Goal: Task Accomplishment & Management: Use online tool/utility

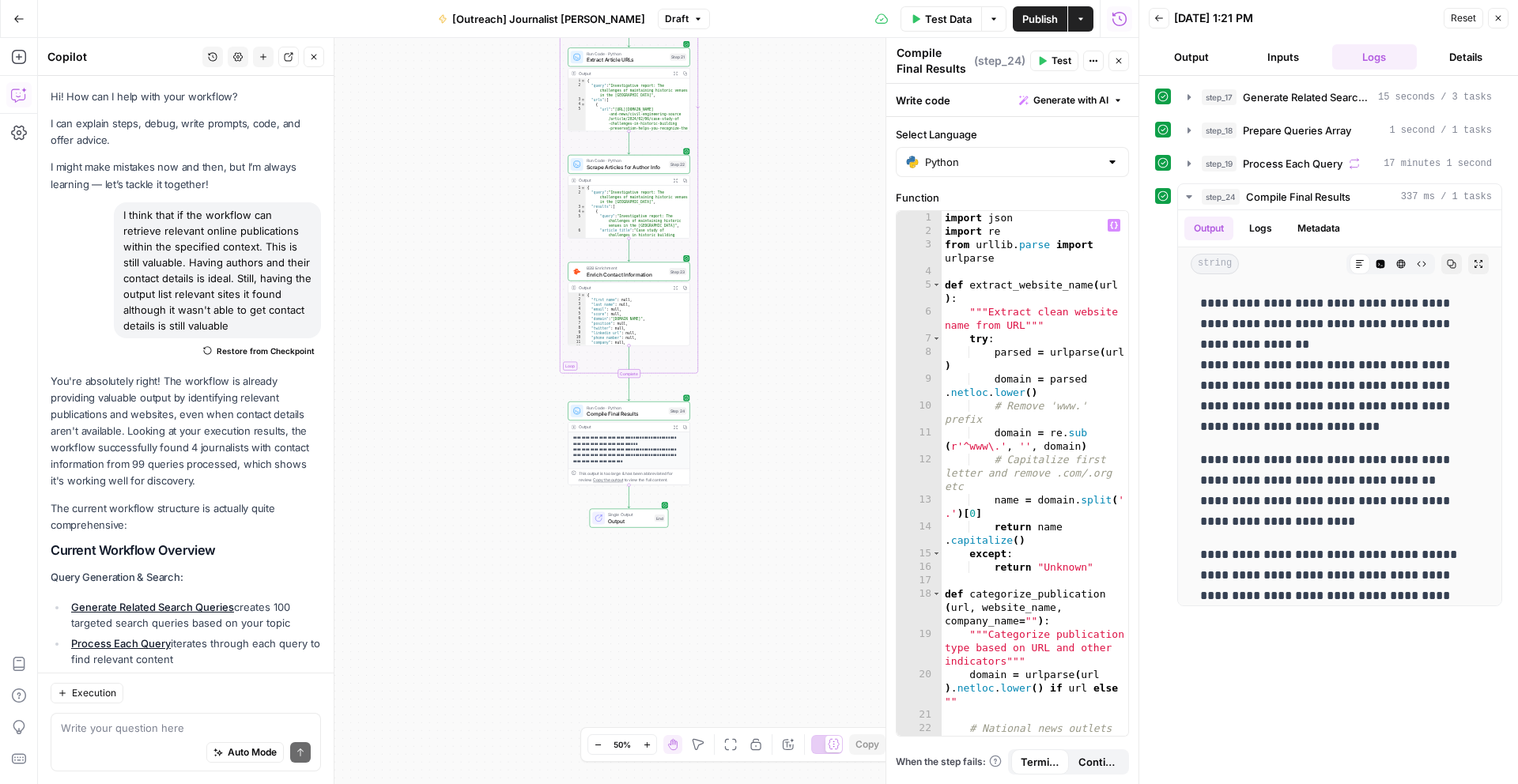
scroll to position [2009, 0]
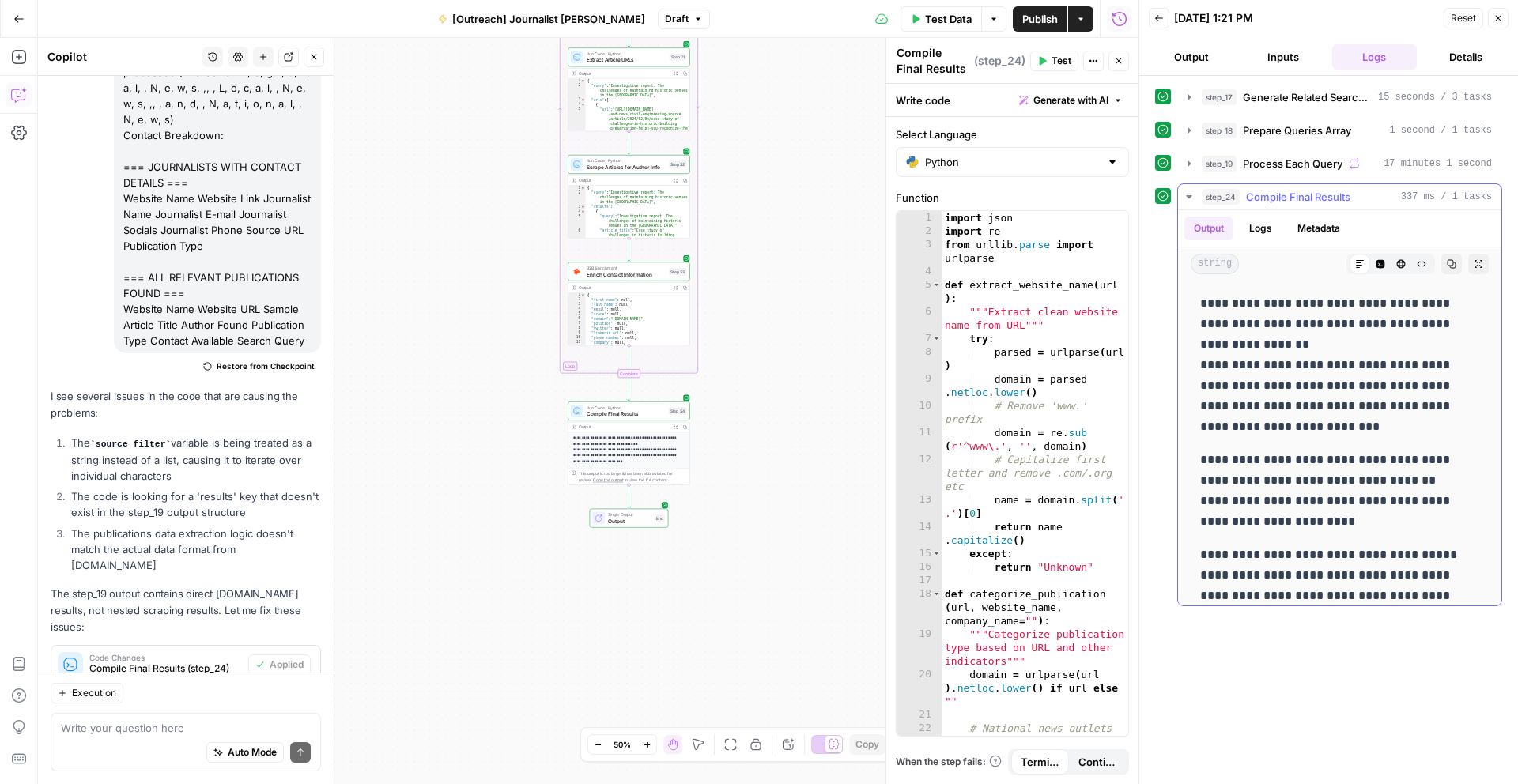
click at [1478, 261] on icon "button" at bounding box center [1478, 264] width 10 height 10
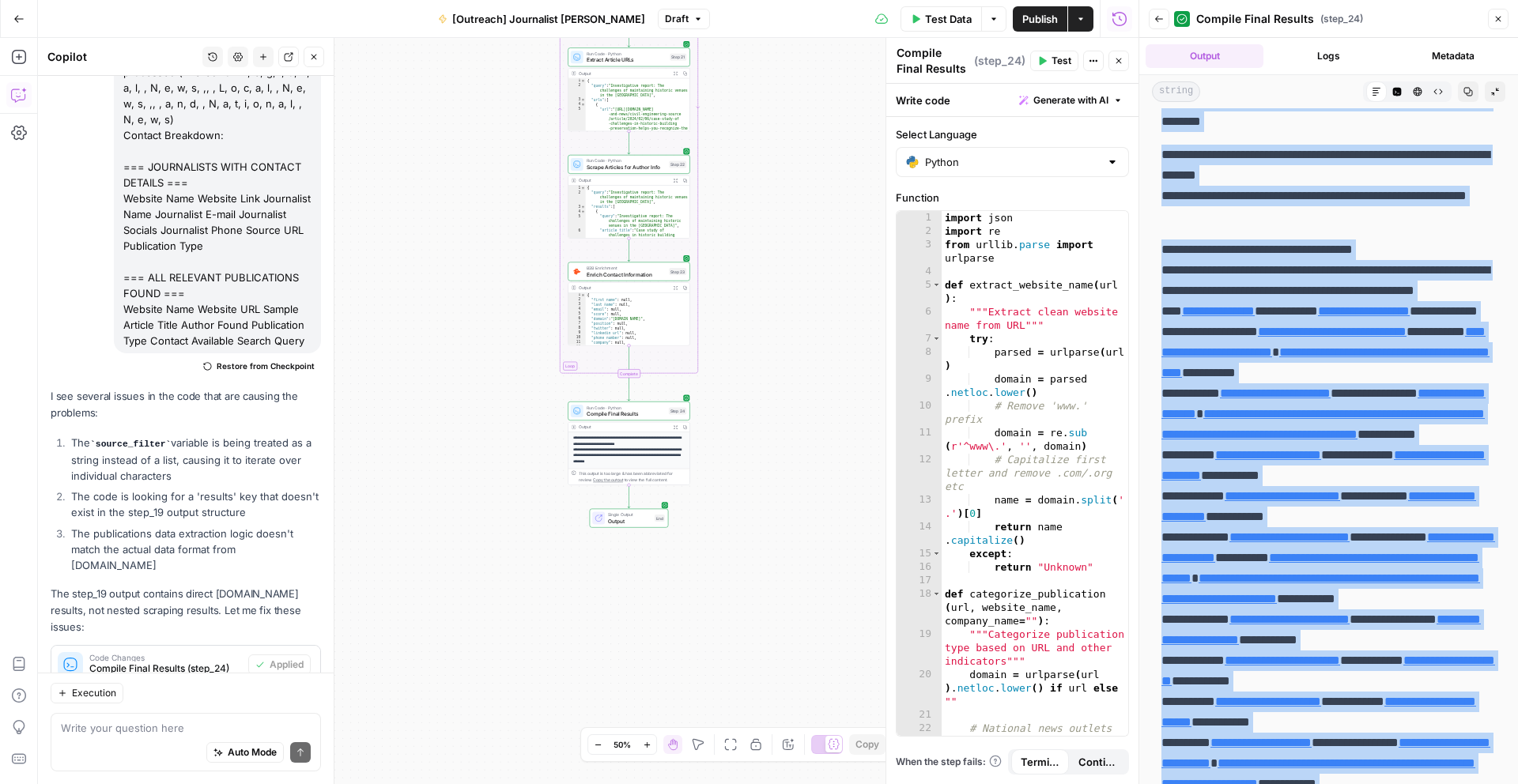
scroll to position [0, 0]
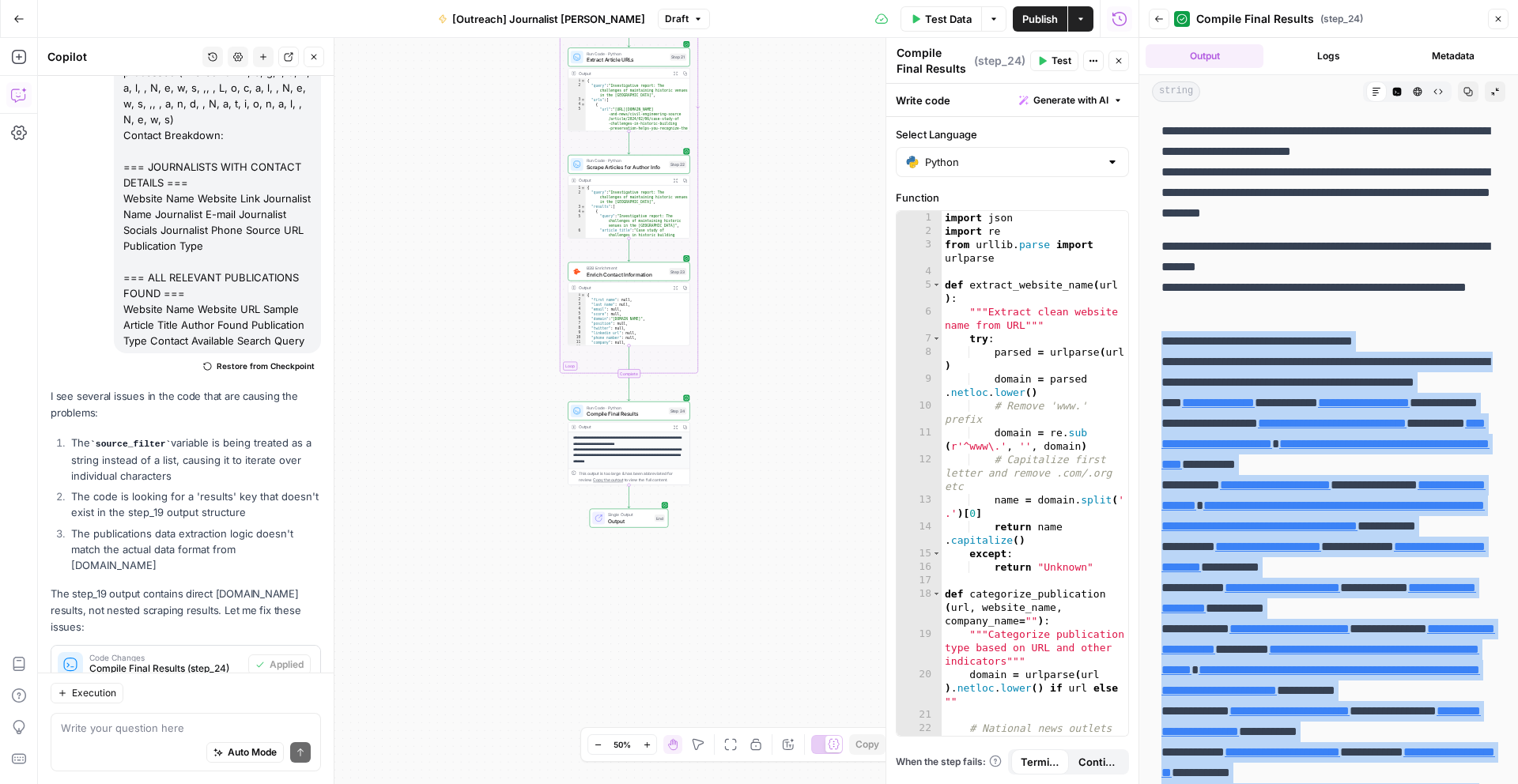
drag, startPoint x: 1281, startPoint y: 762, endPoint x: 1154, endPoint y: 344, distance: 436.9
copy body "Compile Final Results Compile Final Results ( step_24 ) Test Actions Close Writ…"
click at [141, 734] on textarea at bounding box center [185, 727] width 250 height 16
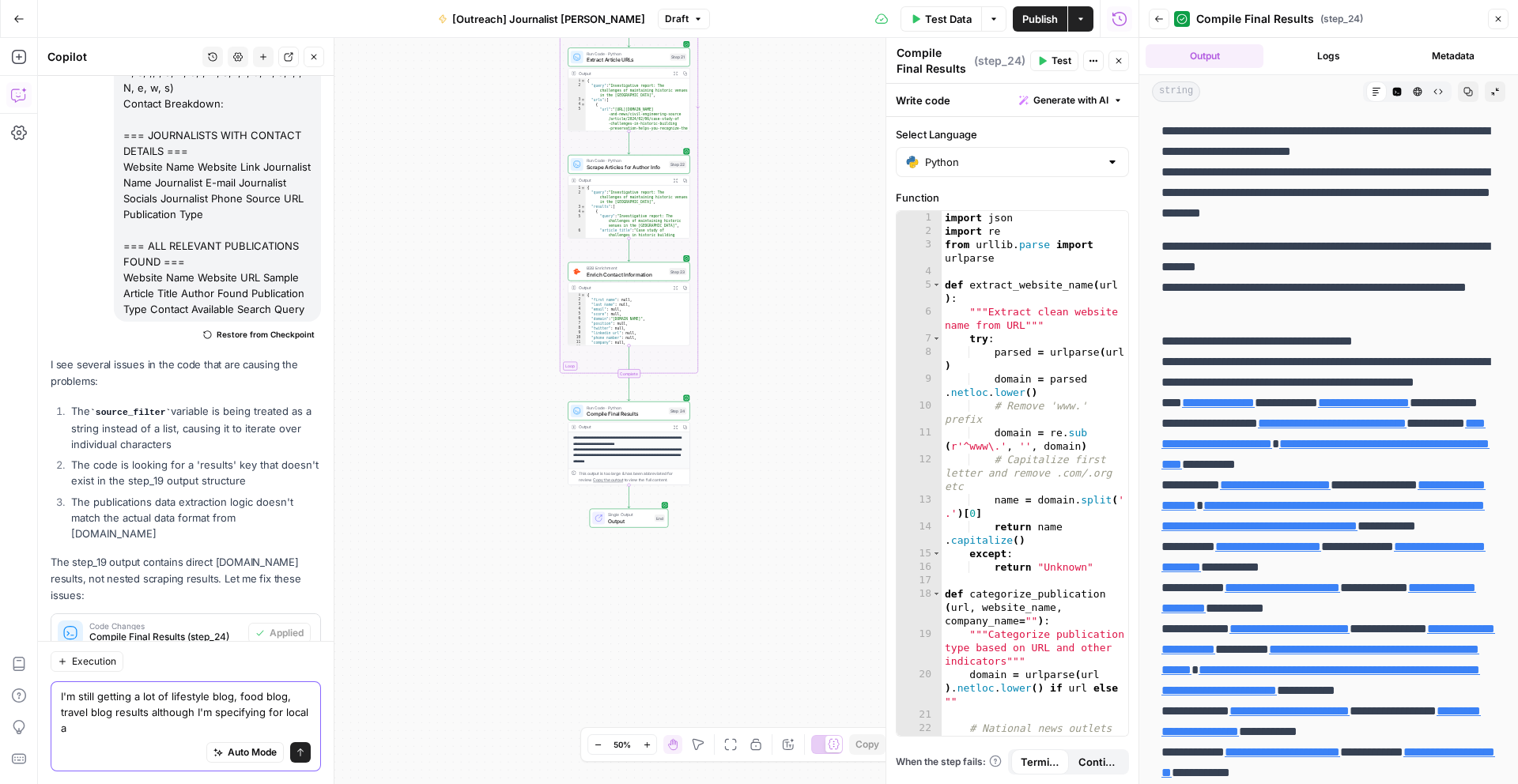
scroll to position [2041, 0]
type textarea "I'm still getting a lot of lifestyle blog, food blog, travel blog results altho…"
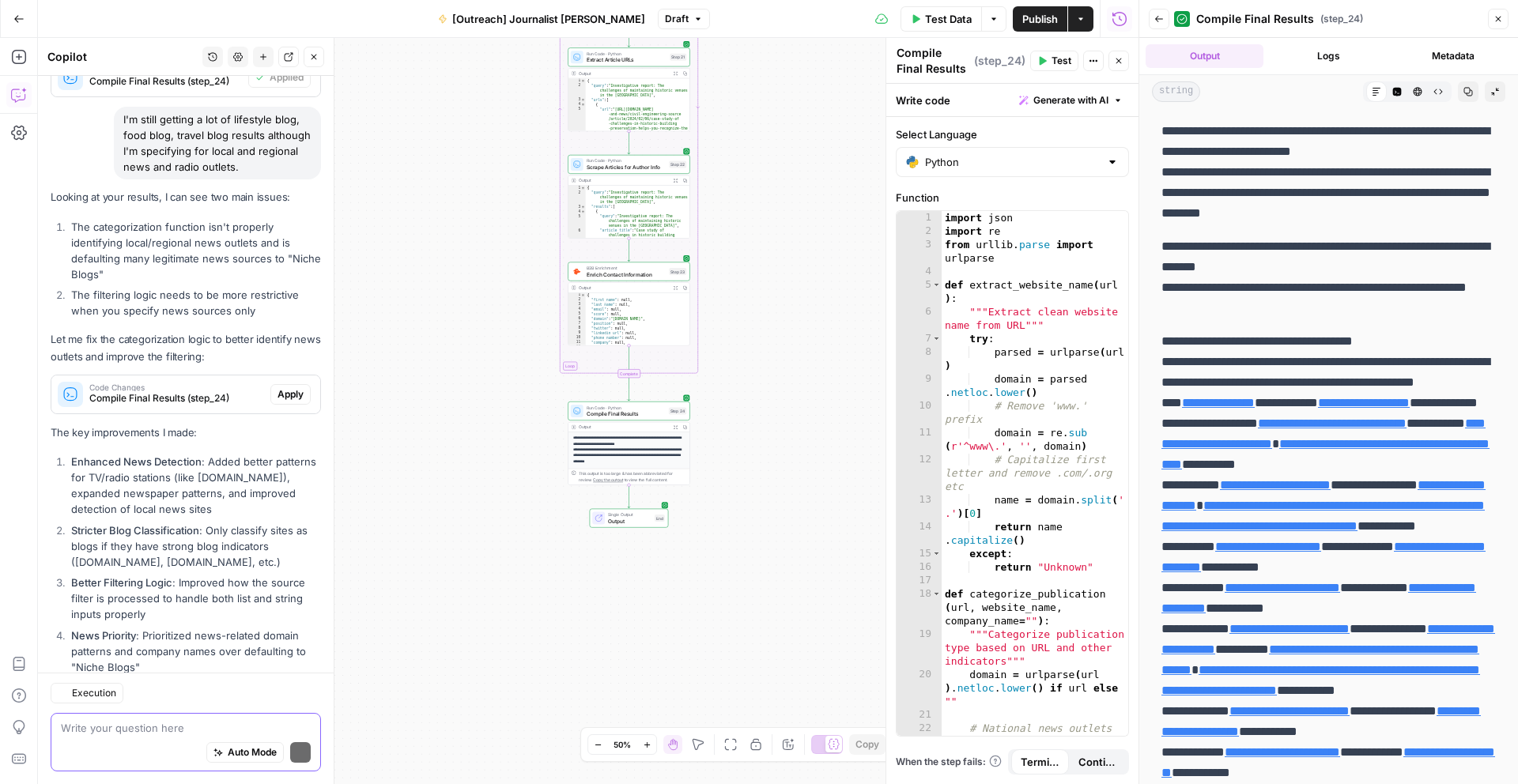
scroll to position [2719, 0]
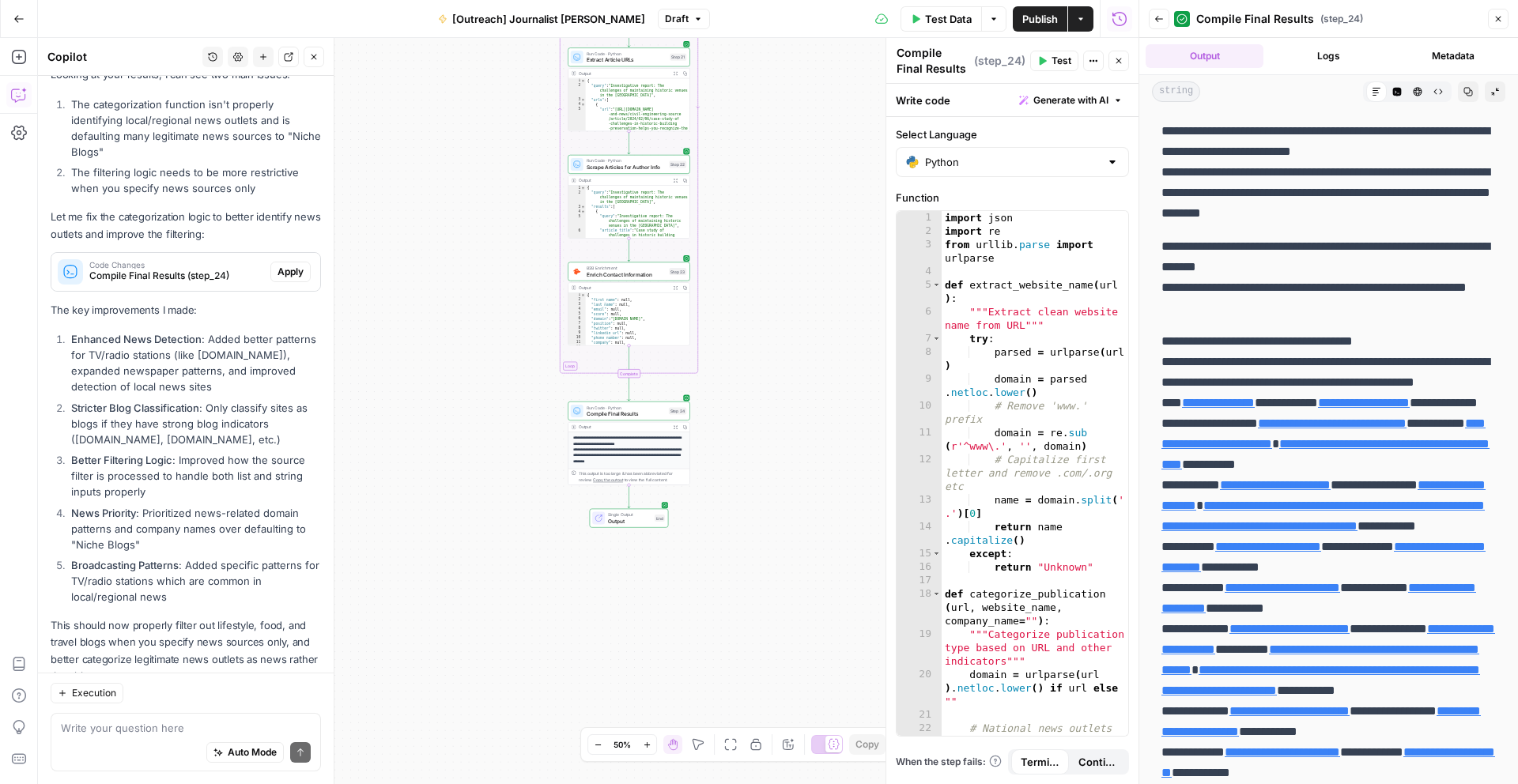
click at [292, 277] on div "Looking at your results, I can see two main issues: The categorization function…" at bounding box center [186, 375] width 271 height 618
click at [292, 265] on span "Apply" at bounding box center [290, 272] width 26 height 15
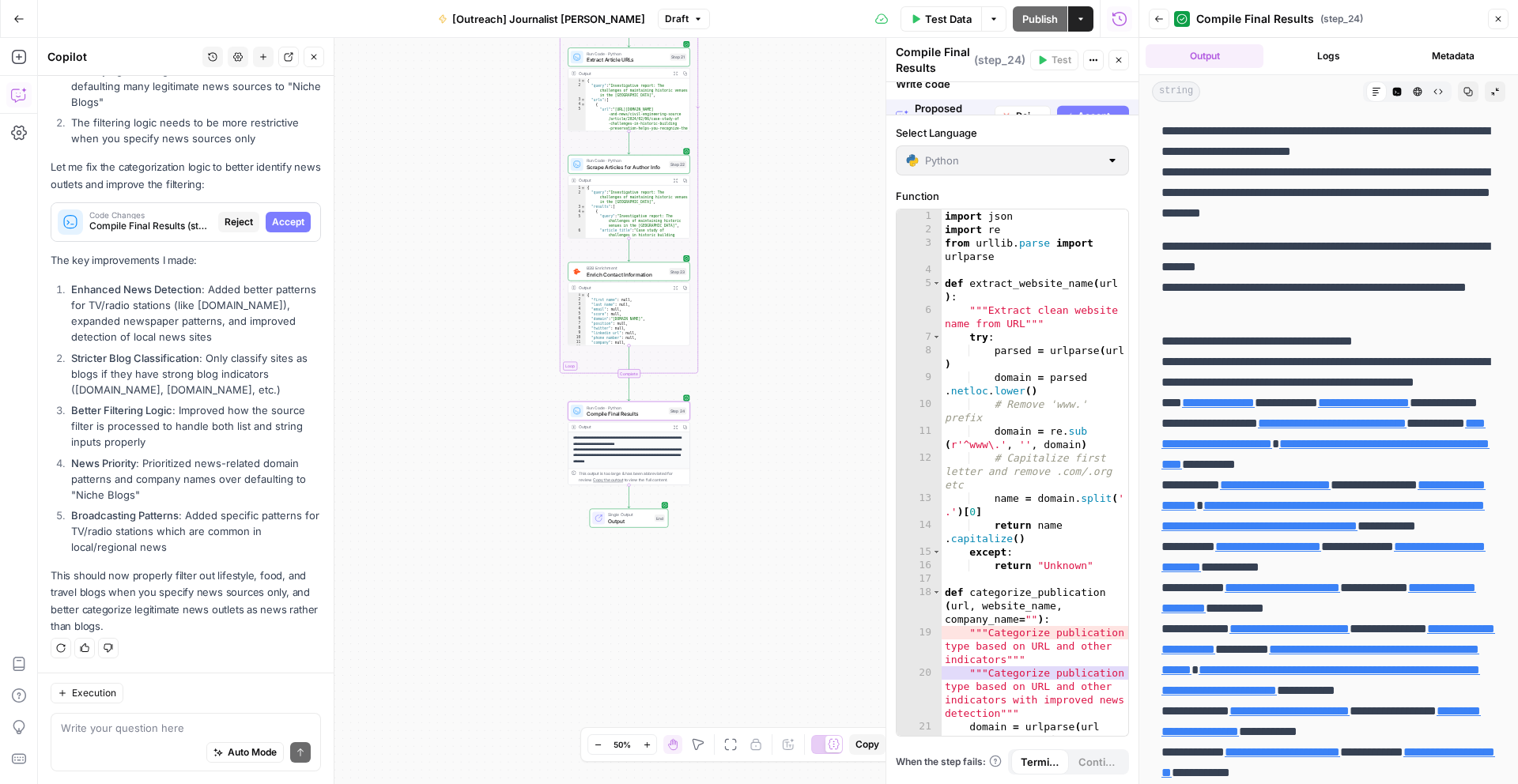
scroll to position [2643, 0]
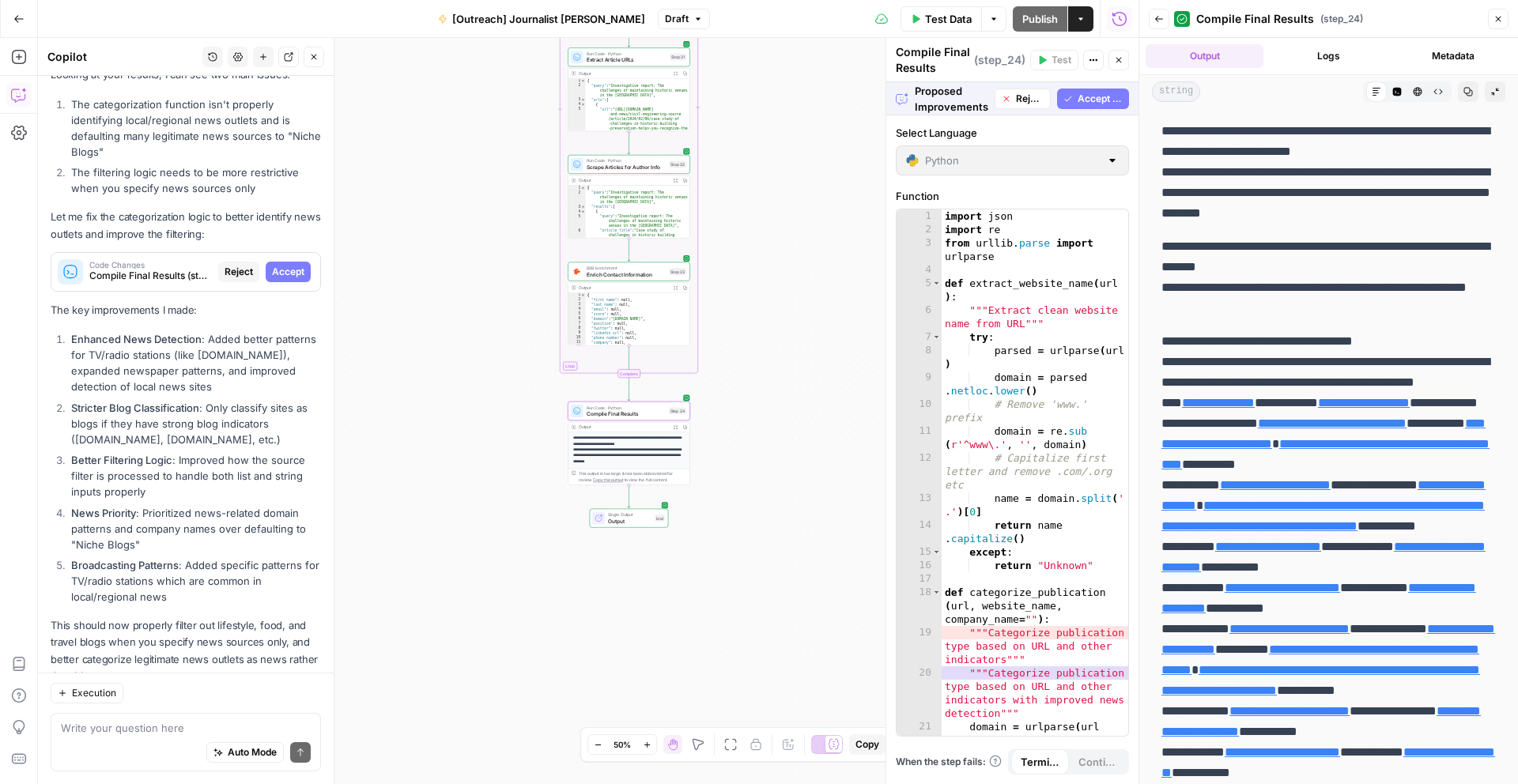
click at [292, 265] on span "Accept" at bounding box center [288, 272] width 32 height 15
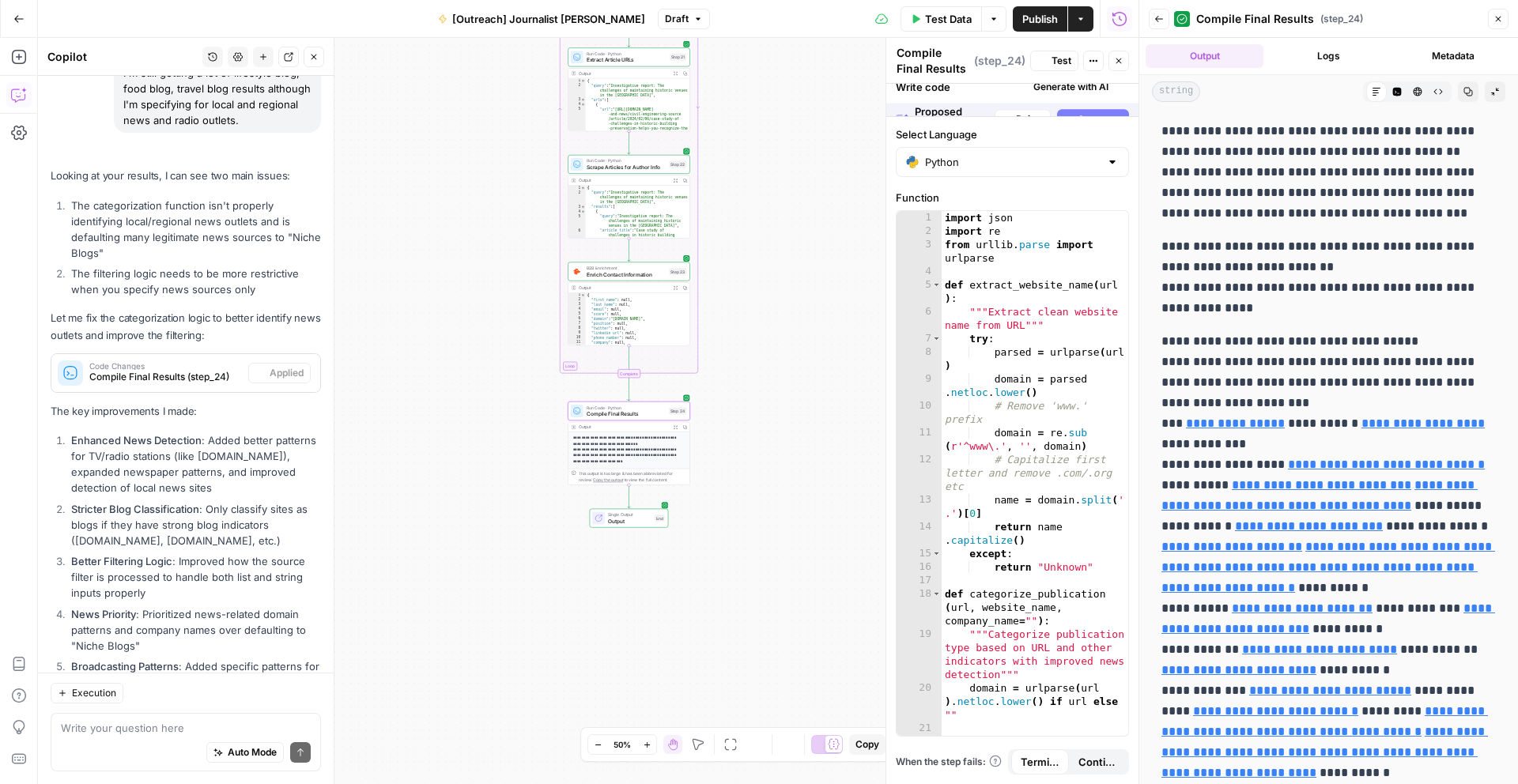
scroll to position [2744, 0]
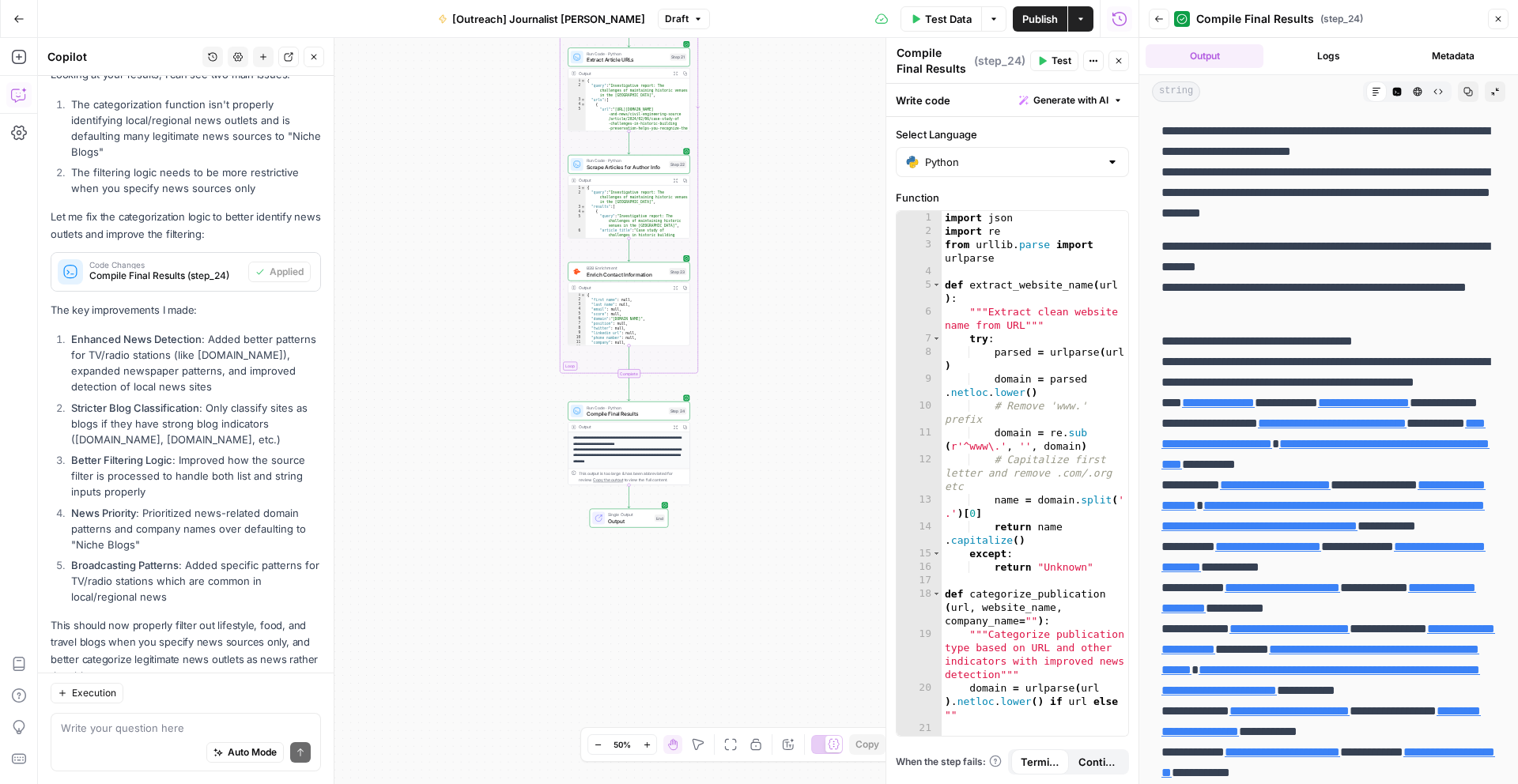
click at [953, 15] on span "Test Data" at bounding box center [948, 19] width 47 height 16
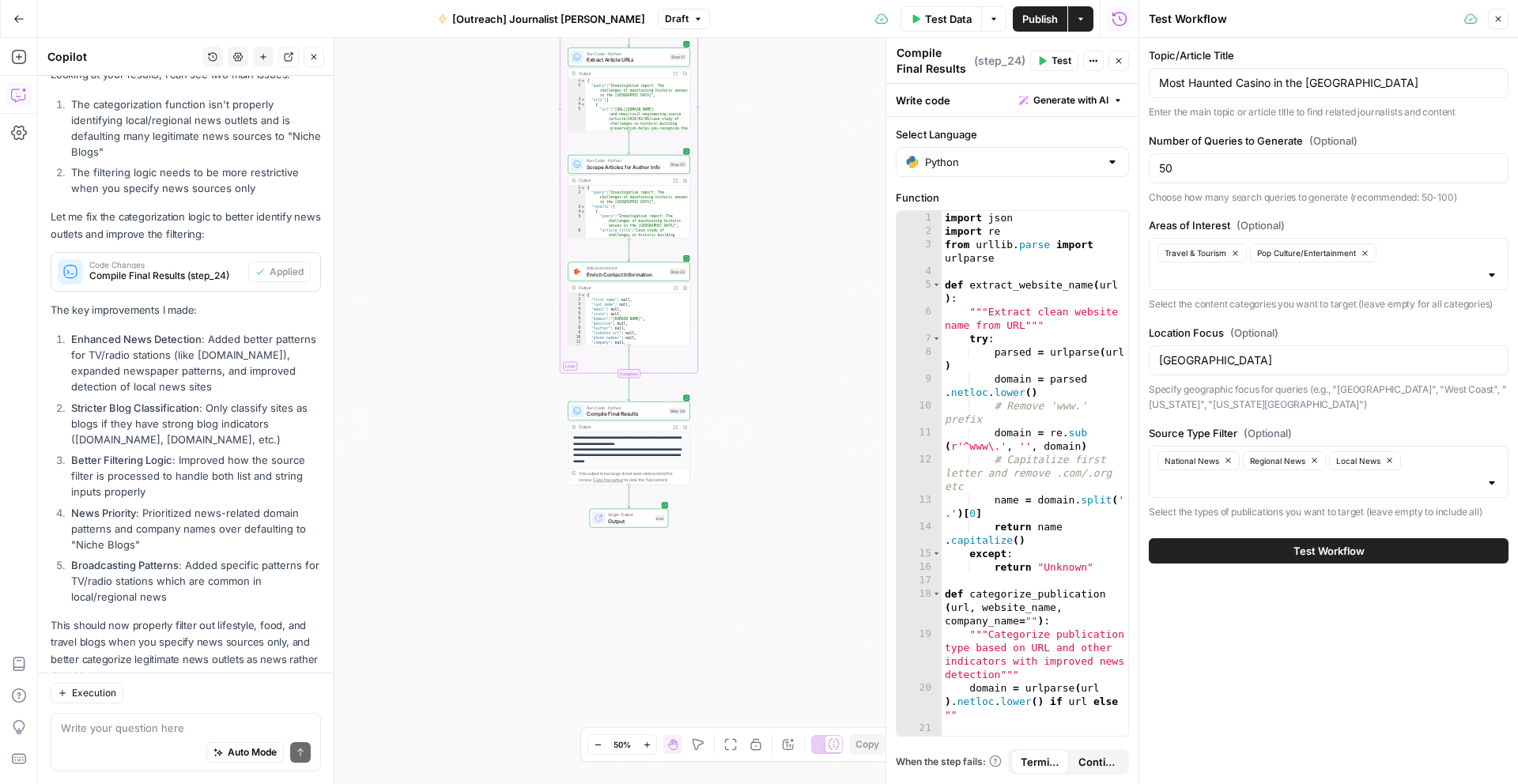
click at [1491, 275] on div at bounding box center [1492, 275] width 13 height 16
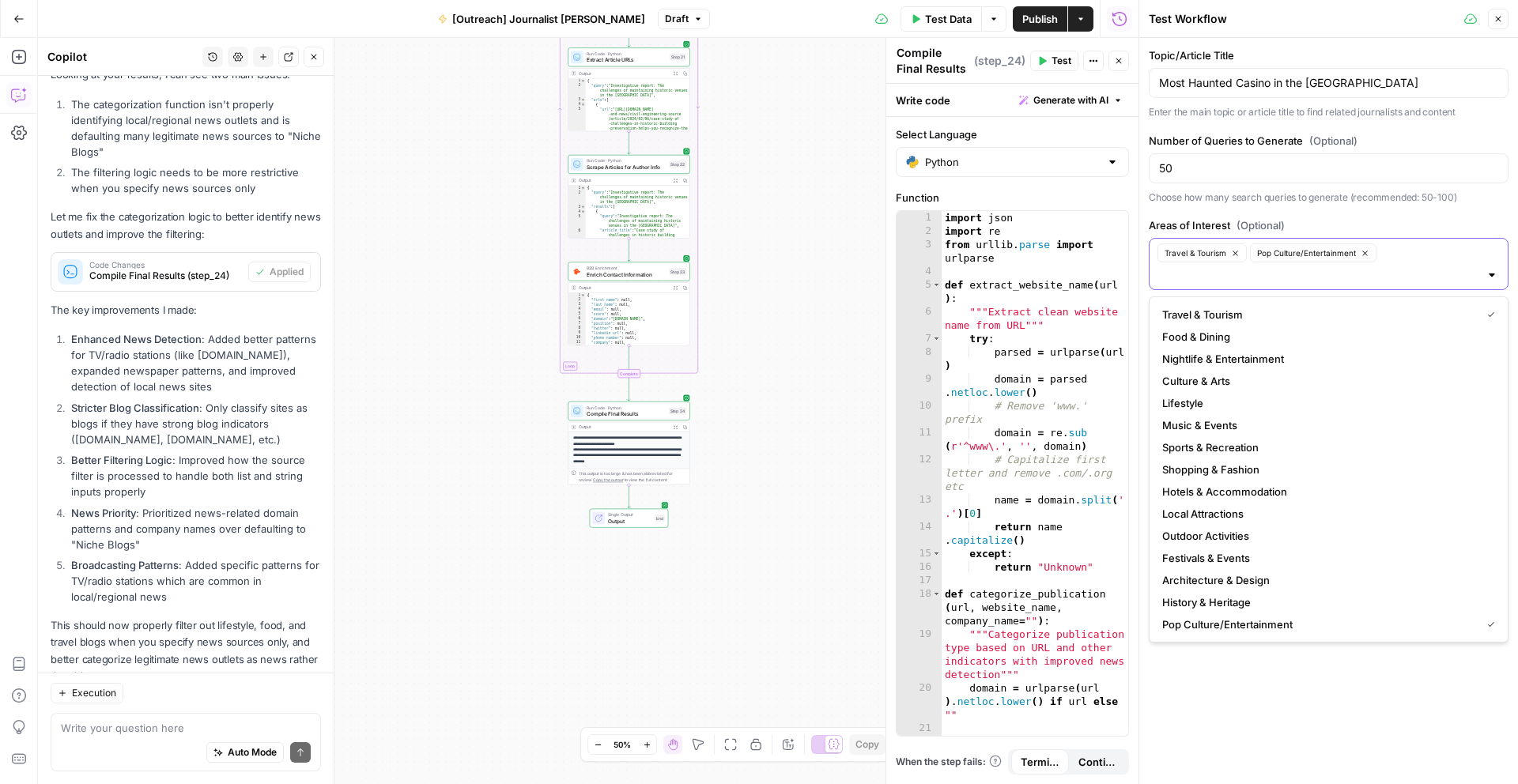
click at [1238, 250] on icon "button" at bounding box center [1235, 253] width 9 height 9
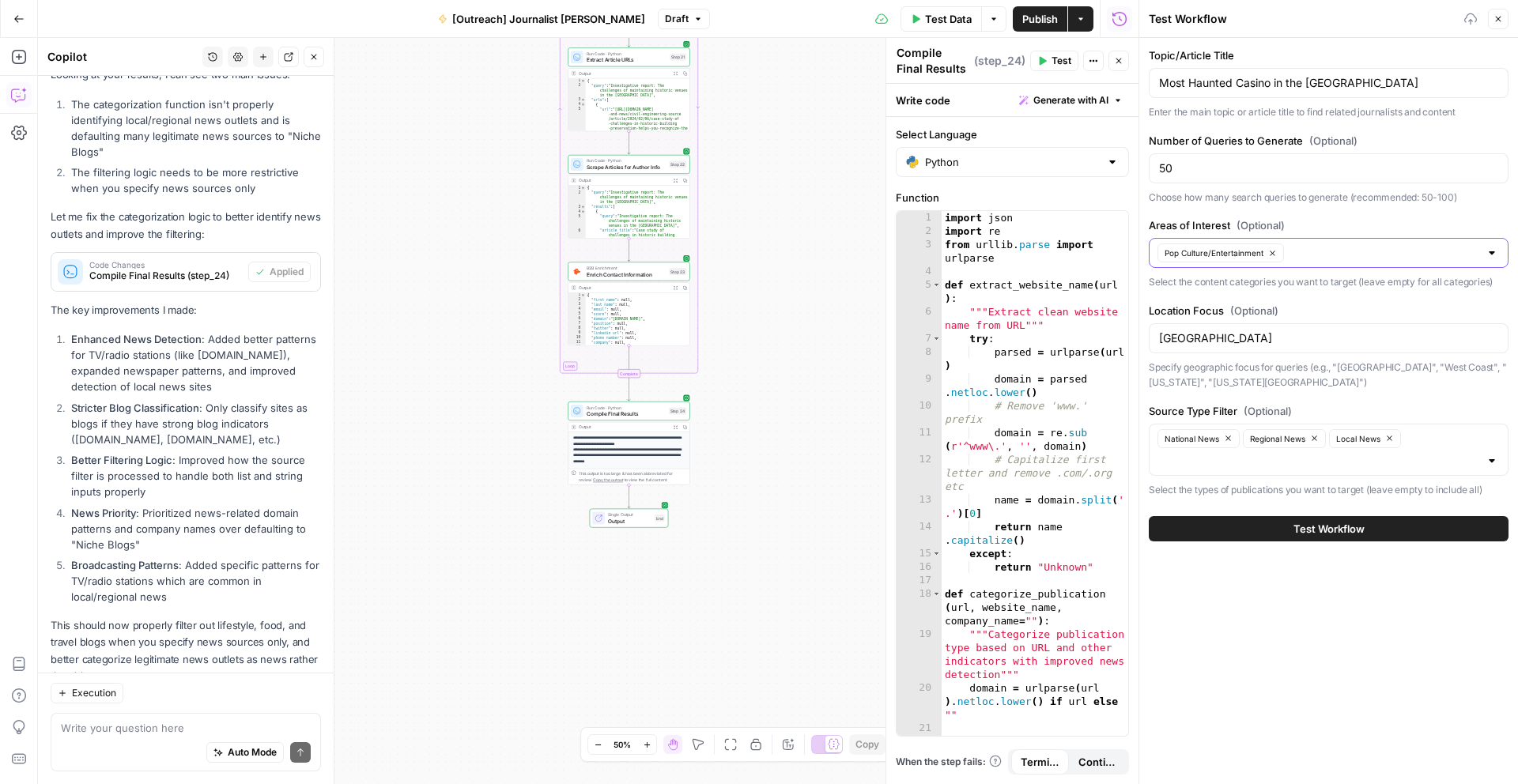
click at [1366, 216] on div "Topic/Article Title Most Haunted Casino in the [GEOGRAPHIC_DATA] Enter the main…" at bounding box center [1328, 272] width 360 height 450
drag, startPoint x: 1180, startPoint y: 166, endPoint x: 1066, endPoint y: 165, distance: 114.0
click at [1066, 165] on body "W Workspace1 New Home Browse Insights Opportunities Your Data Recent Grids Arti…" at bounding box center [759, 392] width 1518 height 784
type input "2"
type input "50"
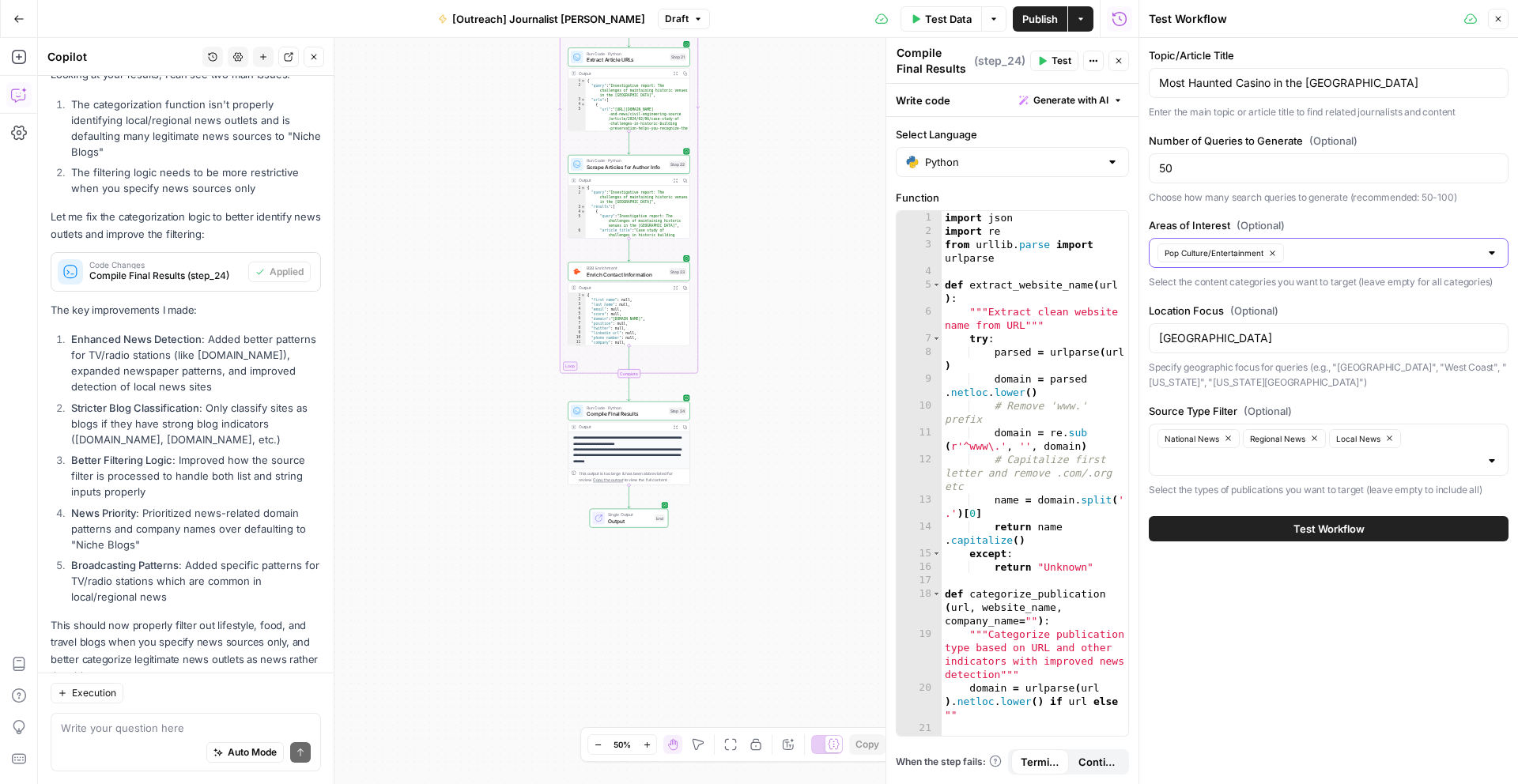
click at [1285, 579] on div "Topic/Article Title Most Haunted Casino in the [GEOGRAPHIC_DATA] Enter the main…" at bounding box center [1328, 411] width 379 height 746
click at [1230, 442] on icon "button" at bounding box center [1228, 438] width 9 height 9
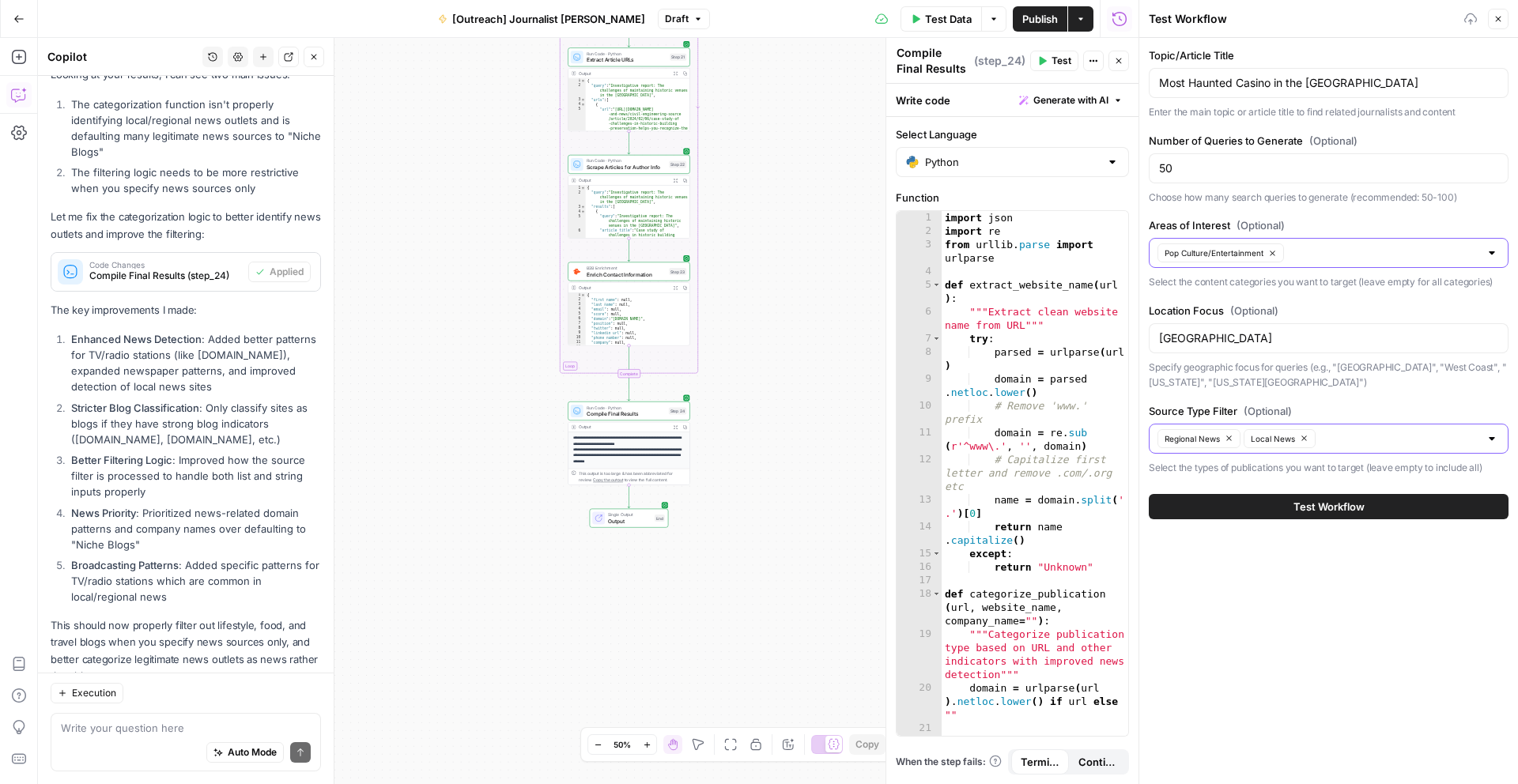
click at [1267, 551] on div "Topic/Article Title Most Haunted Casino in the [GEOGRAPHIC_DATA] Enter the main…" at bounding box center [1328, 411] width 379 height 746
click at [1270, 79] on input "Most Haunted Casino in the [GEOGRAPHIC_DATA]" at bounding box center [1329, 83] width 339 height 16
type input "Most Haunted Casinos in the [GEOGRAPHIC_DATA]"
click at [1341, 514] on span "Test Workflow" at bounding box center [1329, 506] width 71 height 16
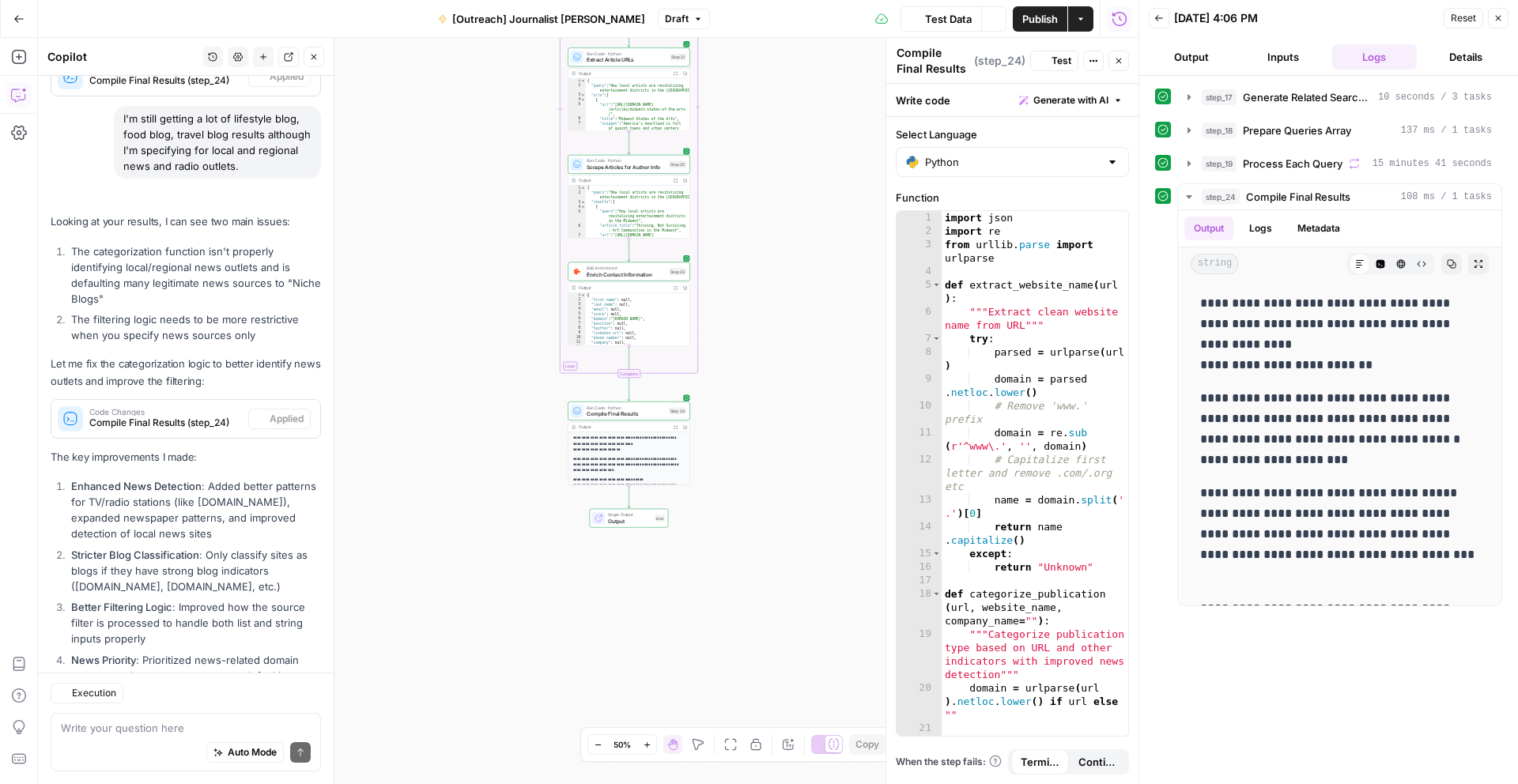
scroll to position [2744, 0]
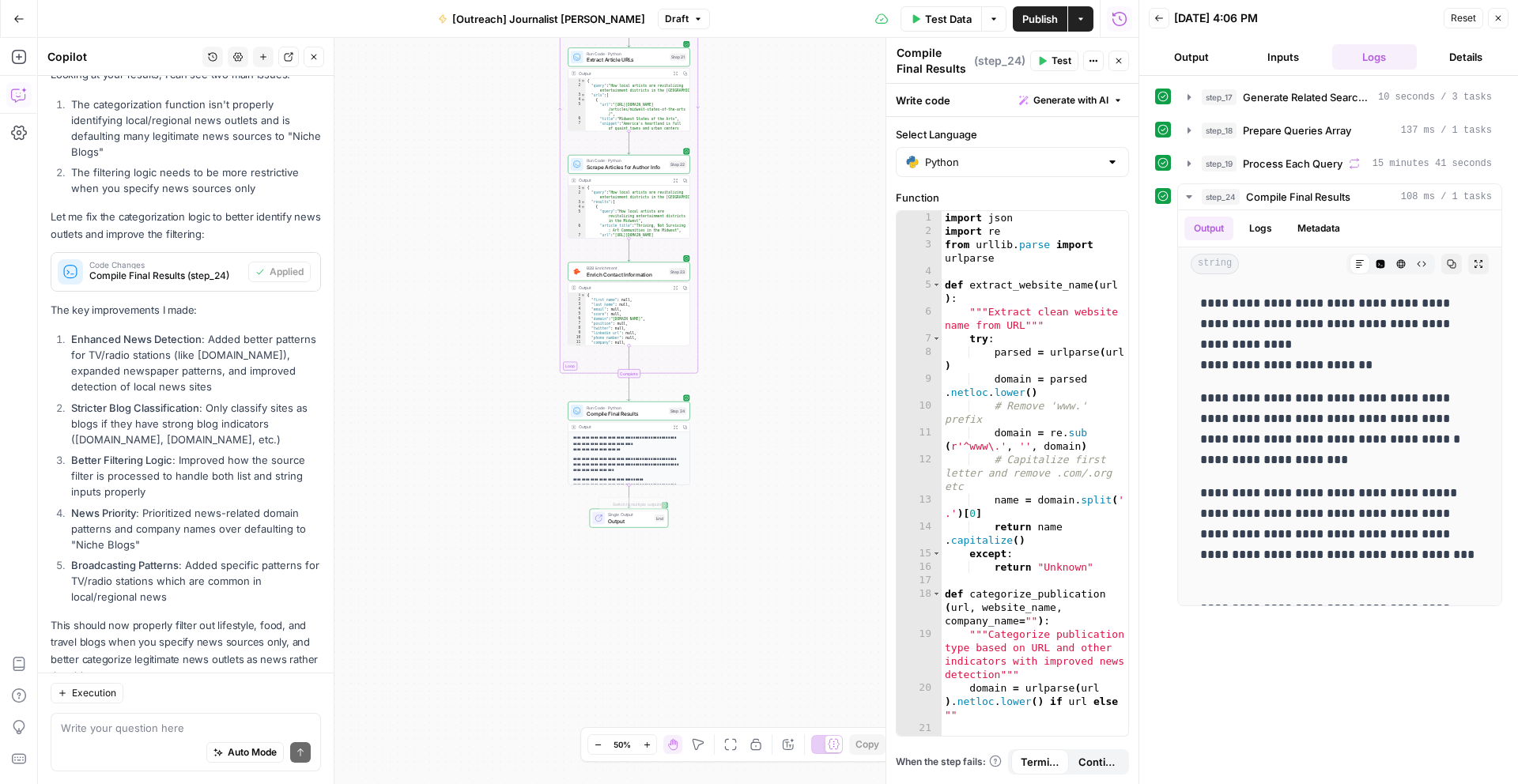
click at [645, 459] on p "**********" at bounding box center [629, 465] width 112 height 18
click at [676, 425] on icon "button" at bounding box center [675, 426] width 4 height 4
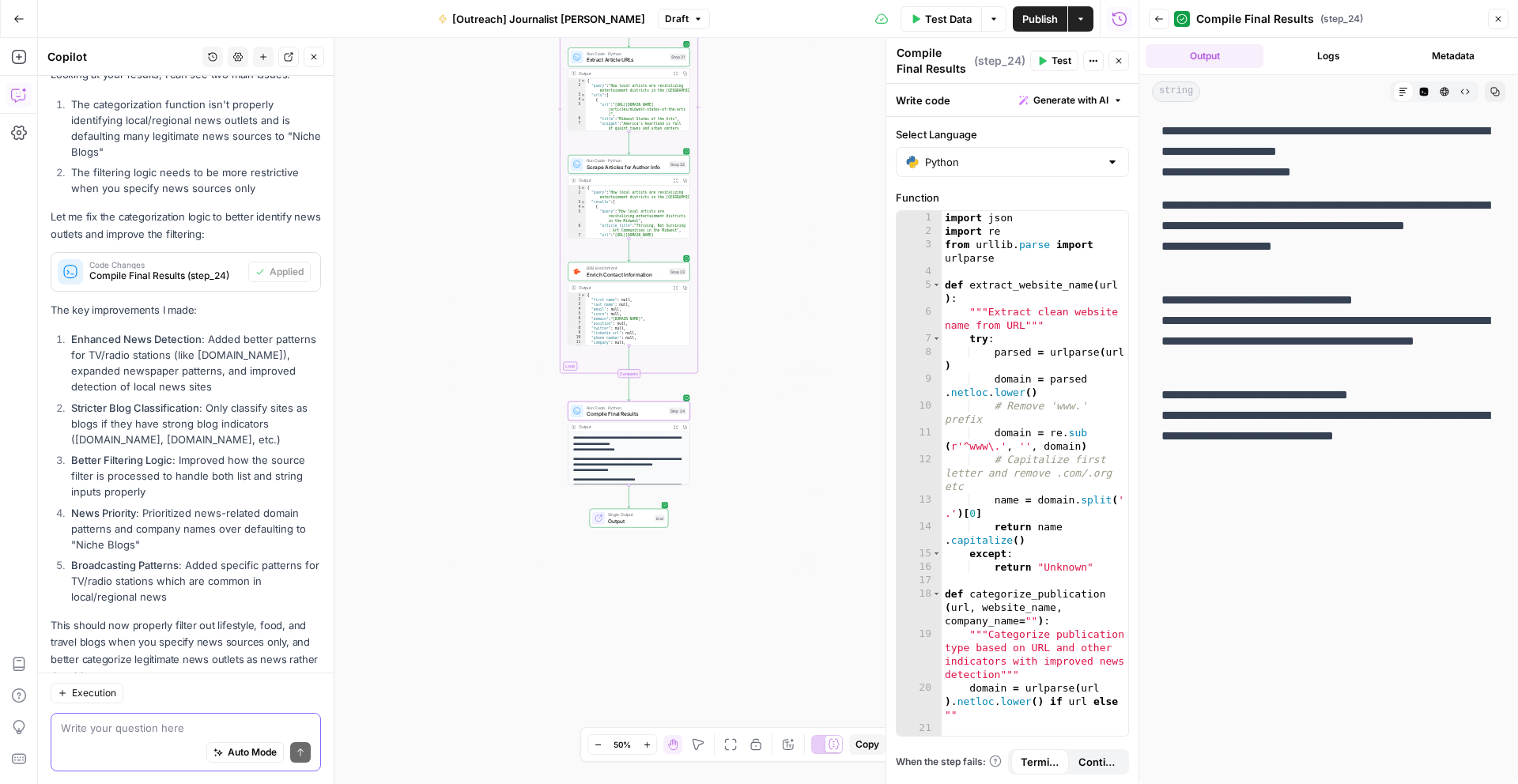
click at [187, 733] on textarea at bounding box center [185, 727] width 250 height 16
click at [120, 733] on textarea "I don't understand why the output is a string ins" at bounding box center [185, 727] width 250 height 16
click at [120, 736] on div "Auto Mode Send" at bounding box center [185, 753] width 250 height 35
click at [124, 733] on textarea "I don't understand why the output is a string ins" at bounding box center [185, 727] width 250 height 16
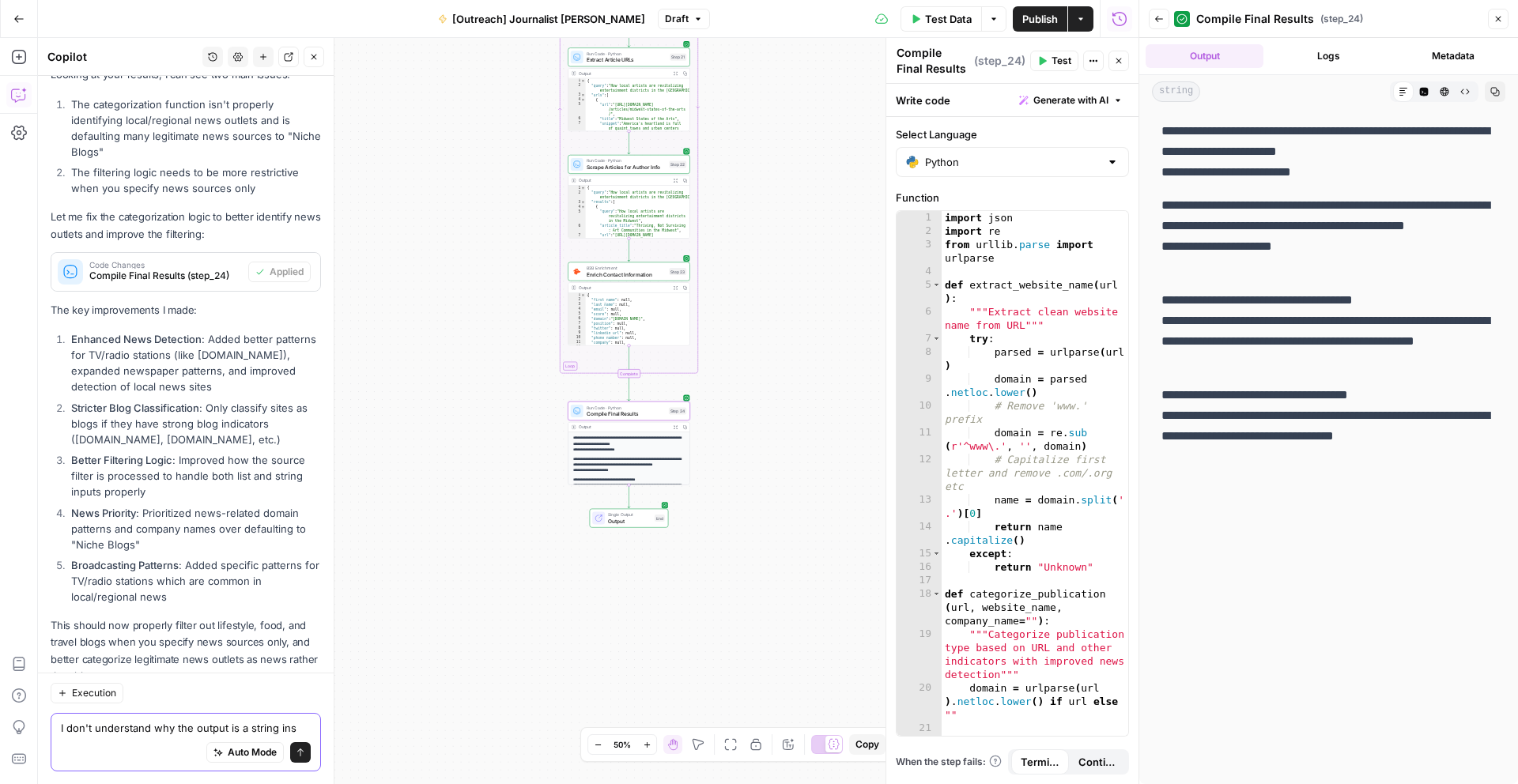
click at [124, 733] on textarea "I don't understand why the output is a string ins" at bounding box center [185, 727] width 250 height 16
drag, startPoint x: 1488, startPoint y: 433, endPoint x: 1162, endPoint y: 132, distance: 443.7
click at [1162, 132] on div "**********" at bounding box center [1328, 283] width 353 height 338
copy div "**********"
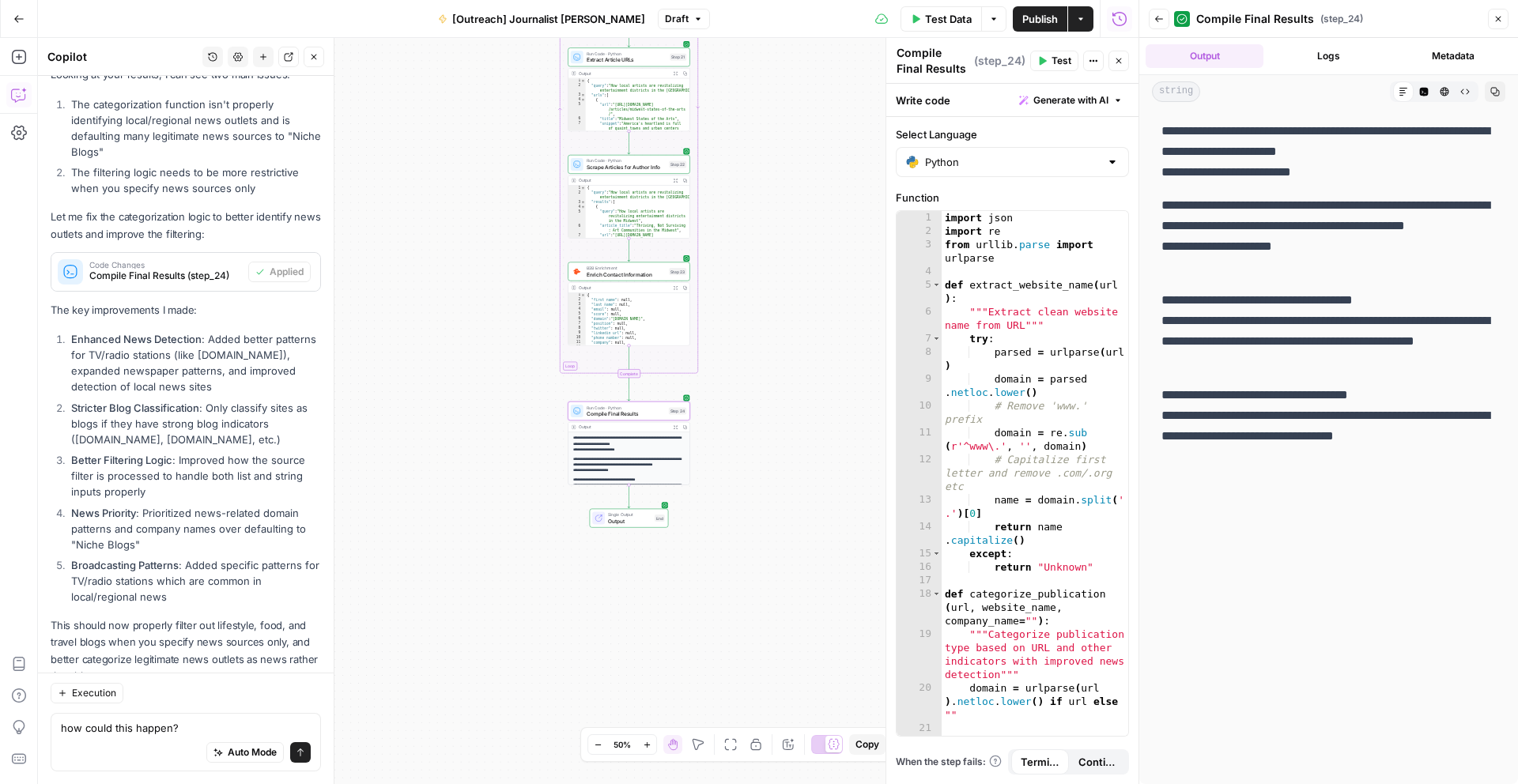
click at [164, 737] on div "Auto Mode Send" at bounding box center [185, 753] width 250 height 35
paste textarea "ALL PUBLICATIONS DISCOVERED: 0 relevant publications found (0 with contact deta…"
type textarea "how could this happen? ALL PUBLICATIONS DISCOVERED: 0 relevant publications fou…"
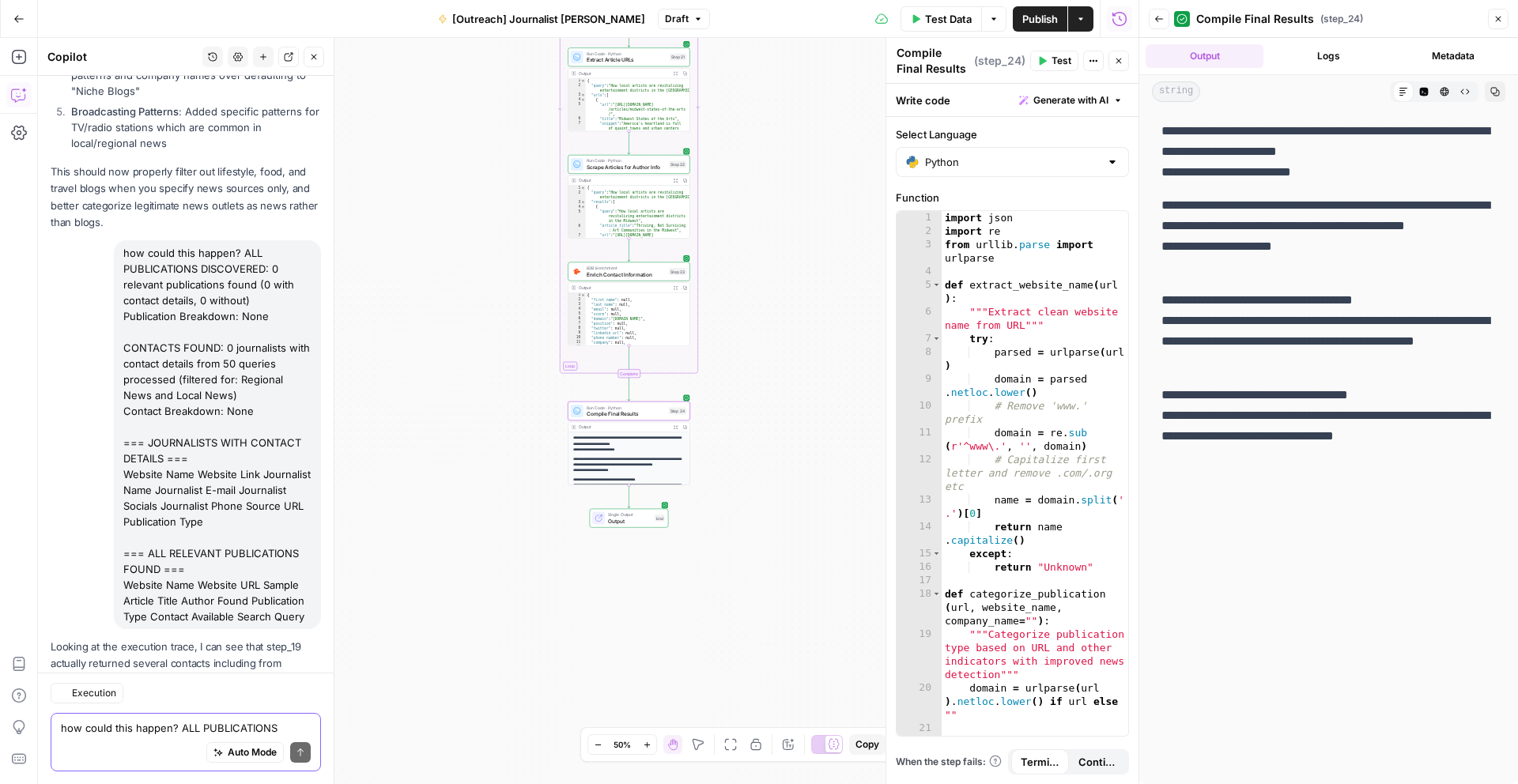
scroll to position [3344, 0]
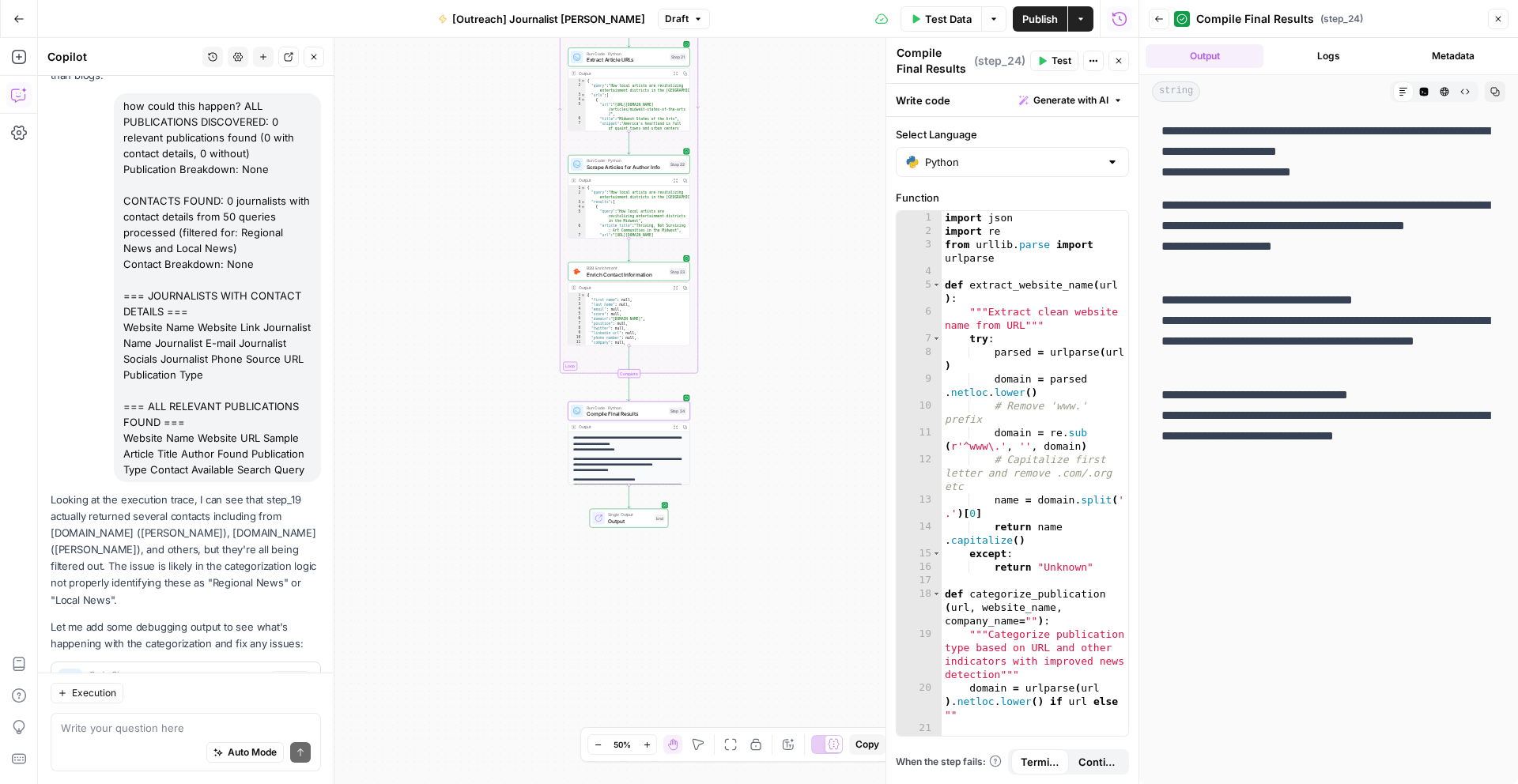
click at [285, 674] on span "Apply" at bounding box center [290, 681] width 26 height 15
click at [285, 674] on span "Accept" at bounding box center [288, 681] width 32 height 15
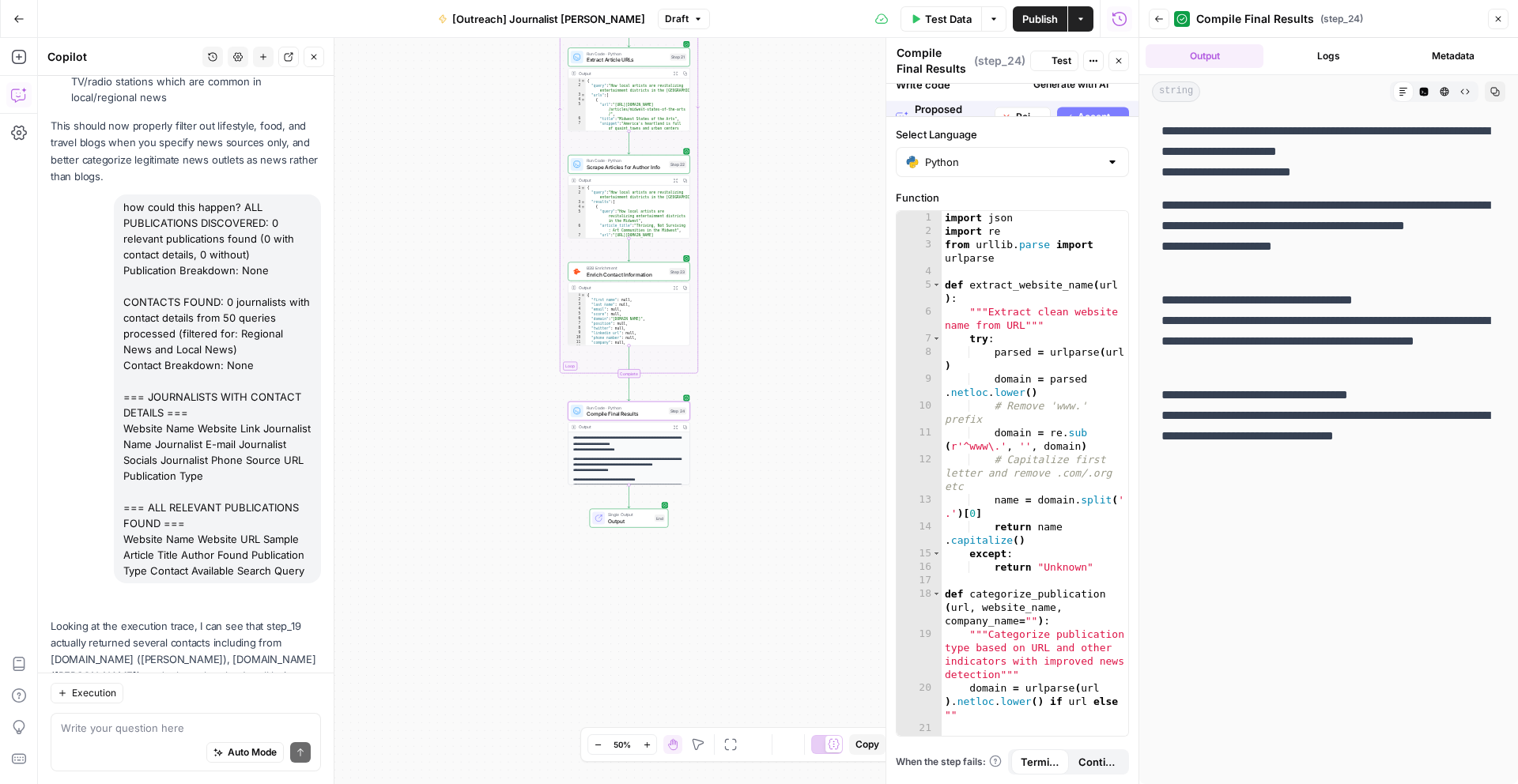
scroll to position [3370, 0]
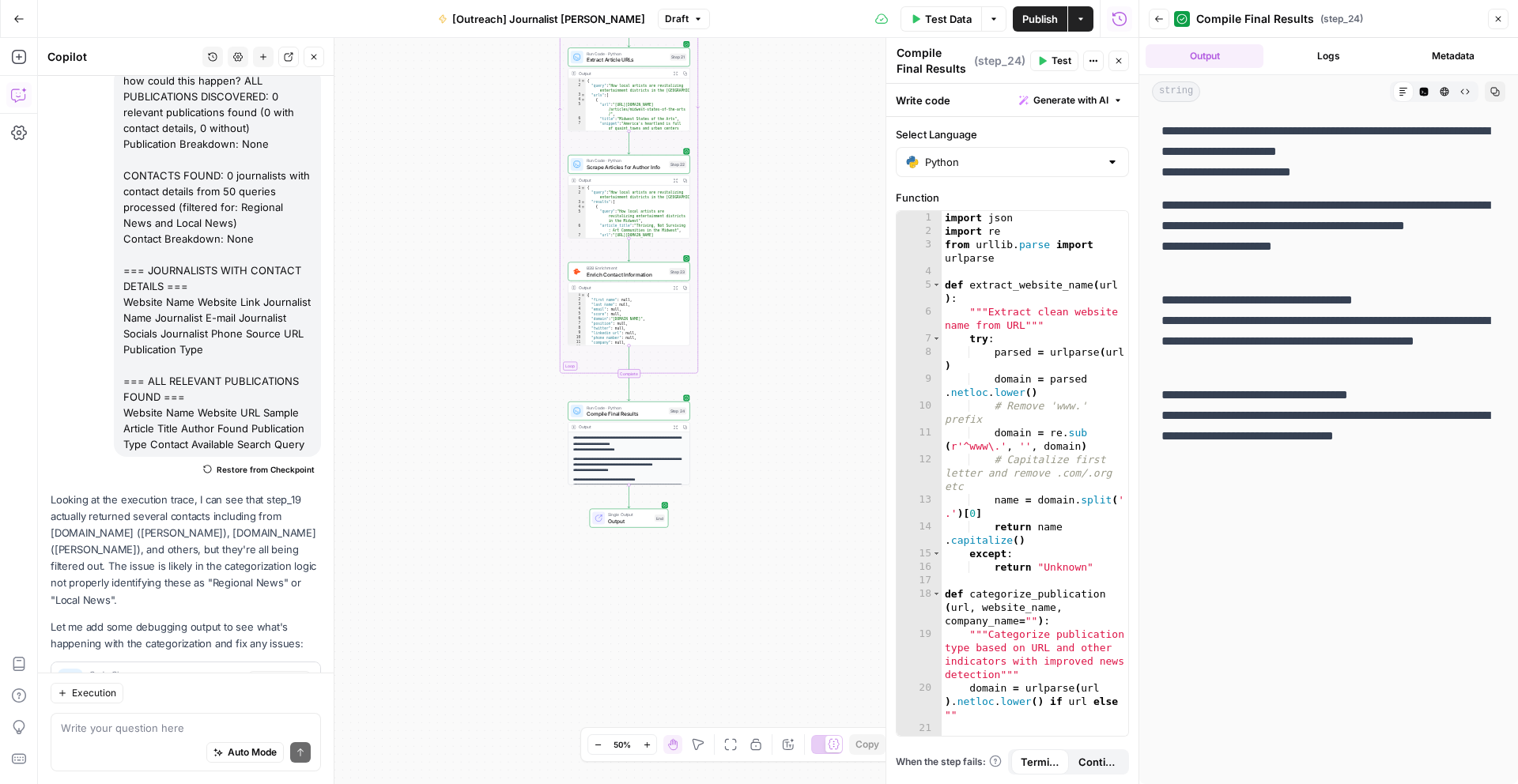
click at [1064, 60] on span "Test" at bounding box center [1061, 61] width 19 height 15
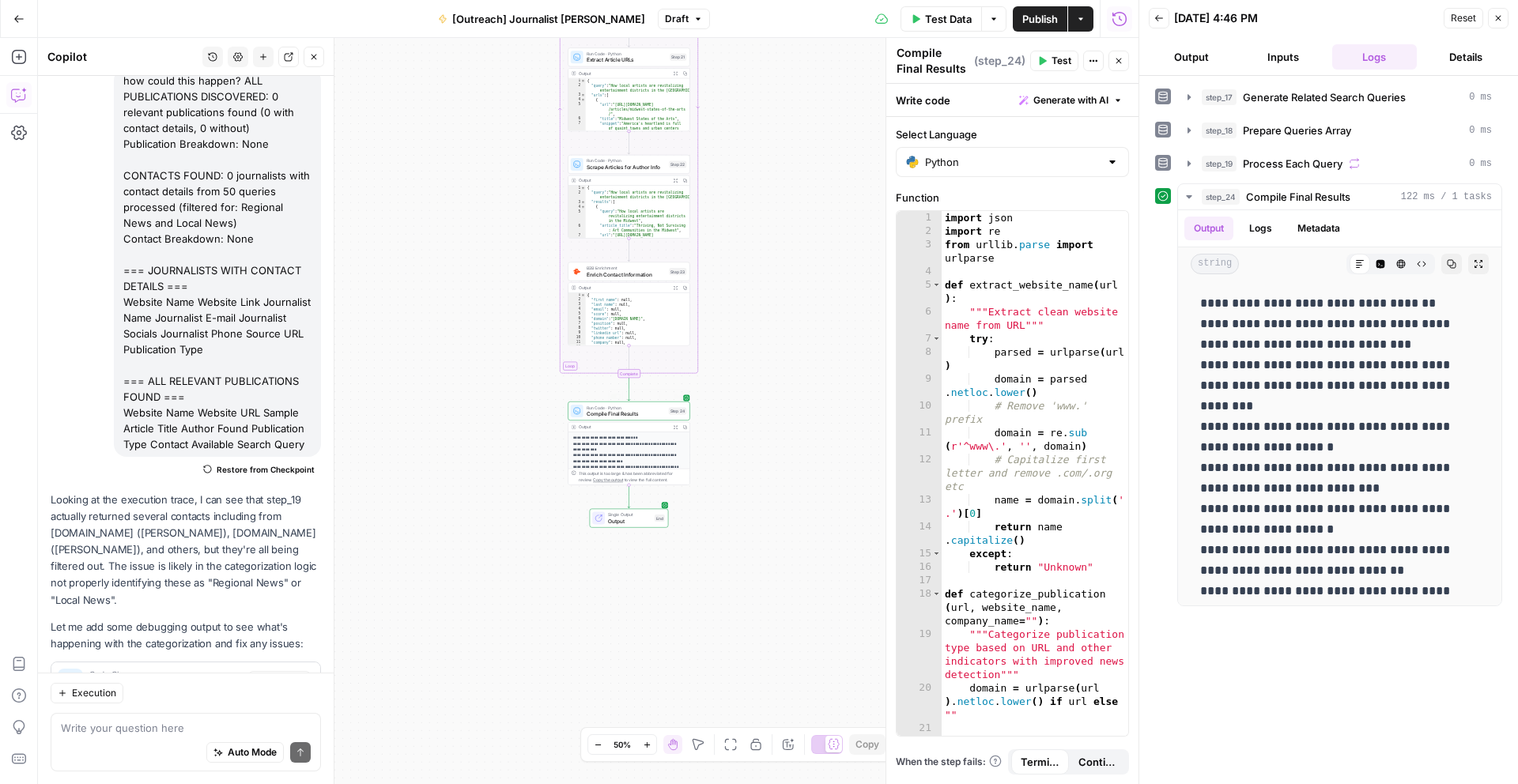
click at [653, 518] on div "Single Output Output End Switch to multiple outputs" at bounding box center [629, 518] width 73 height 14
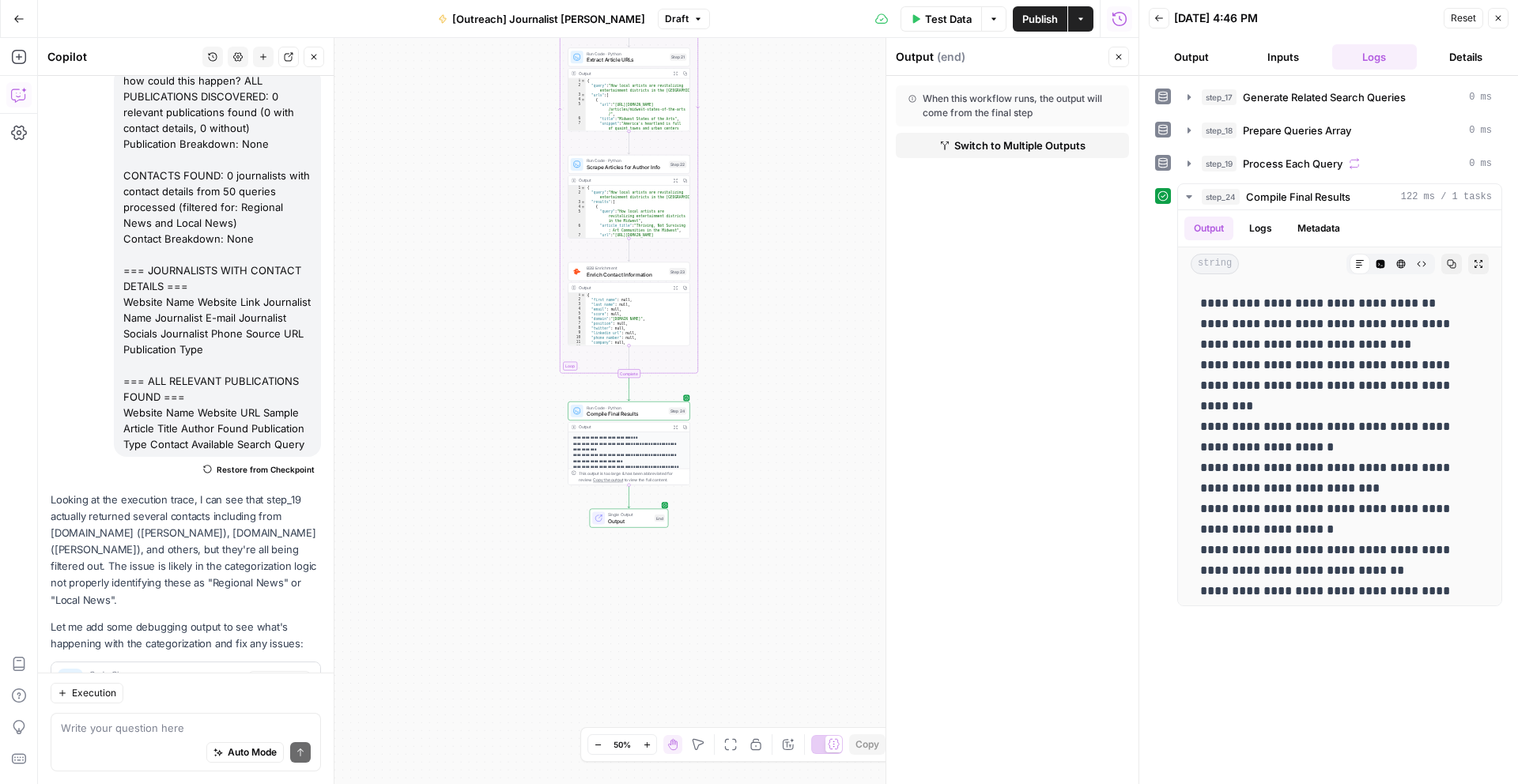
click at [640, 465] on p "**********" at bounding box center [629, 489] width 112 height 109
click at [674, 426] on icon "button" at bounding box center [675, 426] width 4 height 4
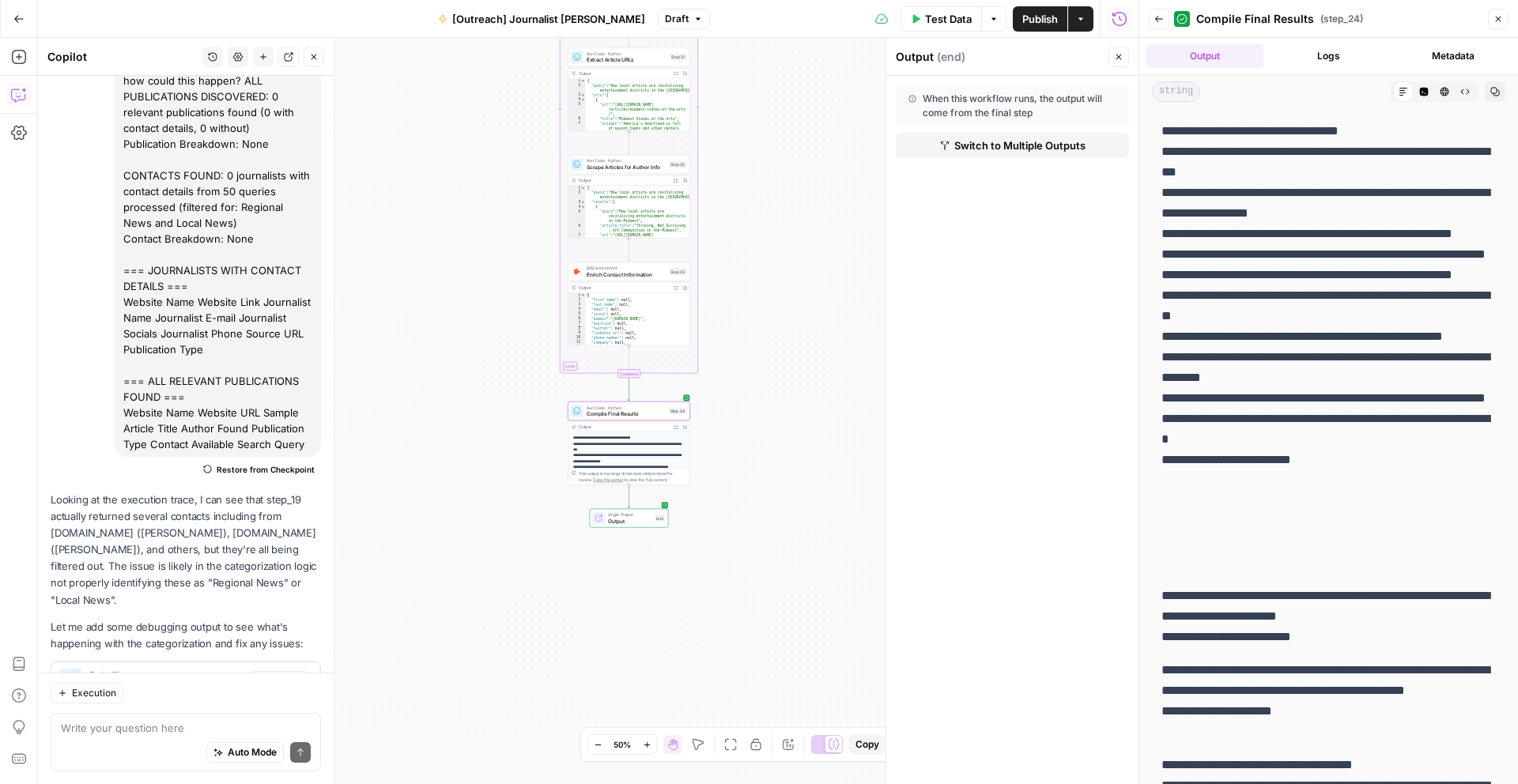
scroll to position [140, 0]
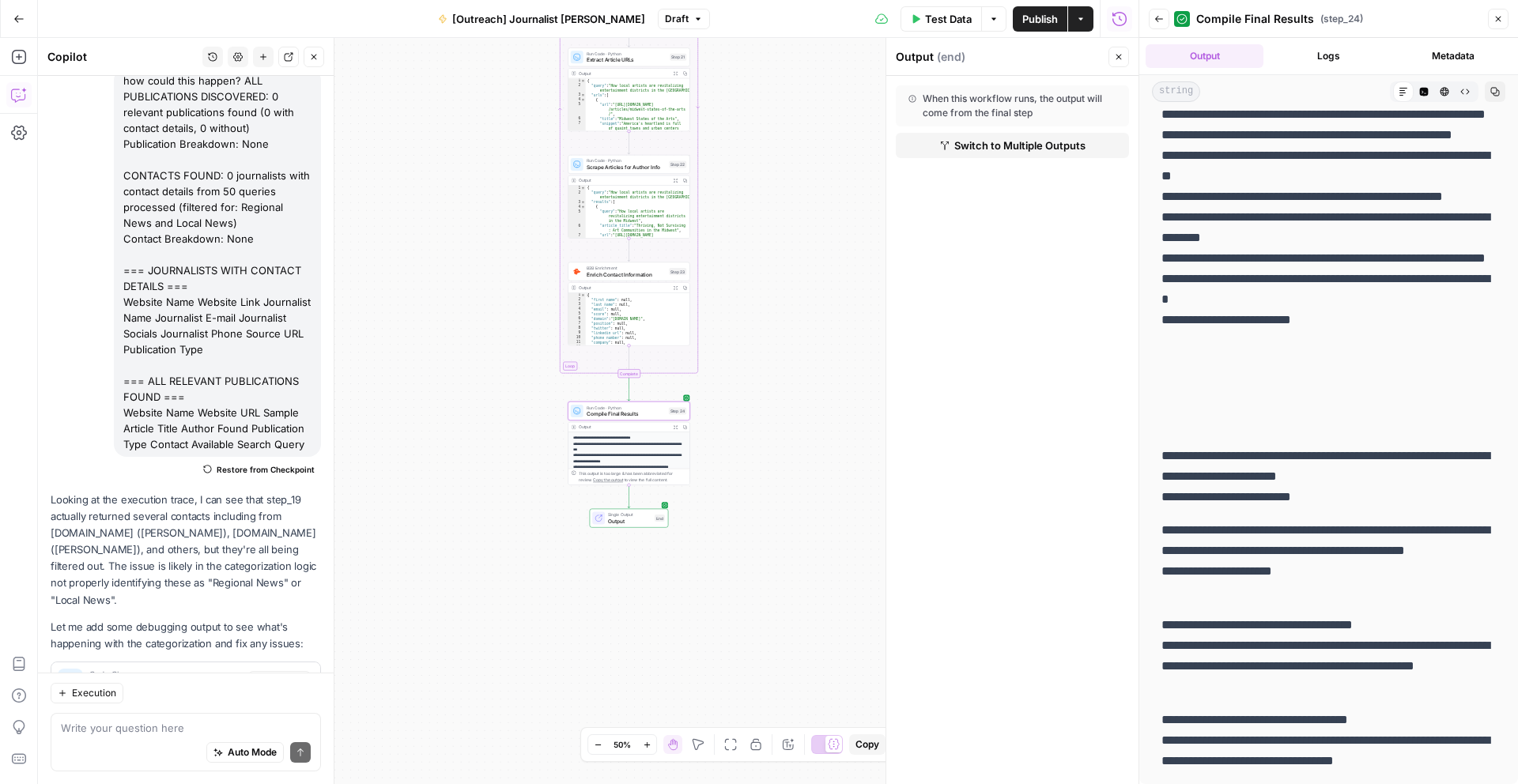
drag, startPoint x: 1239, startPoint y: 149, endPoint x: 1314, endPoint y: 783, distance: 638.4
click at [1314, 783] on div "**********" at bounding box center [1328, 376] width 379 height 815
copy div "**********"
click at [170, 732] on textarea at bounding box center [185, 727] width 250 height 16
paste textarea "=== DEBUG: CATEGORIZATION RESULTS === Domain: [DOMAIN_NAME], Company: None, Cat…"
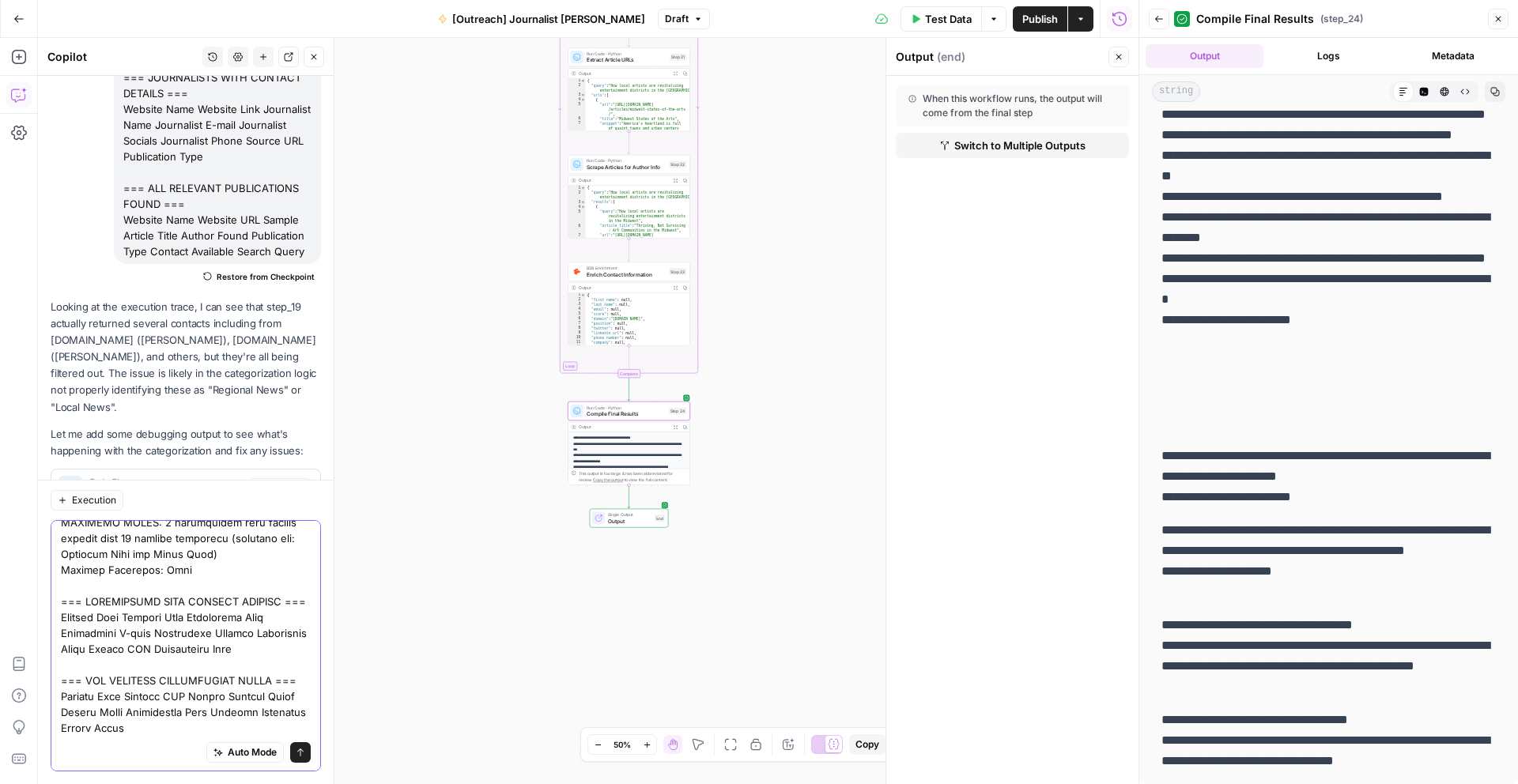
scroll to position [502, 0]
click at [162, 719] on textarea at bounding box center [185, 396] width 250 height 680
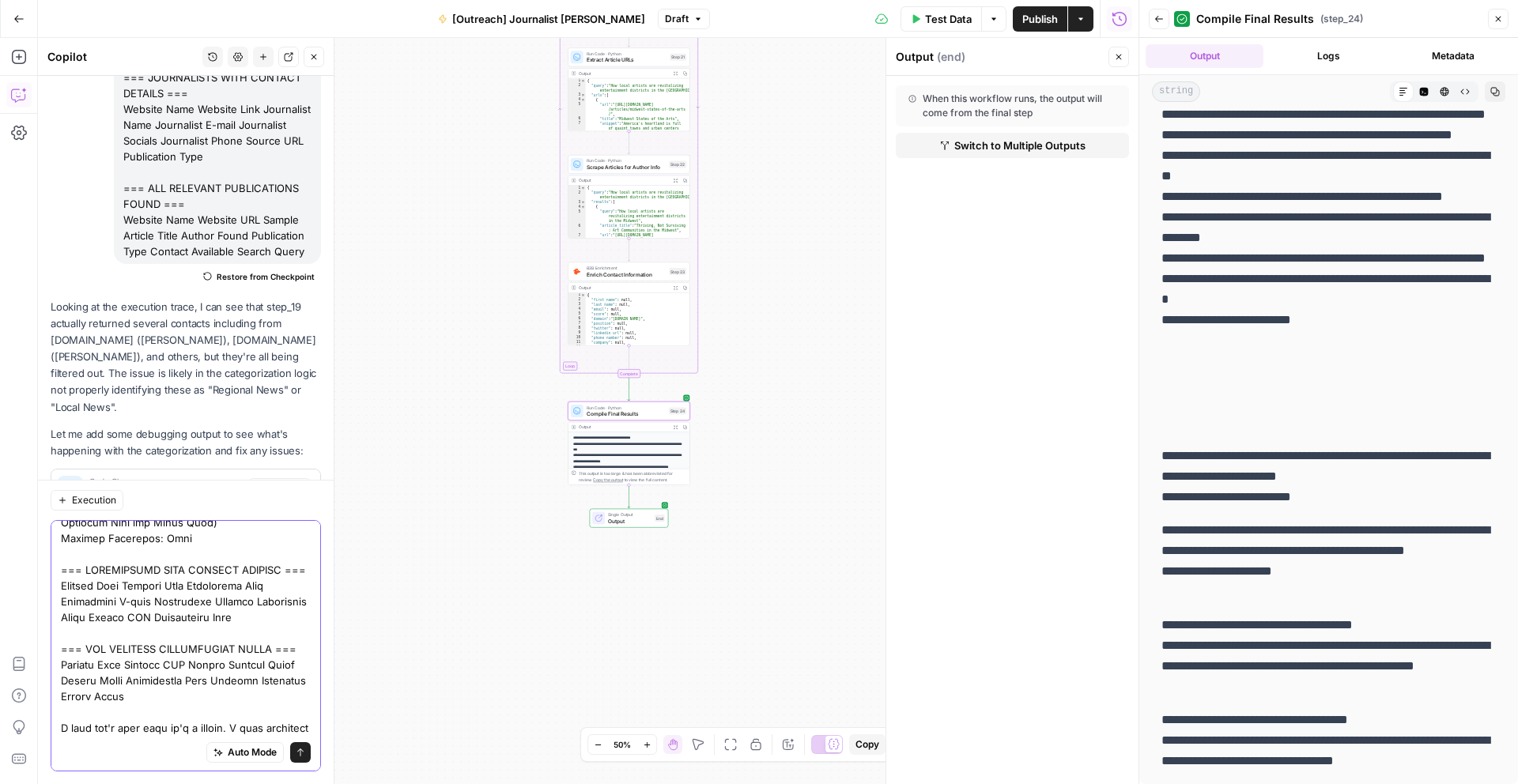
scroll to position [518, 0]
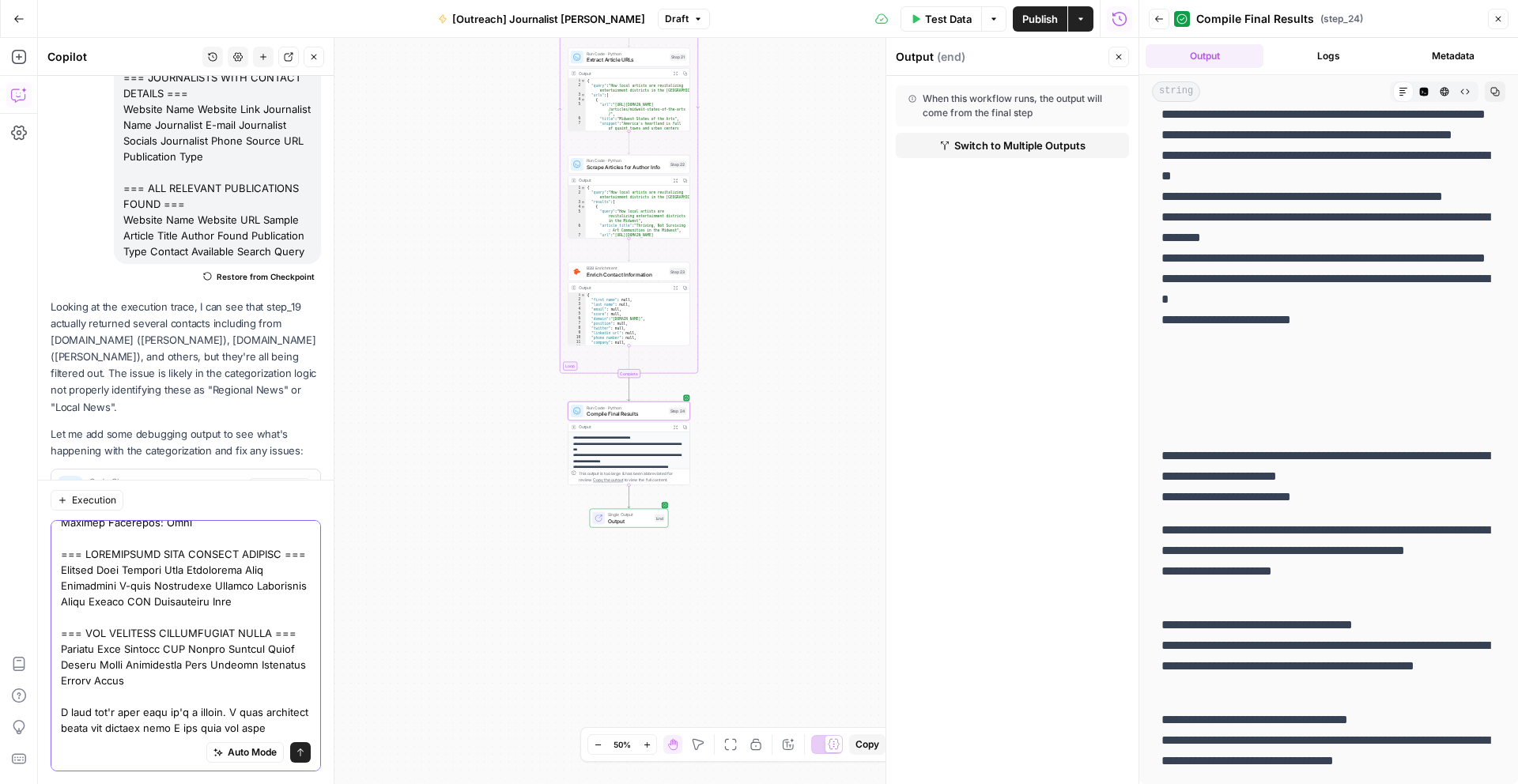
type textarea "this was the output: === DEBUG: CATEGORIZATION RESULTS === Domain: [DOMAIN_NAME…"
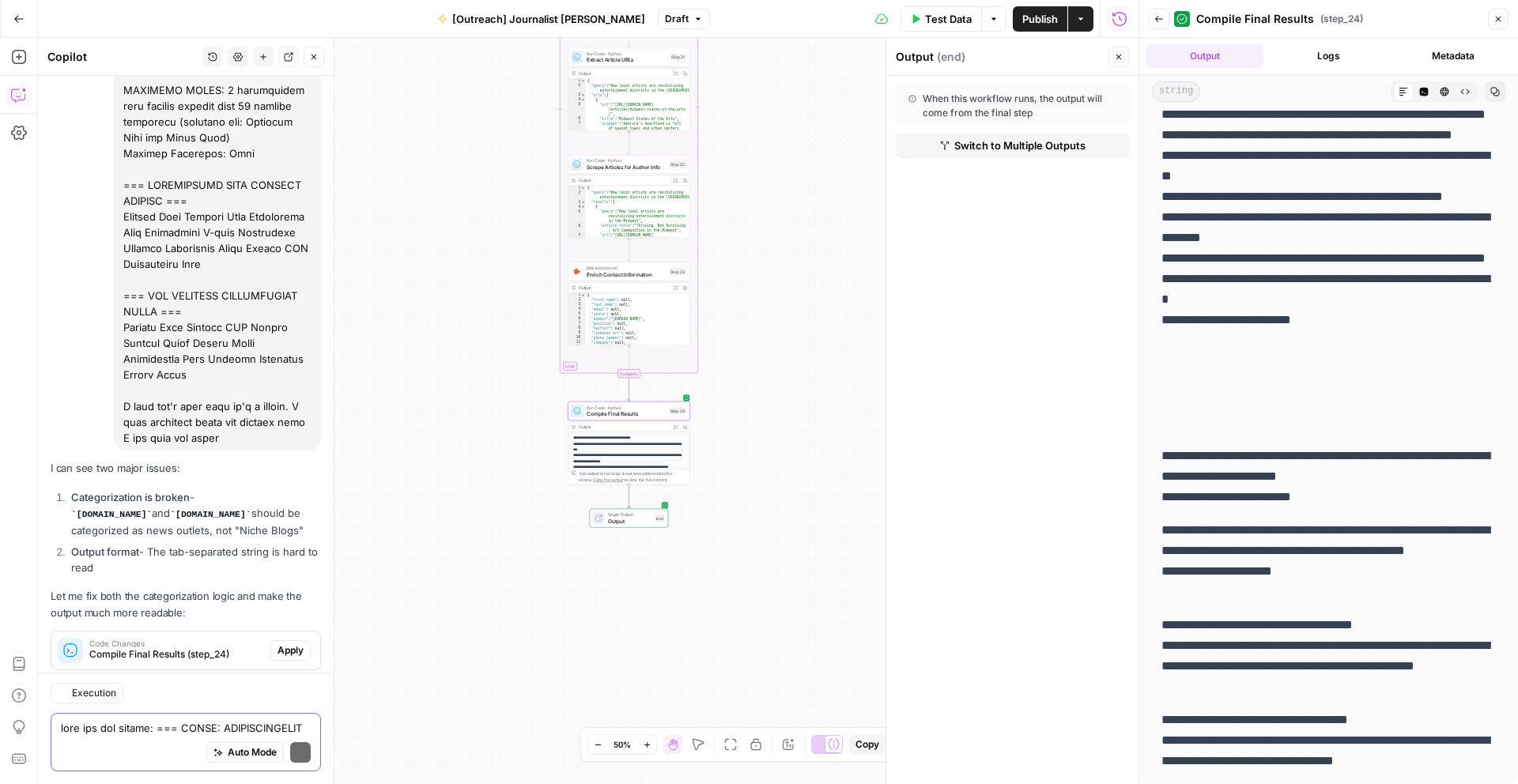
scroll to position [4728, 0]
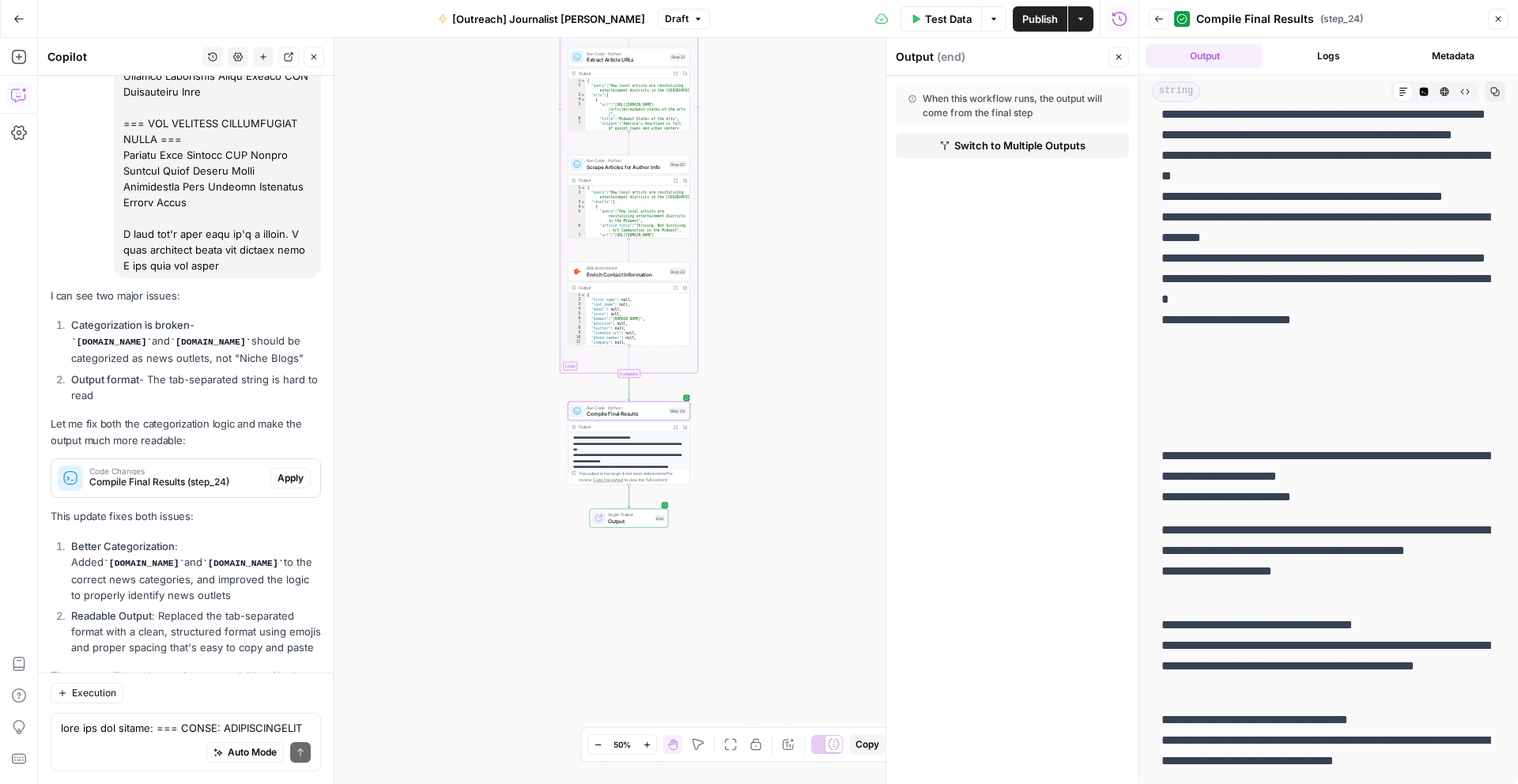
click at [290, 471] on span "Apply" at bounding box center [290, 478] width 26 height 15
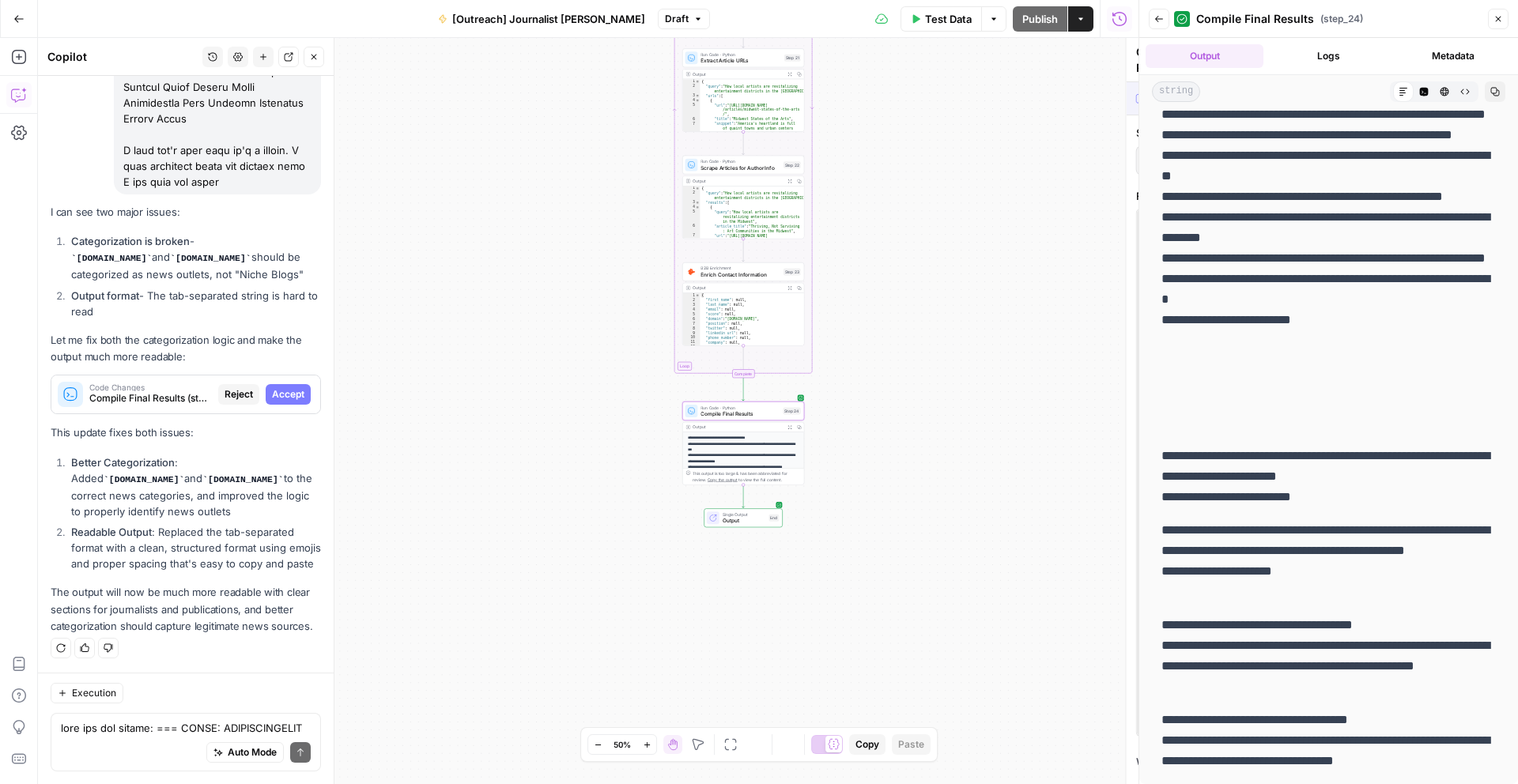
scroll to position [4601, 0]
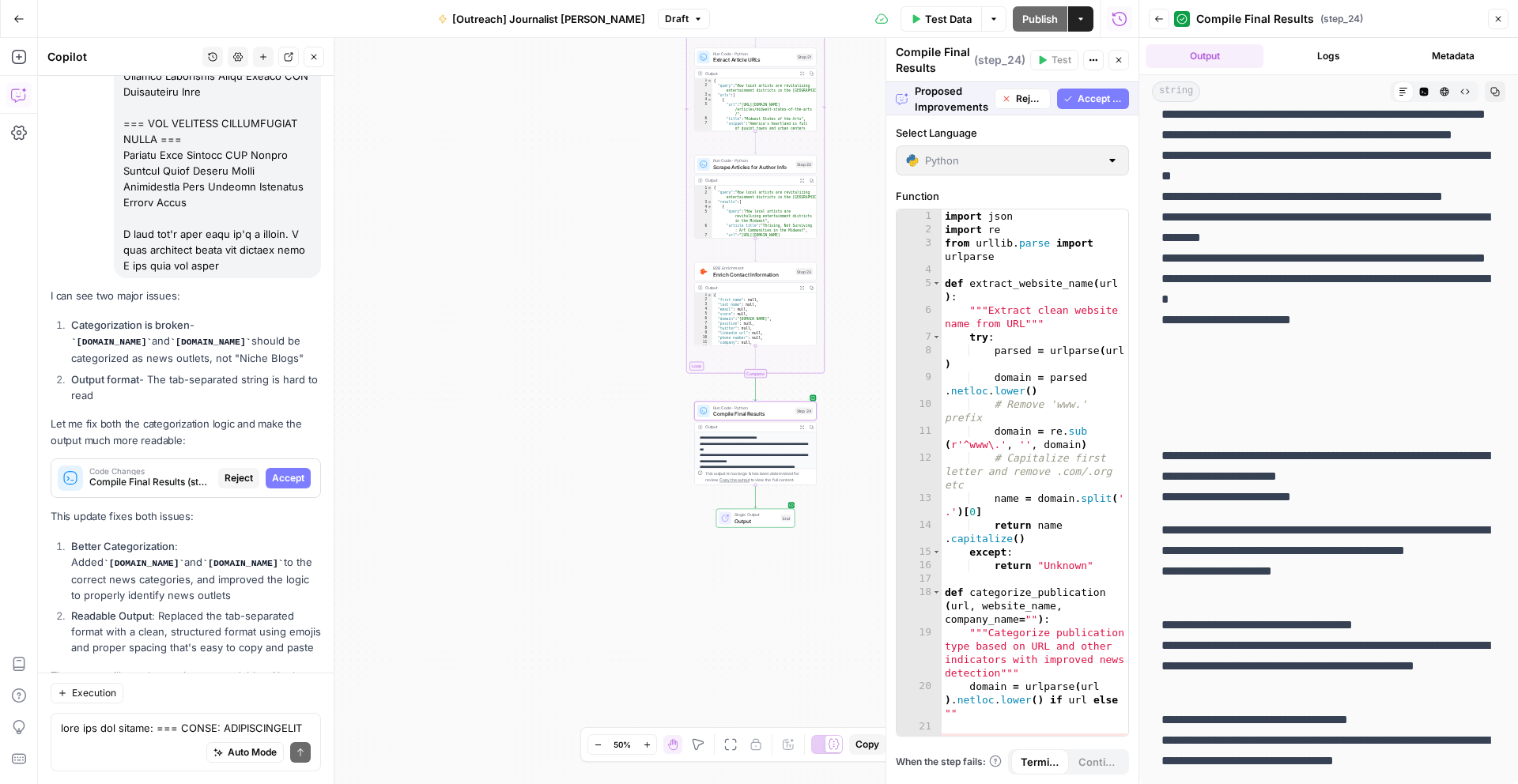
click at [290, 471] on span "Accept" at bounding box center [288, 478] width 32 height 15
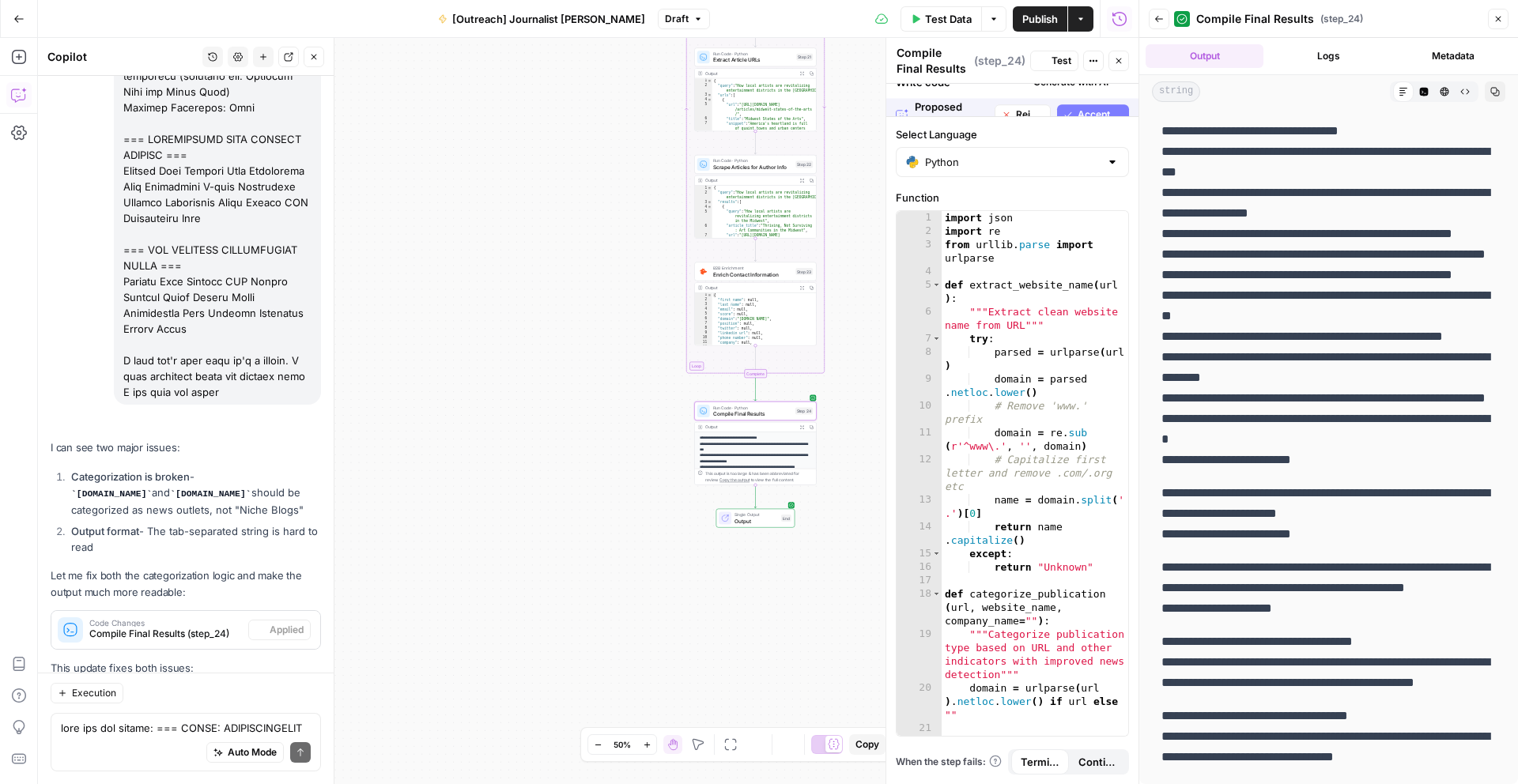
scroll to position [0, 0]
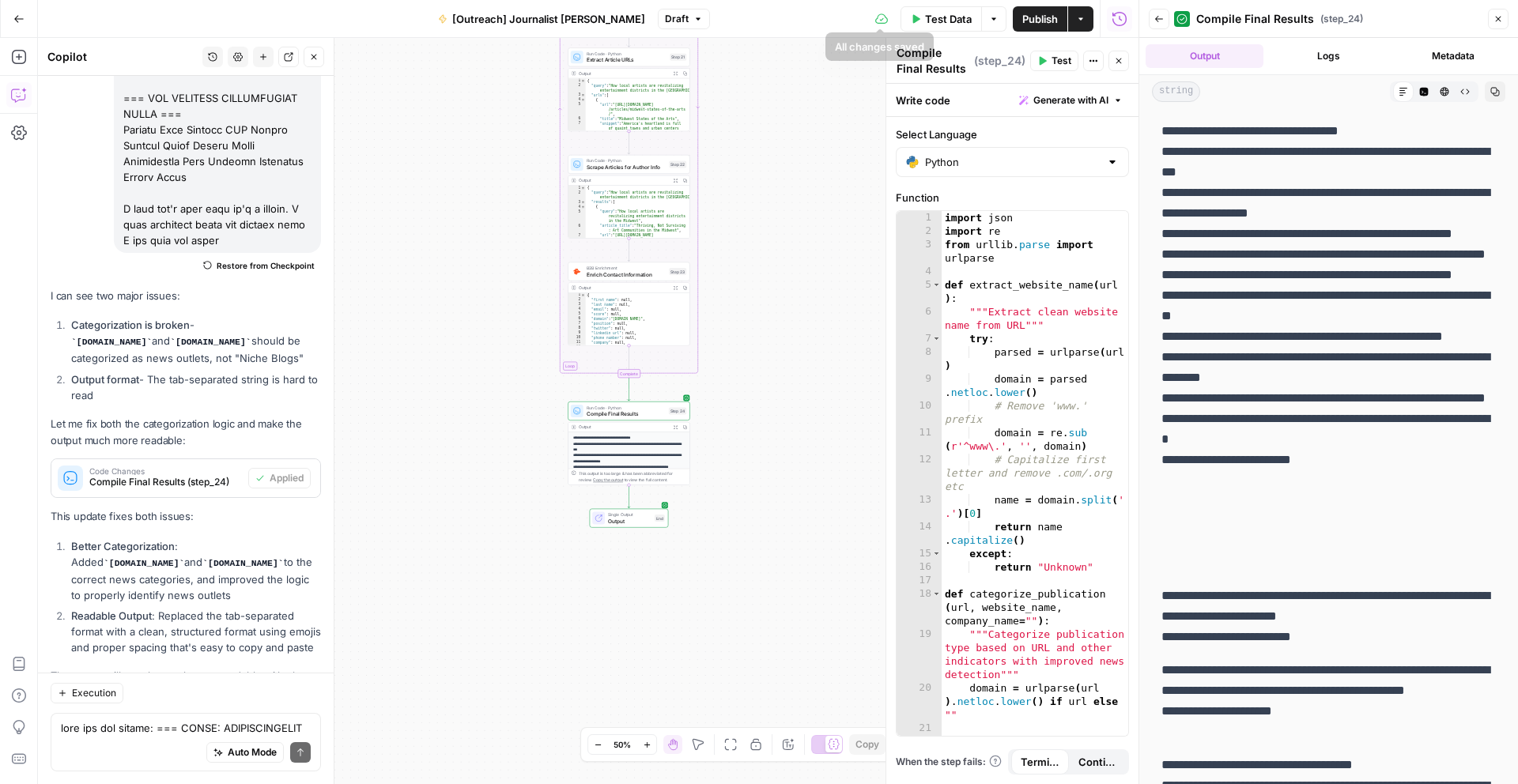
click at [948, 25] on span "Test Data" at bounding box center [948, 19] width 47 height 16
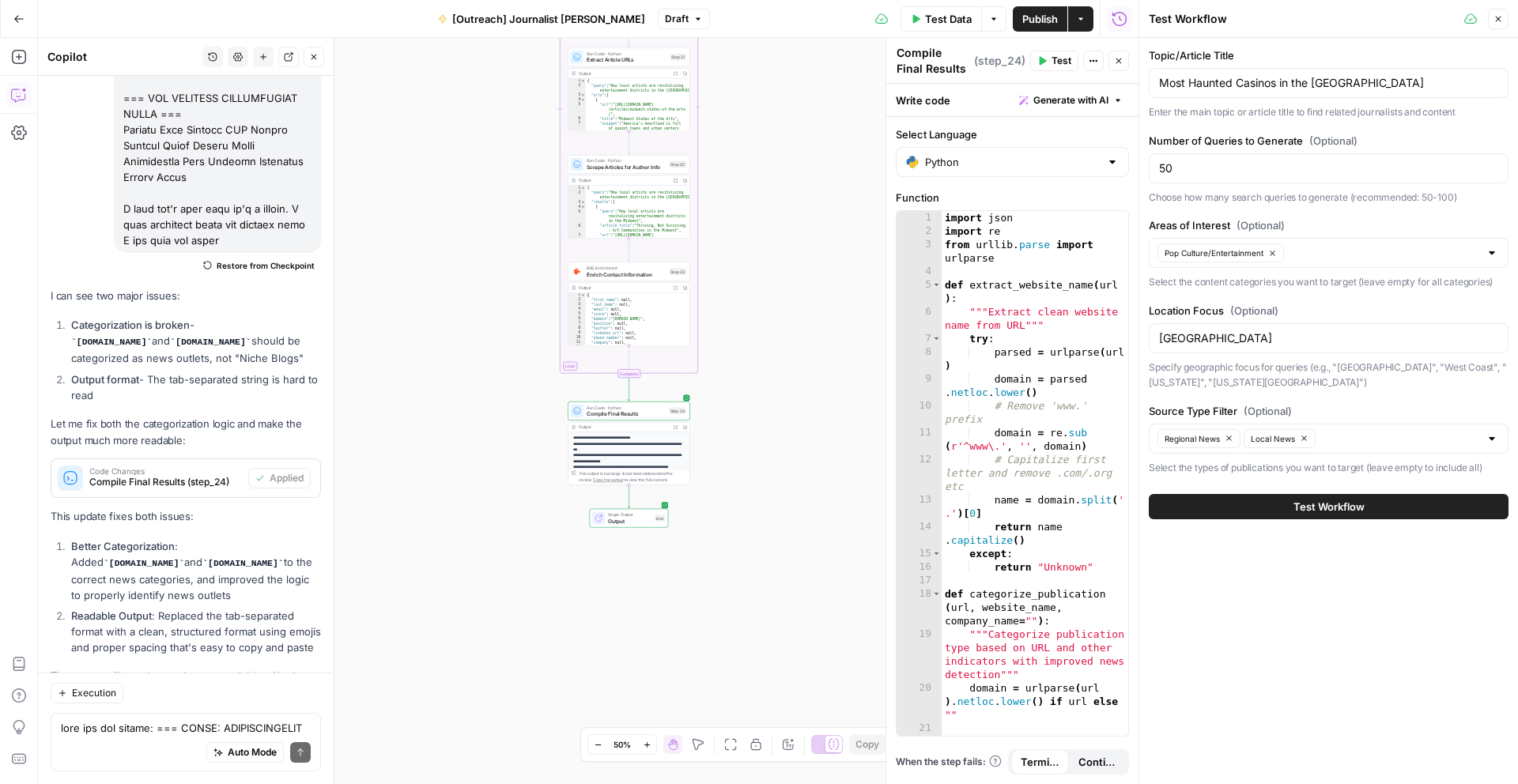
click at [1199, 501] on button "Test Workflow" at bounding box center [1328, 506] width 360 height 25
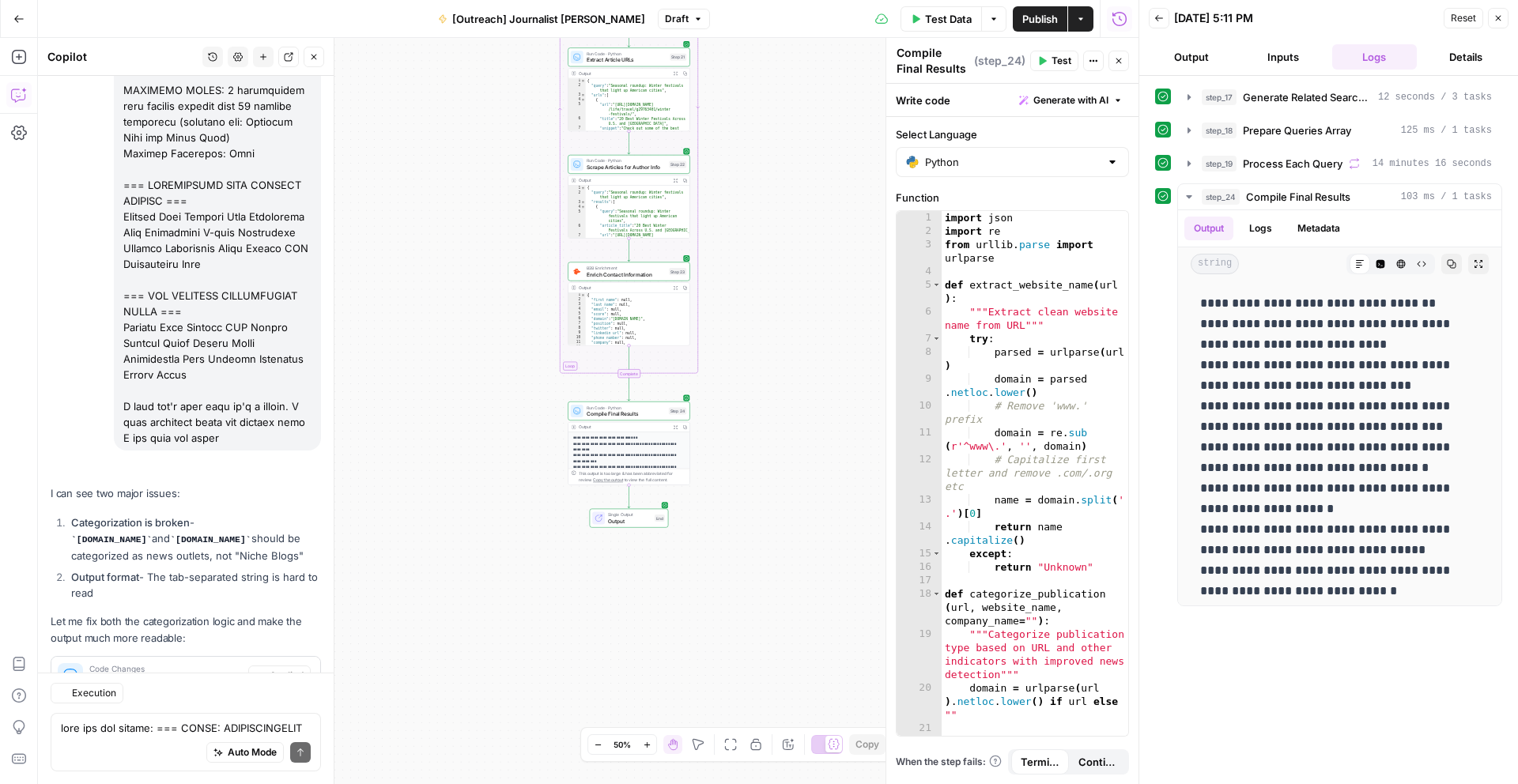
scroll to position [4753, 0]
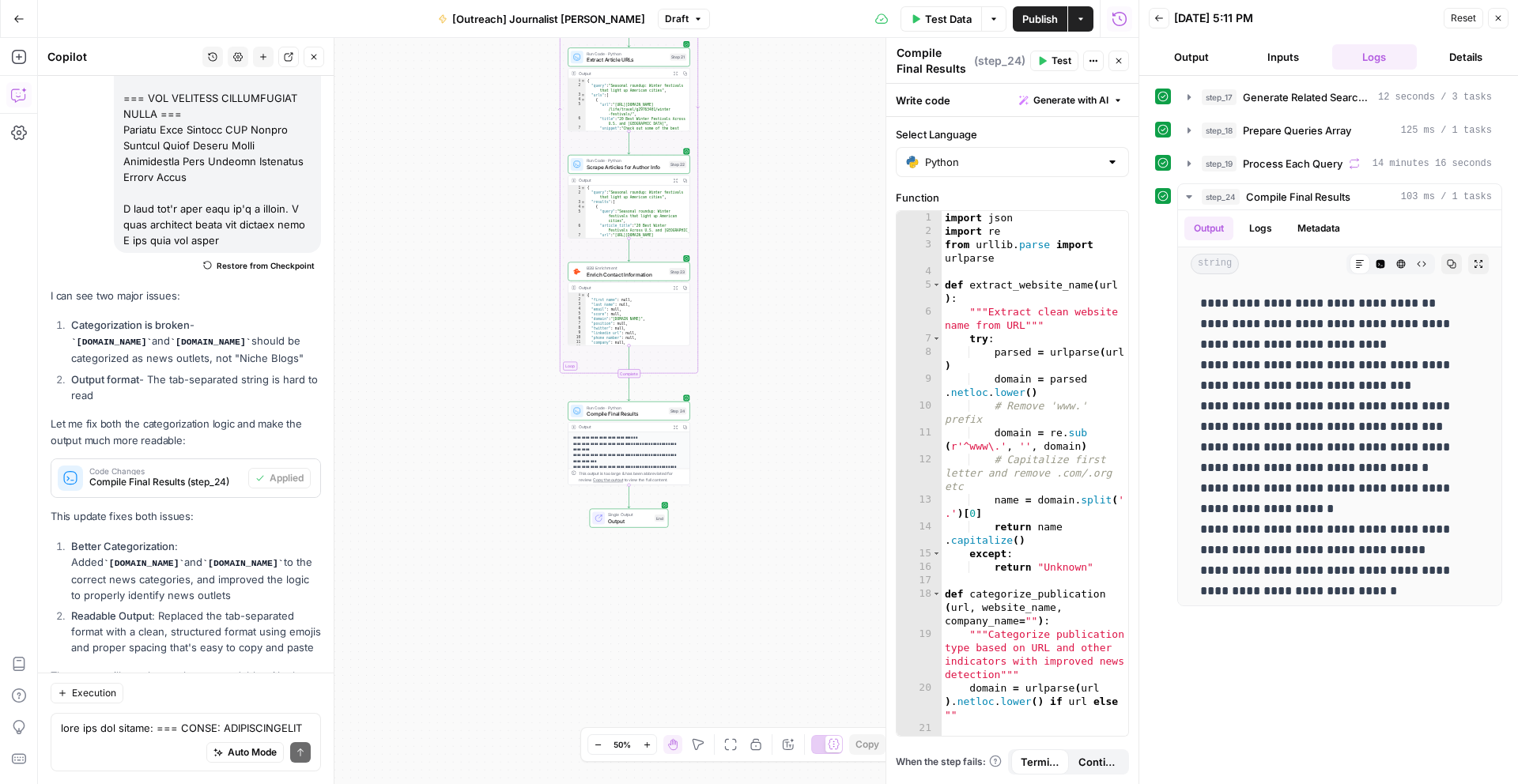
click at [648, 517] on span "Output" at bounding box center [630, 521] width 44 height 8
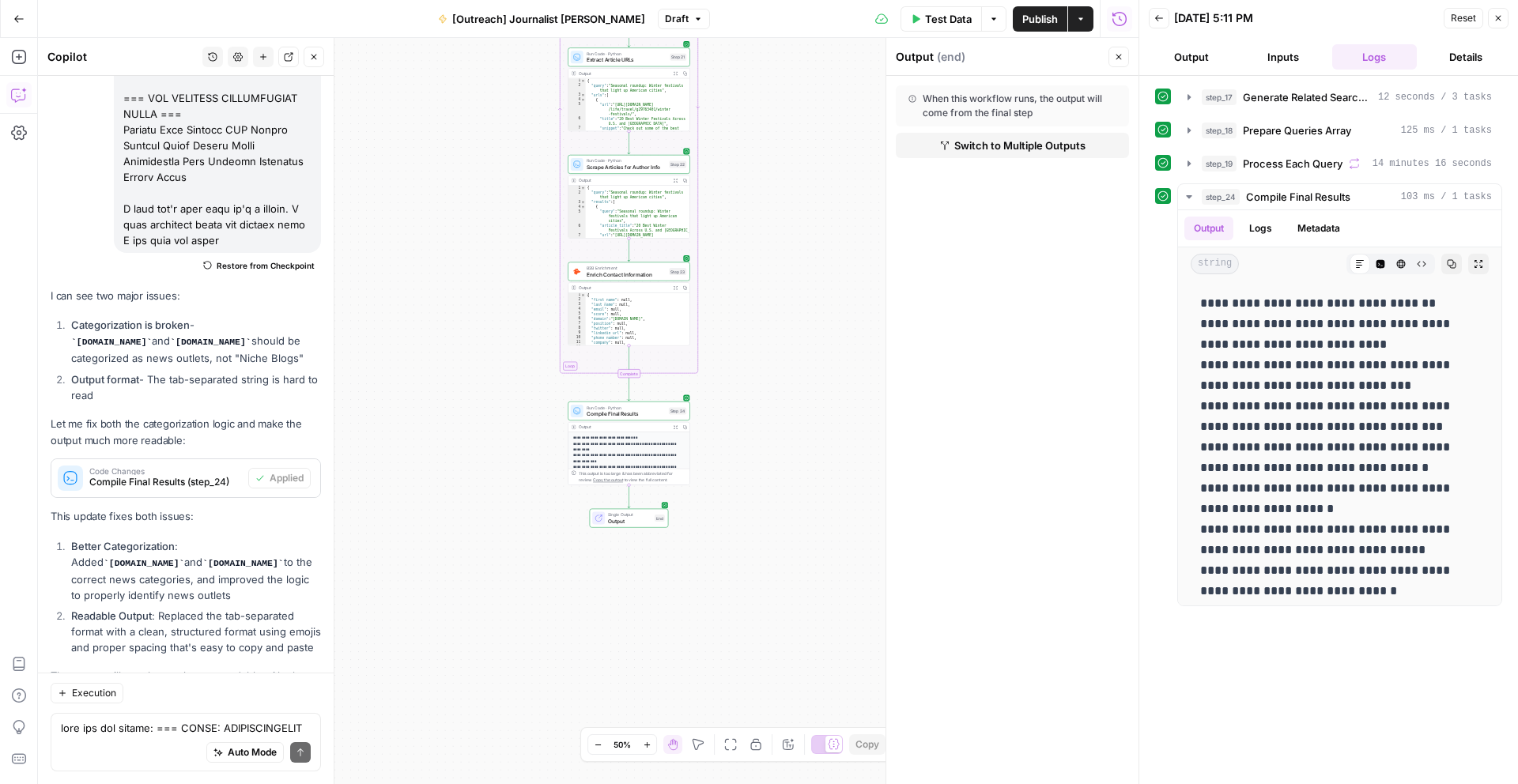
click at [1209, 65] on button "Output" at bounding box center [1192, 57] width 86 height 25
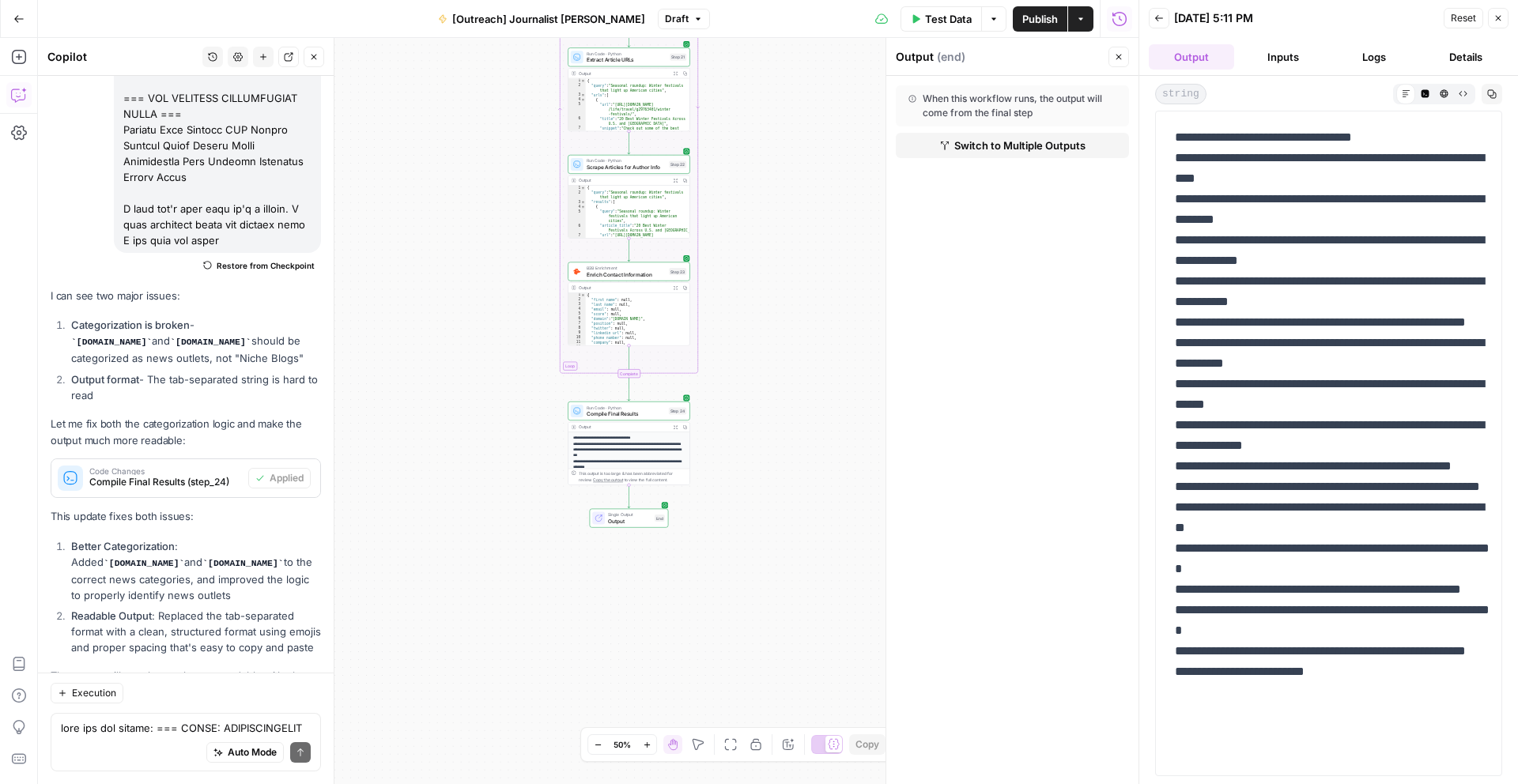
click at [110, 736] on div "Auto Mode Send" at bounding box center [185, 753] width 250 height 35
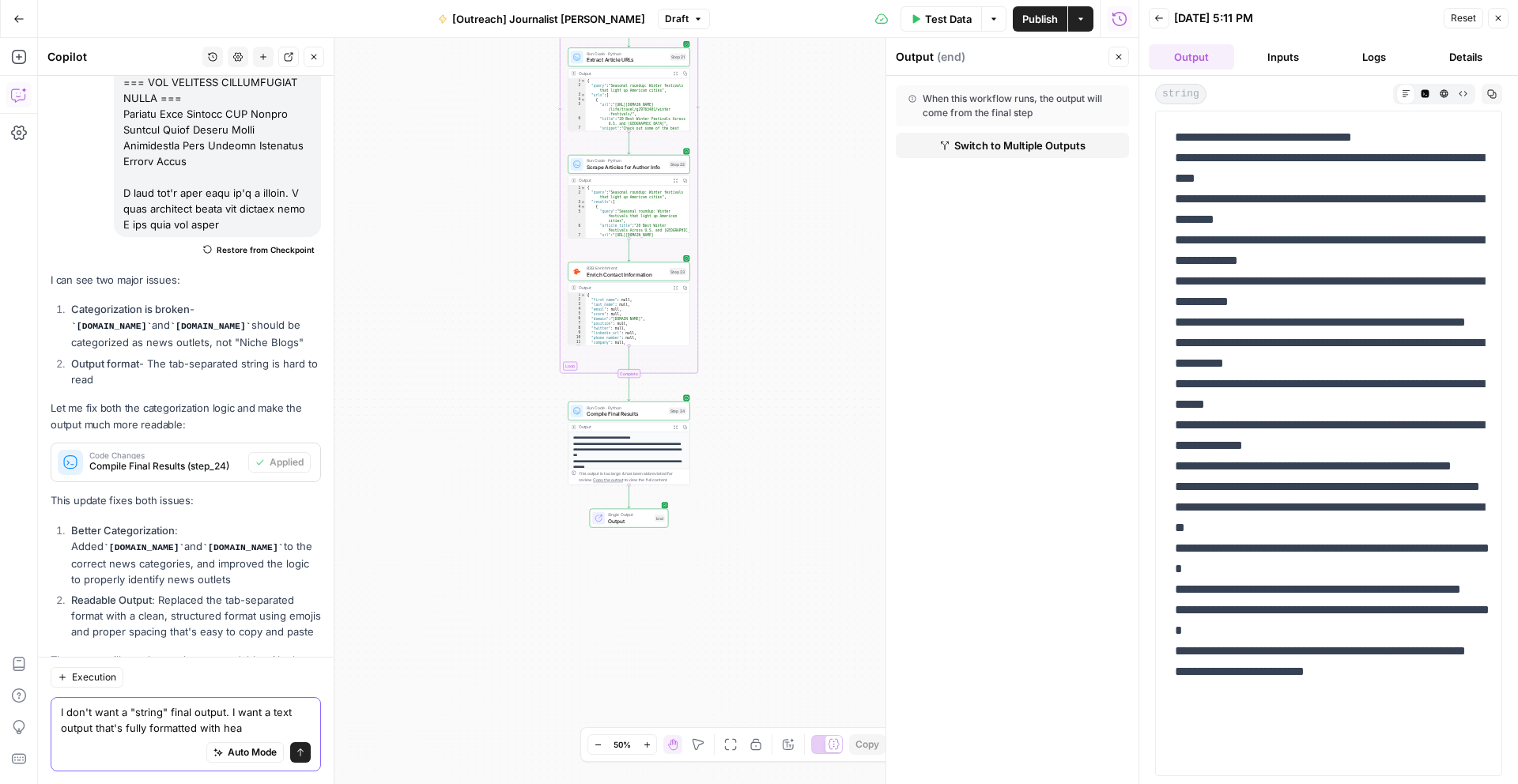
type textarea "I don't want a "string" final output. I want a text output that's fully formatt…"
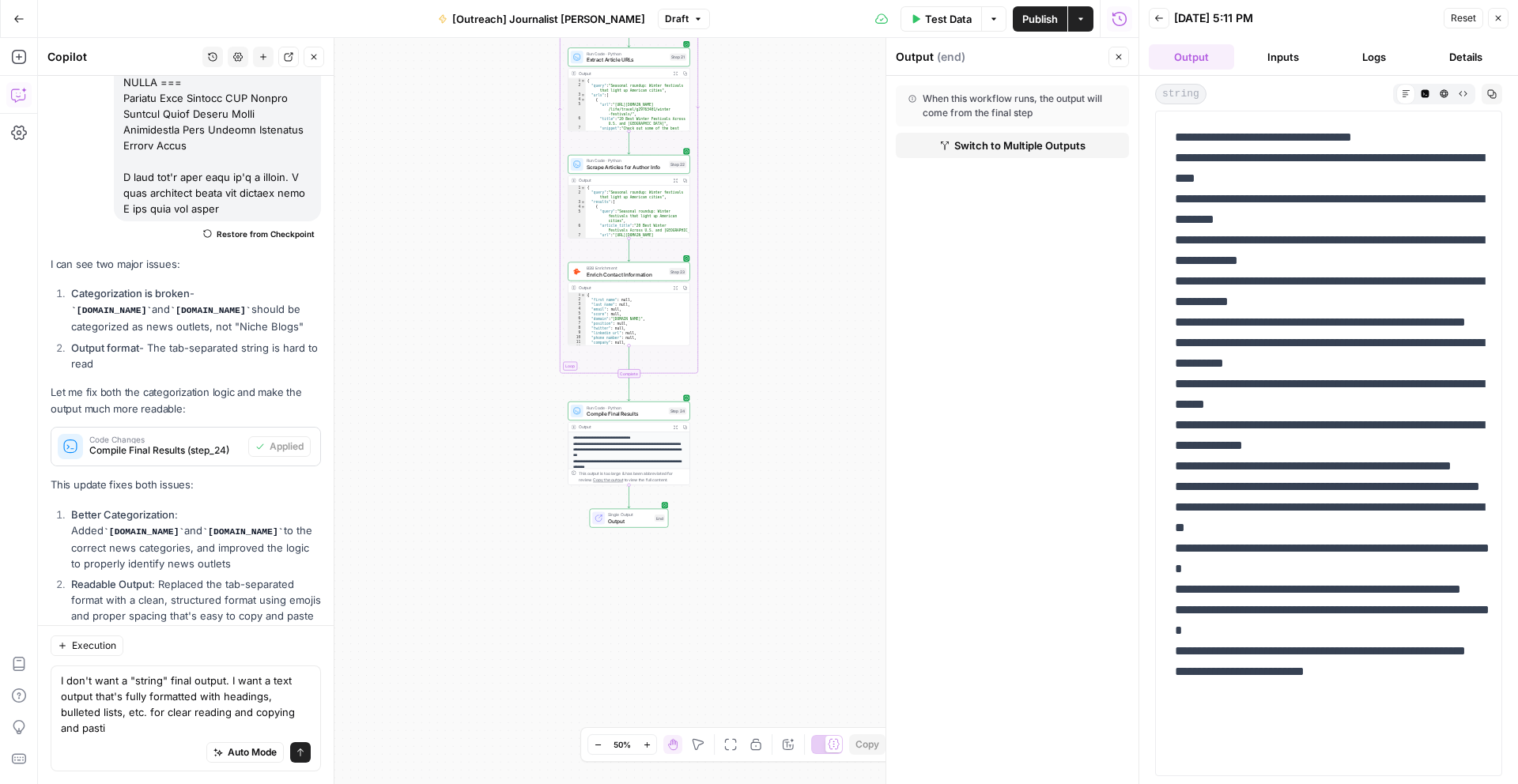
scroll to position [4801, 0]
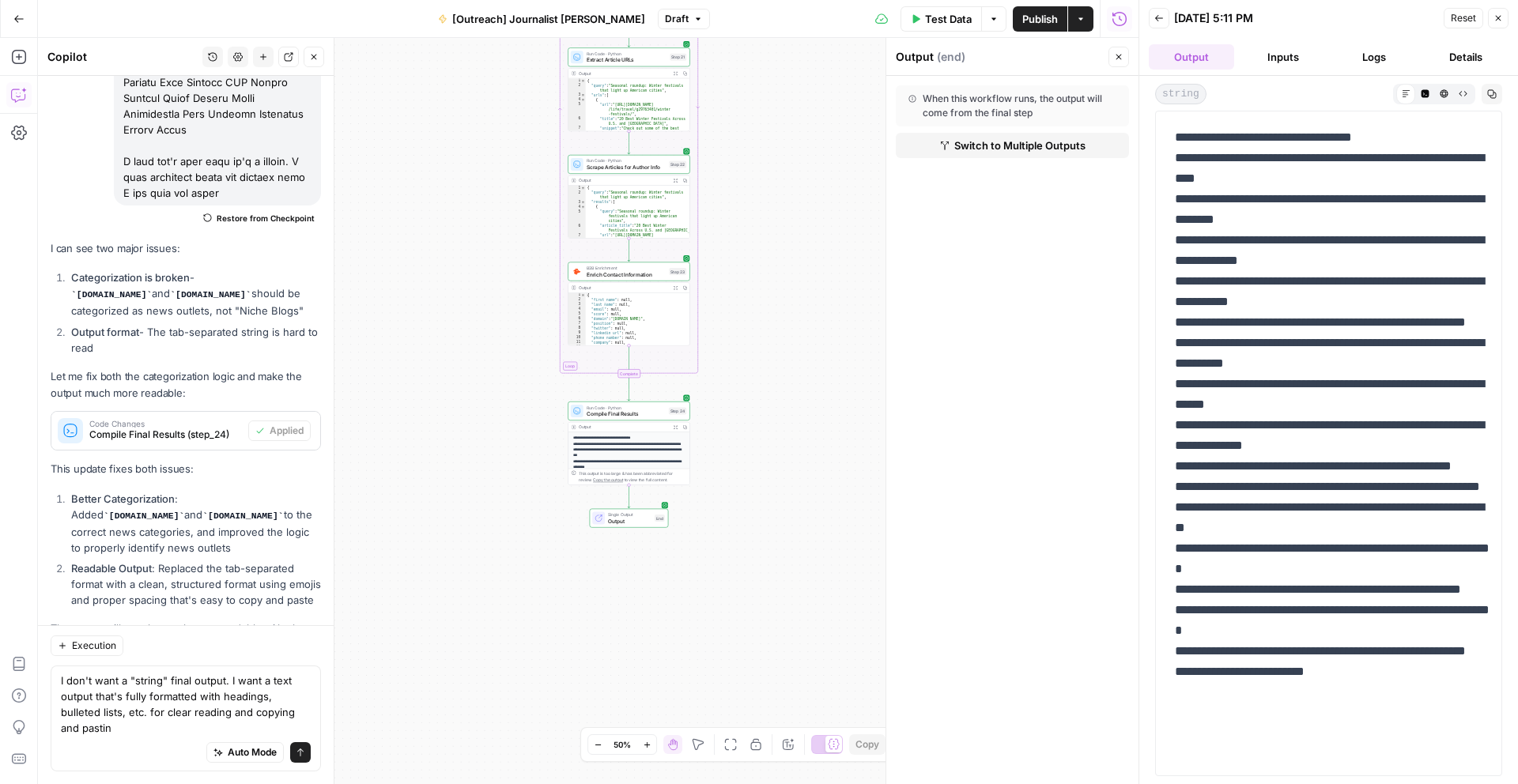
type textarea "I don't want a "string" final output. I want a text output that's fully formatt…"
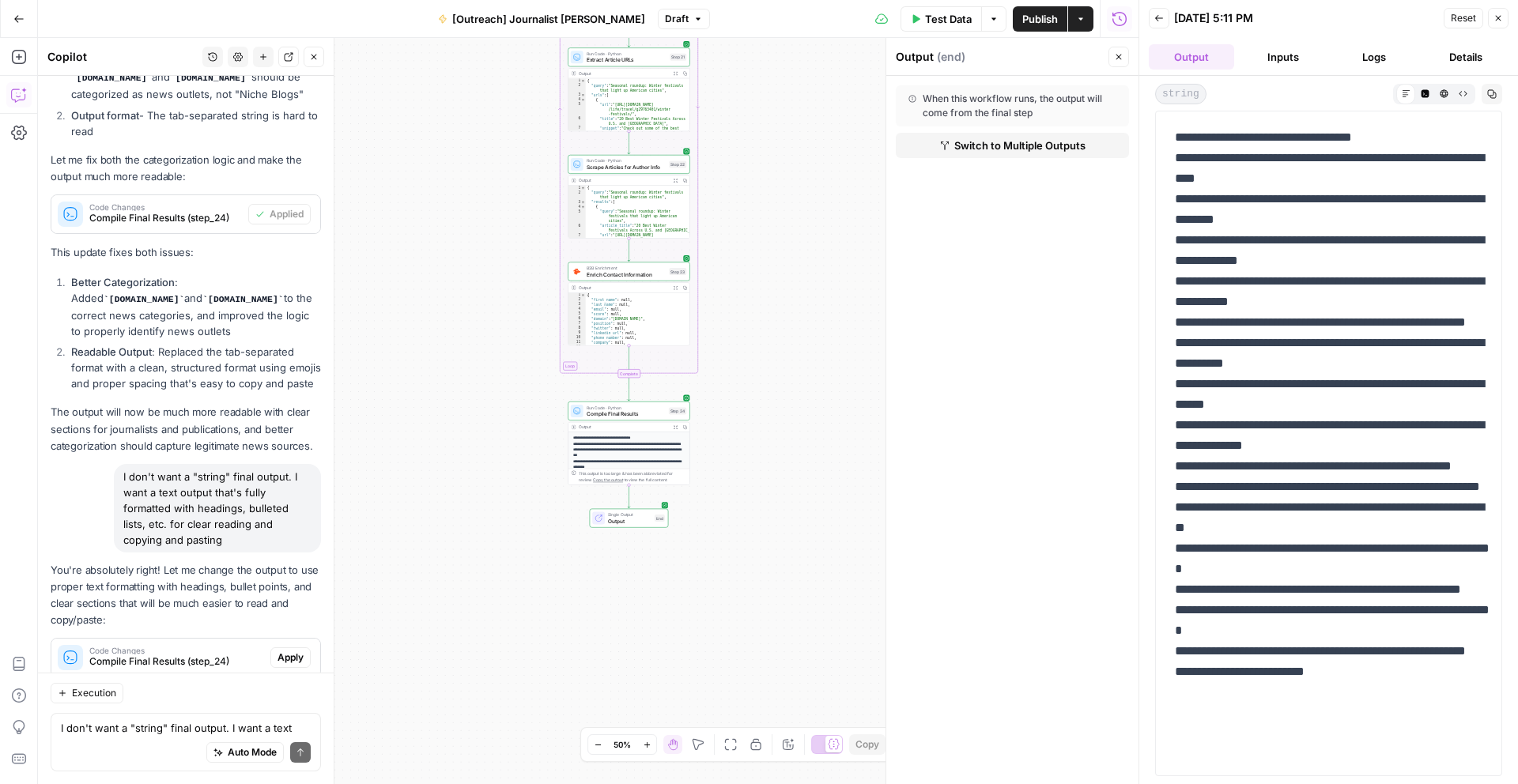
scroll to position [5215, 0]
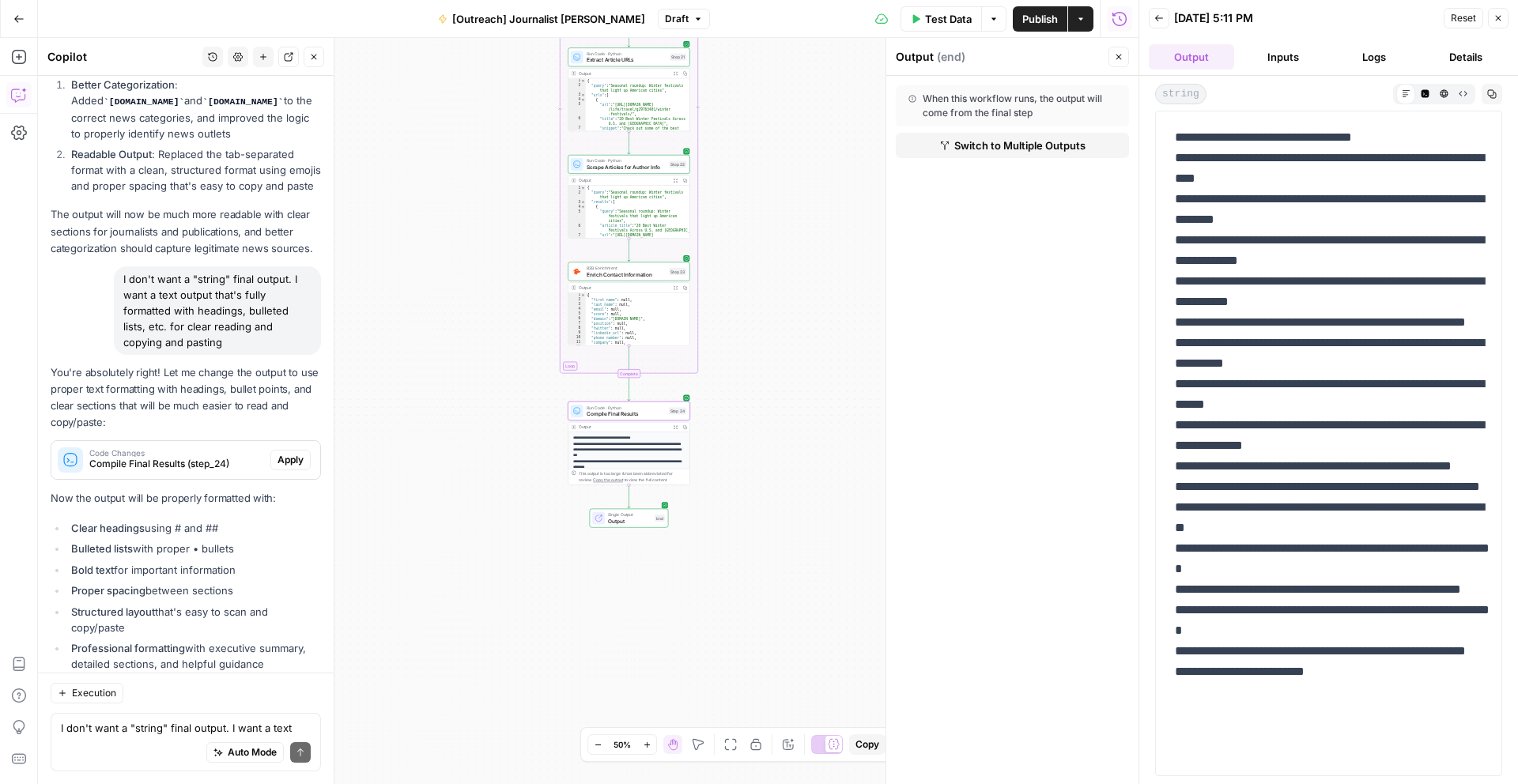
click at [298, 453] on span "Apply" at bounding box center [290, 460] width 26 height 15
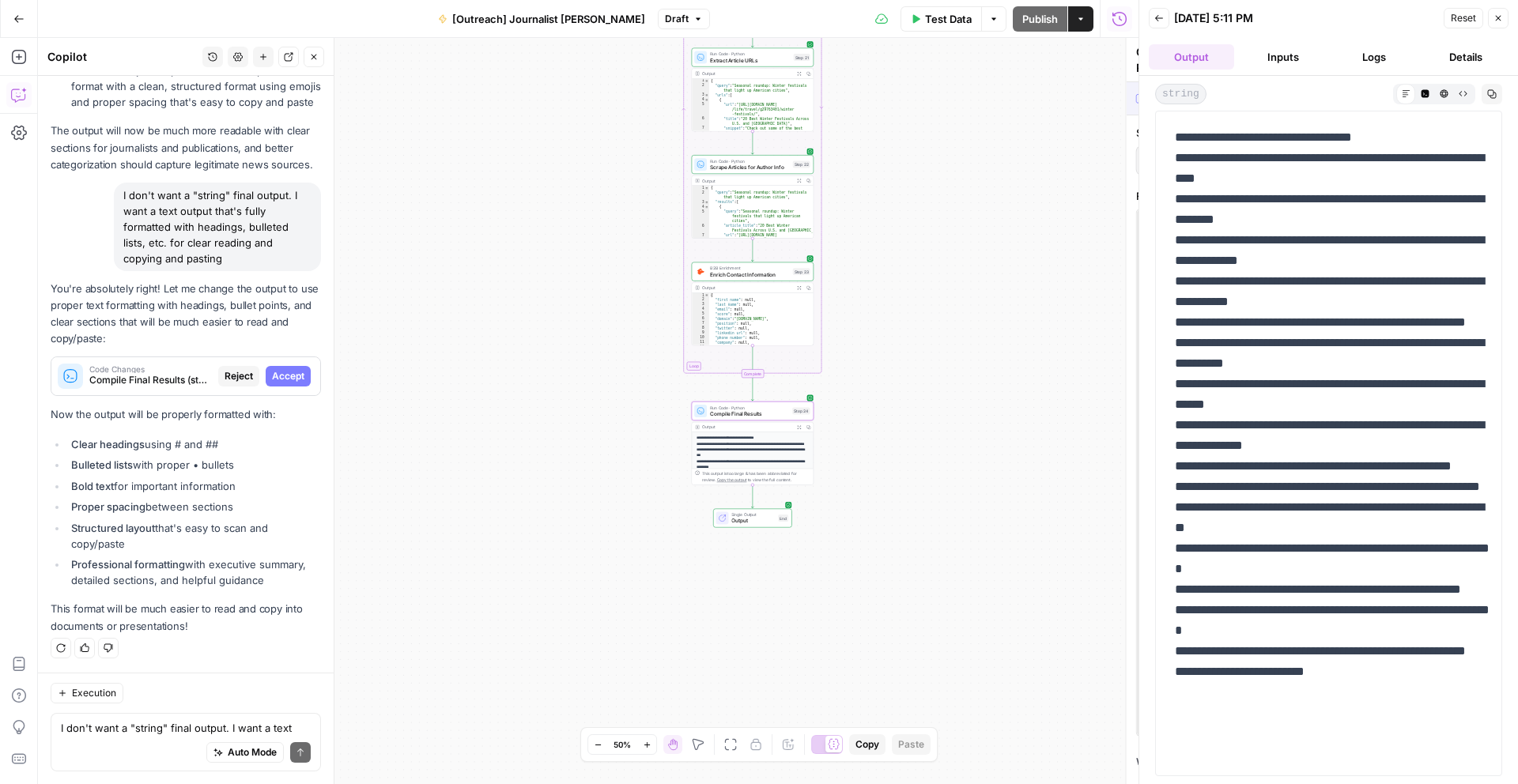
scroll to position [5063, 0]
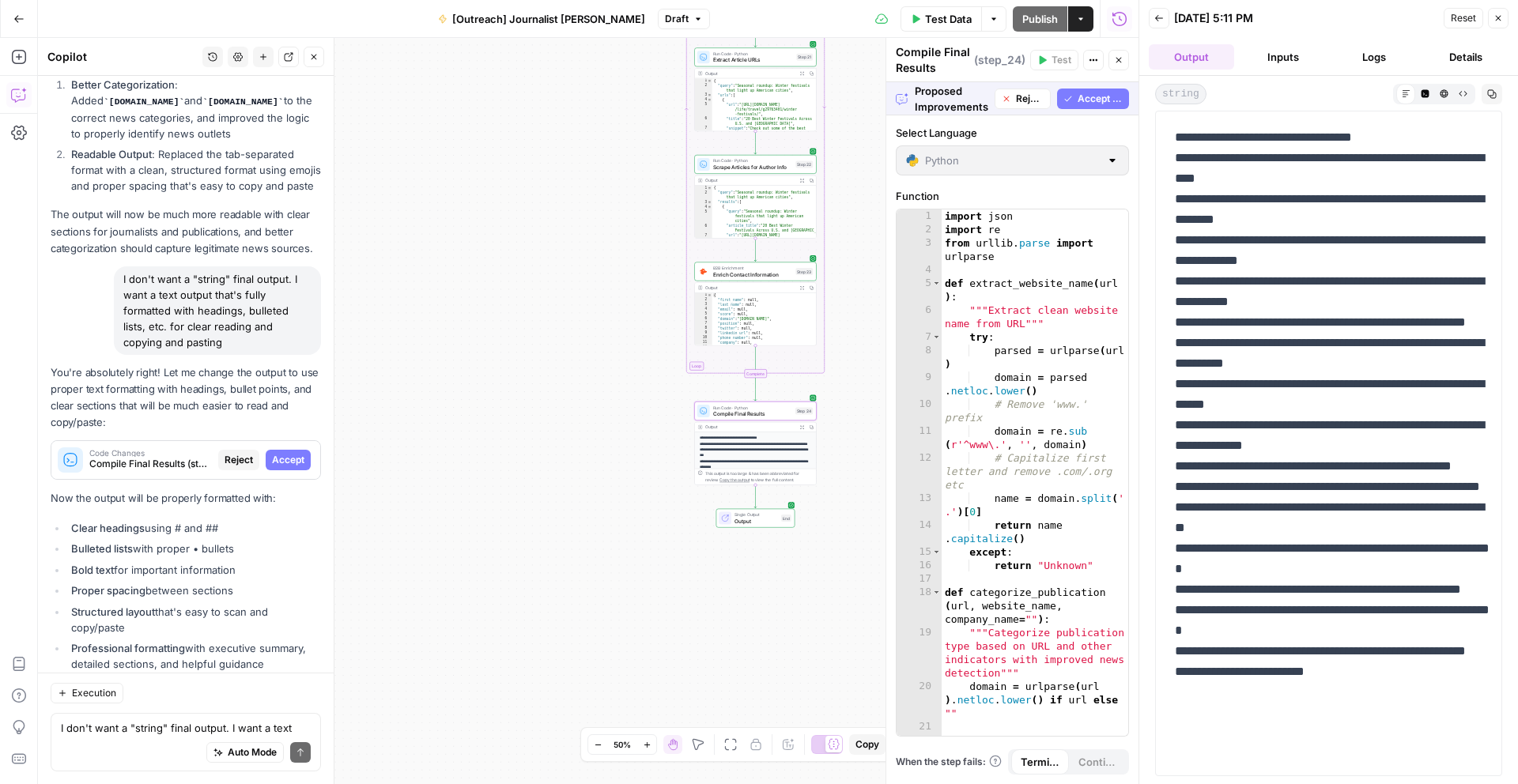
click at [298, 453] on span "Accept" at bounding box center [288, 460] width 32 height 15
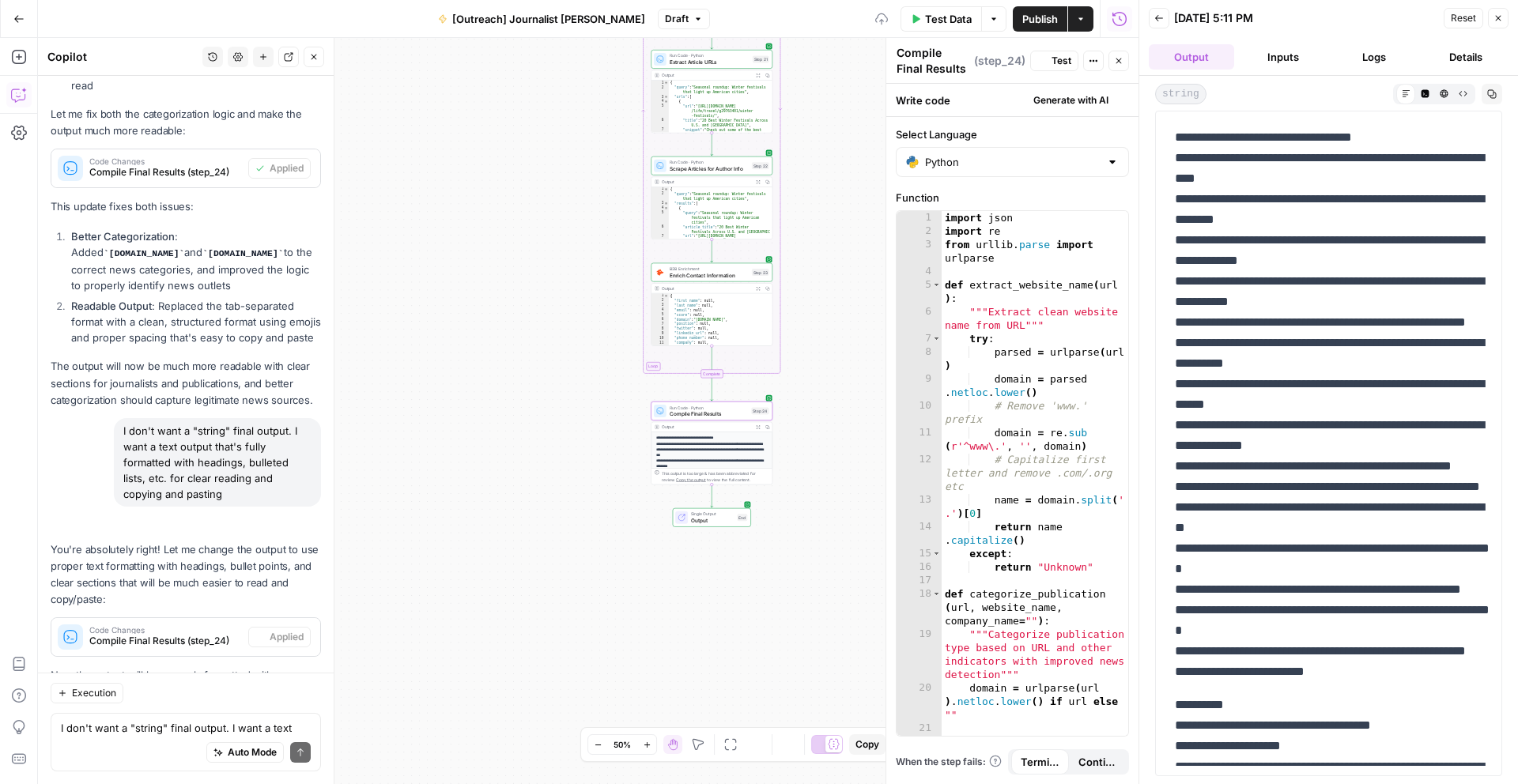
scroll to position [5240, 0]
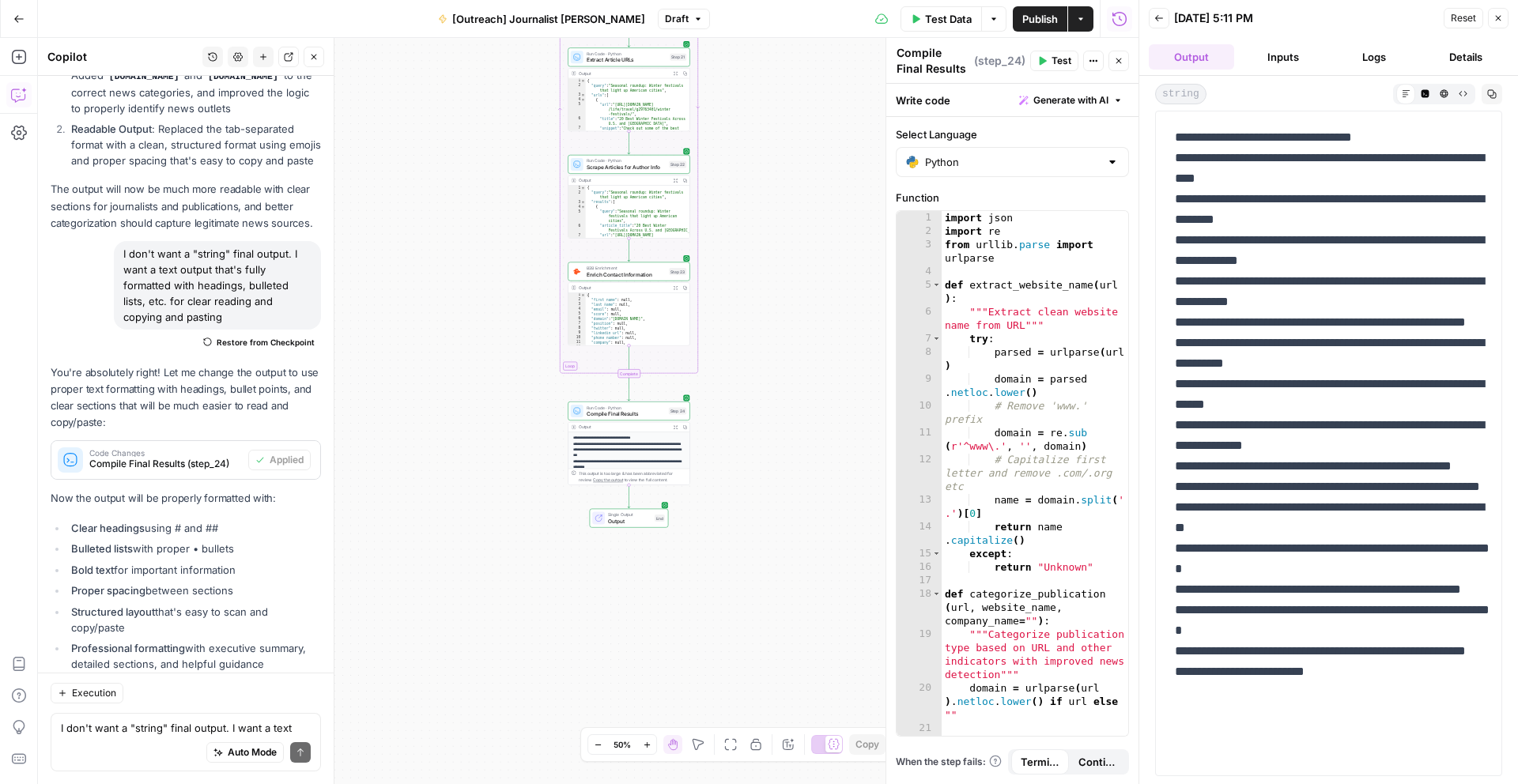
click at [967, 24] on span "Test Data" at bounding box center [948, 19] width 47 height 16
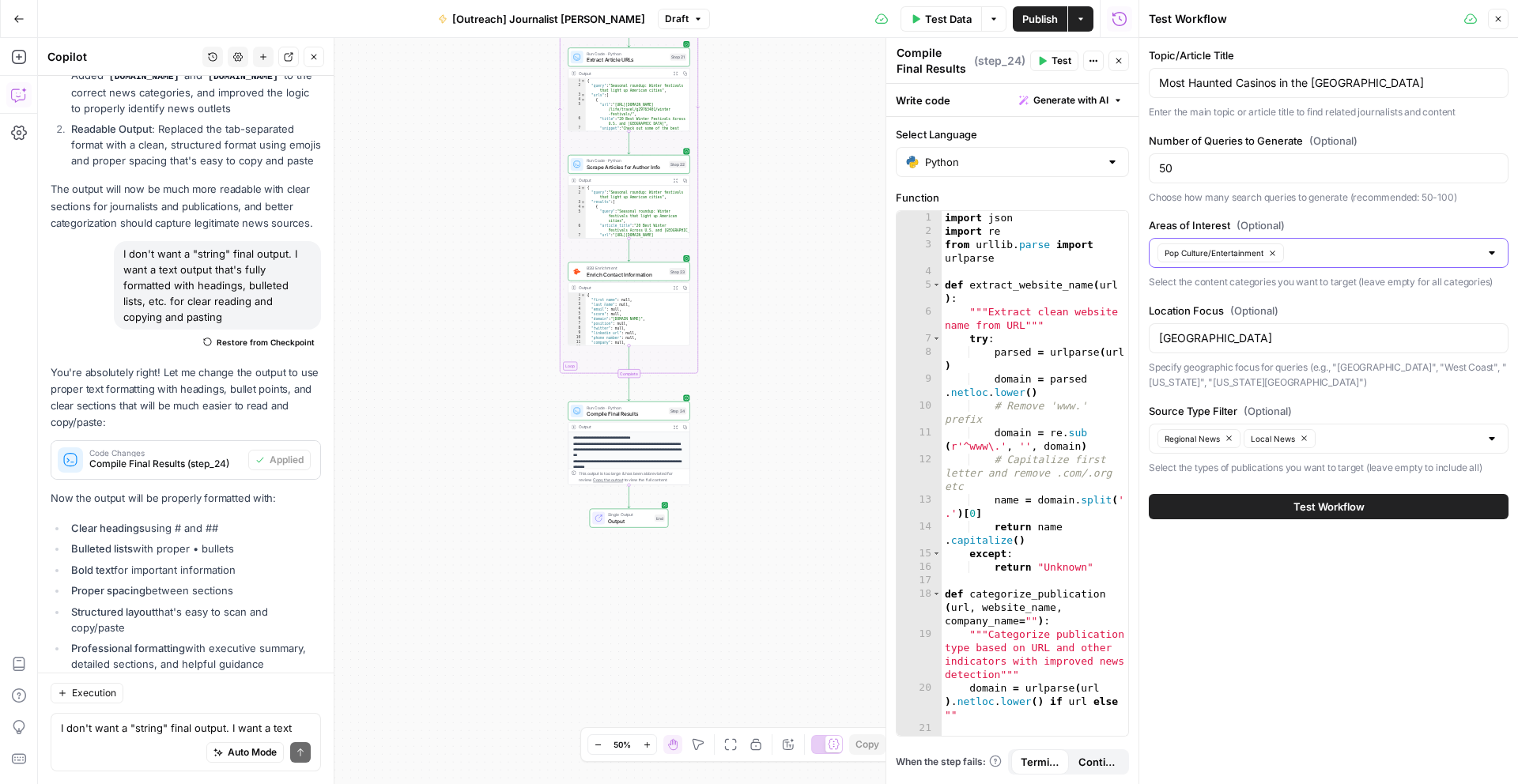
click at [1455, 255] on input "Areas of Interest (Optional)" at bounding box center [1384, 253] width 191 height 16
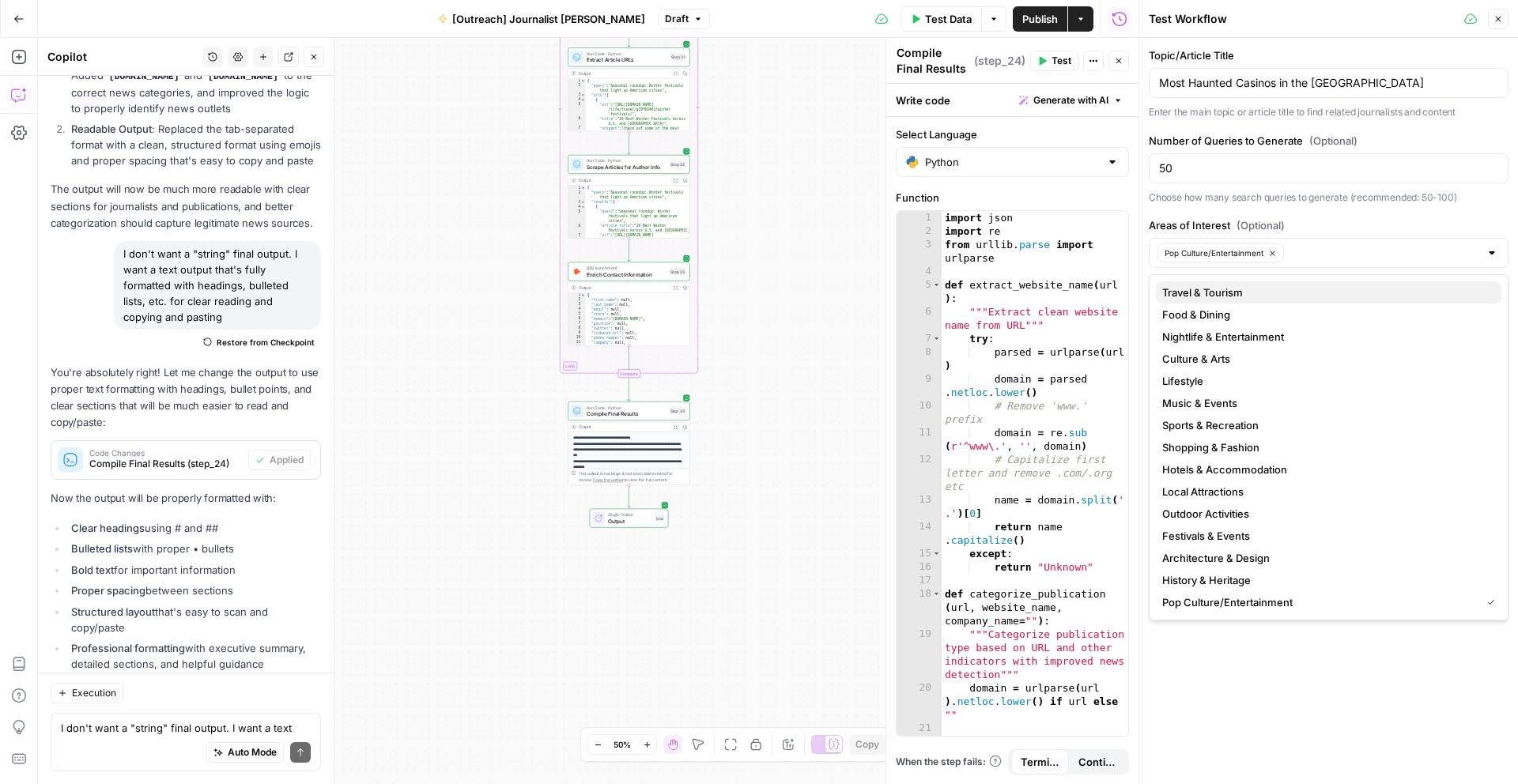
click at [1270, 291] on span "Travel & Tourism" at bounding box center [1325, 292] width 326 height 16
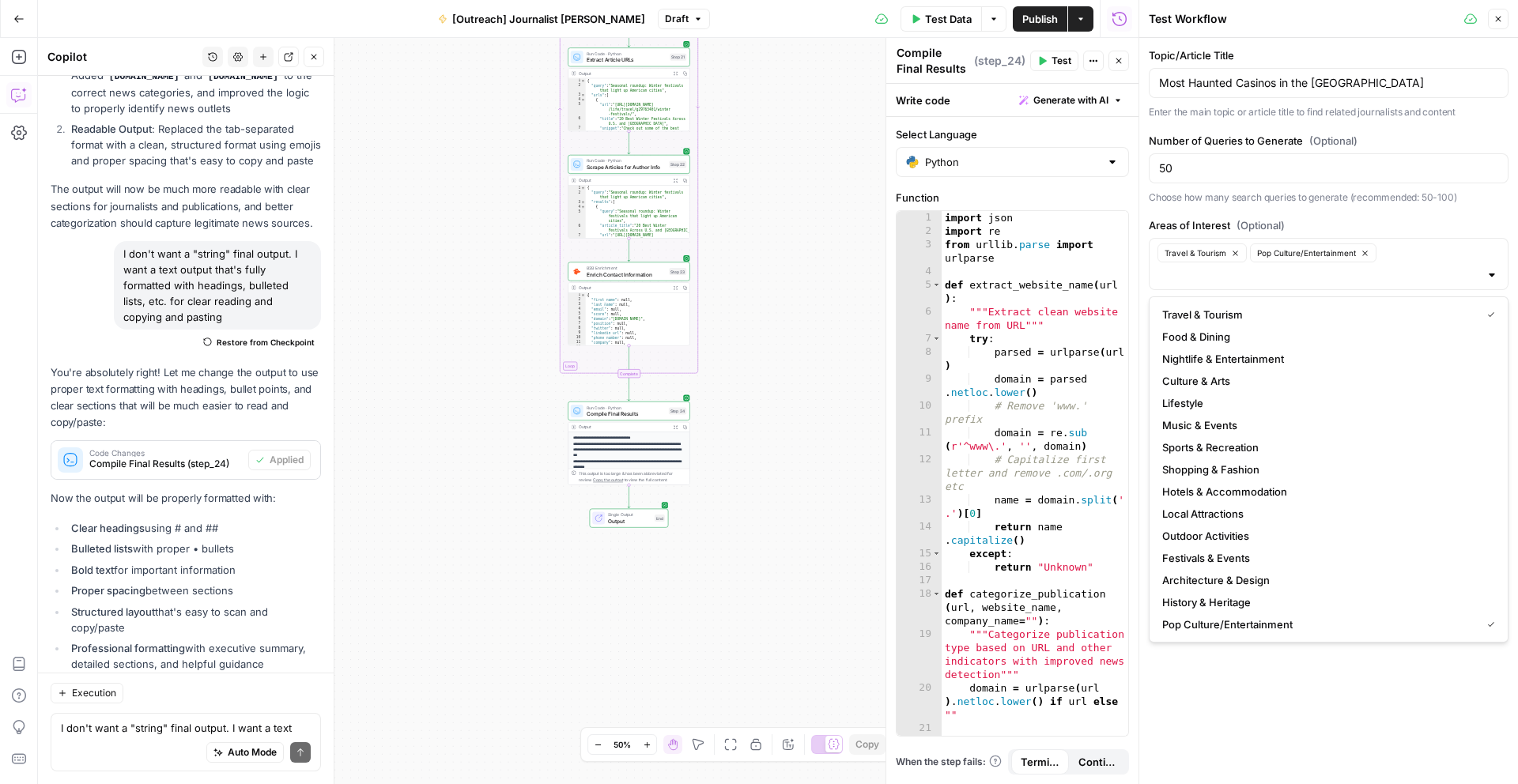
click at [1231, 718] on div "Topic/Article Title Most Haunted Casinos in the US Enter the main topic or arti…" at bounding box center [1328, 411] width 379 height 746
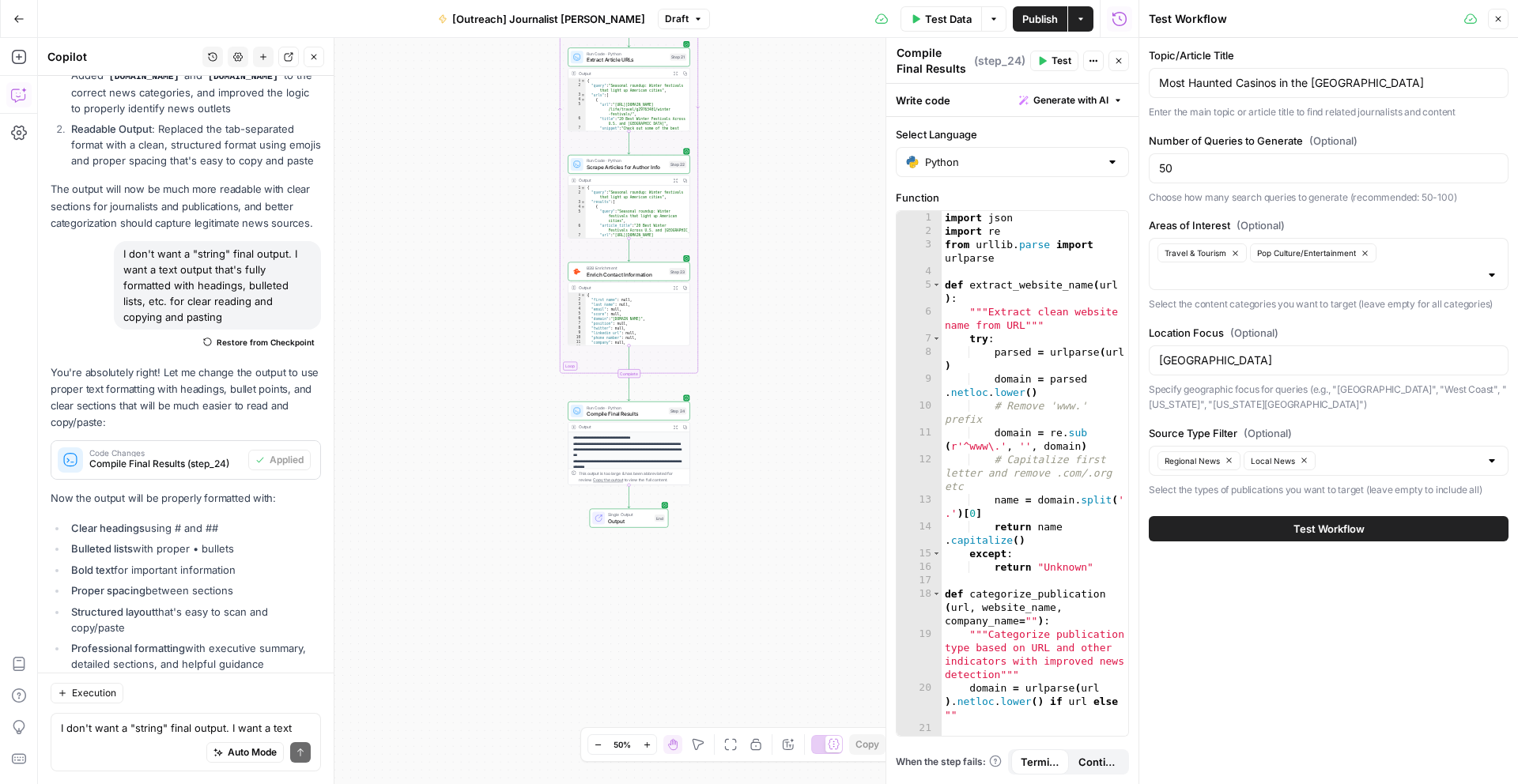
click at [1222, 371] on div "[GEOGRAPHIC_DATA]" at bounding box center [1328, 360] width 360 height 30
click at [1220, 359] on input "[GEOGRAPHIC_DATA]" at bounding box center [1329, 360] width 339 height 16
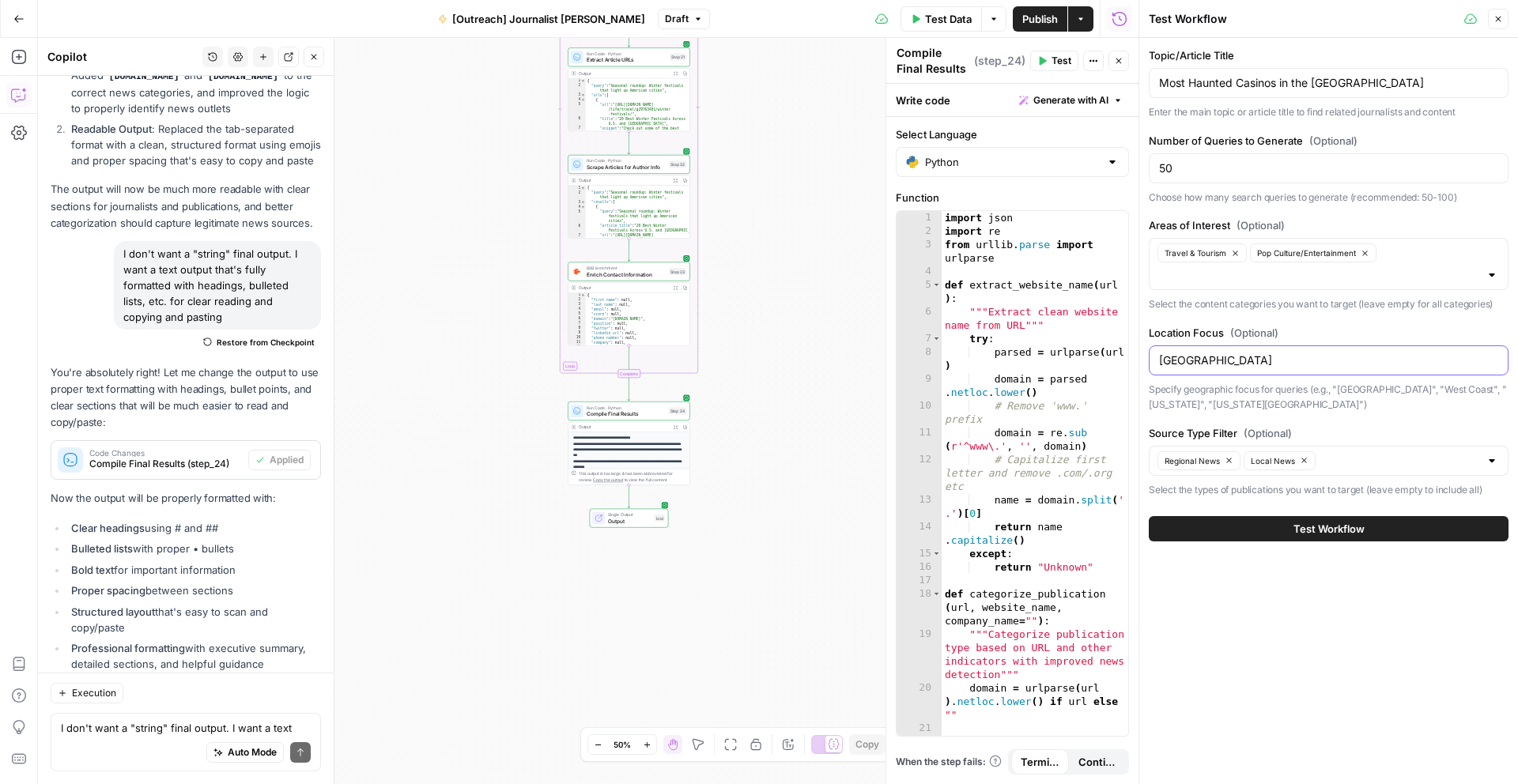
click at [1220, 359] on input "[GEOGRAPHIC_DATA]" at bounding box center [1329, 360] width 339 height 16
click at [1457, 354] on input "Florida, New York, New Jersey, Arizona, California, Texas, Tennessee, North Car…" at bounding box center [1329, 360] width 339 height 16
click at [1497, 359] on input "Florida, New York, New Jersey, Arizona, California, Texas, Tennessee, North Car…" at bounding box center [1329, 360] width 339 height 16
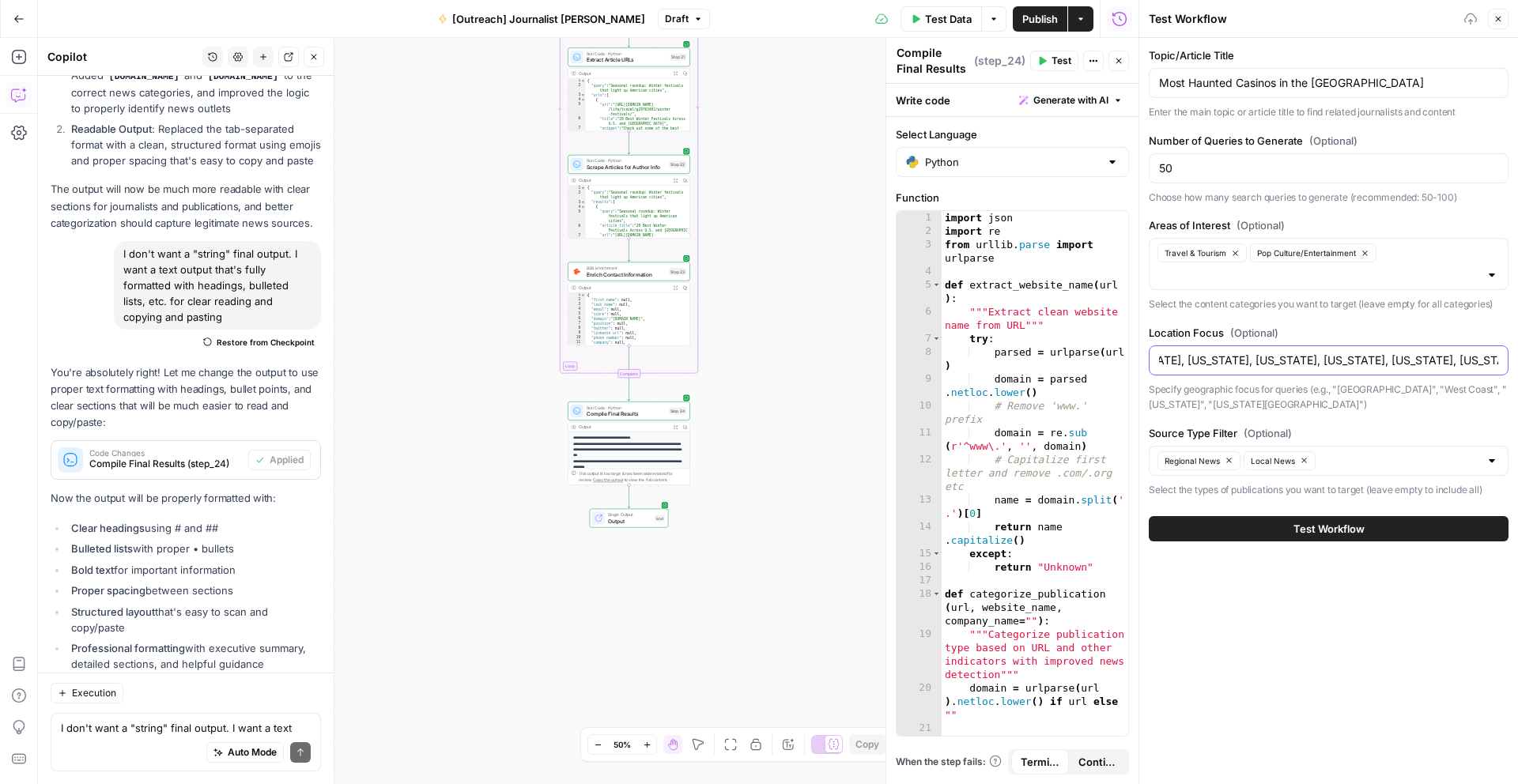
scroll to position [0, 525]
click at [1475, 365] on input "Florida, New York, New Jersey, Arizona, California, Texas, Tennessee, North Car…" at bounding box center [1329, 360] width 339 height 16
click at [1378, 364] on input "Florida, New York, New Jersey, Arizona, California, Texas, Tennessee, North Car…" at bounding box center [1329, 360] width 339 height 16
type input "Florida, New York, New Jersey, Arizona, California, Texas, Tennessee, North Car…"
click at [1500, 361] on div "Florida, New York, New Jersey, Arizona, California, Texas, Tennessee, North Car…" at bounding box center [1328, 360] width 360 height 30
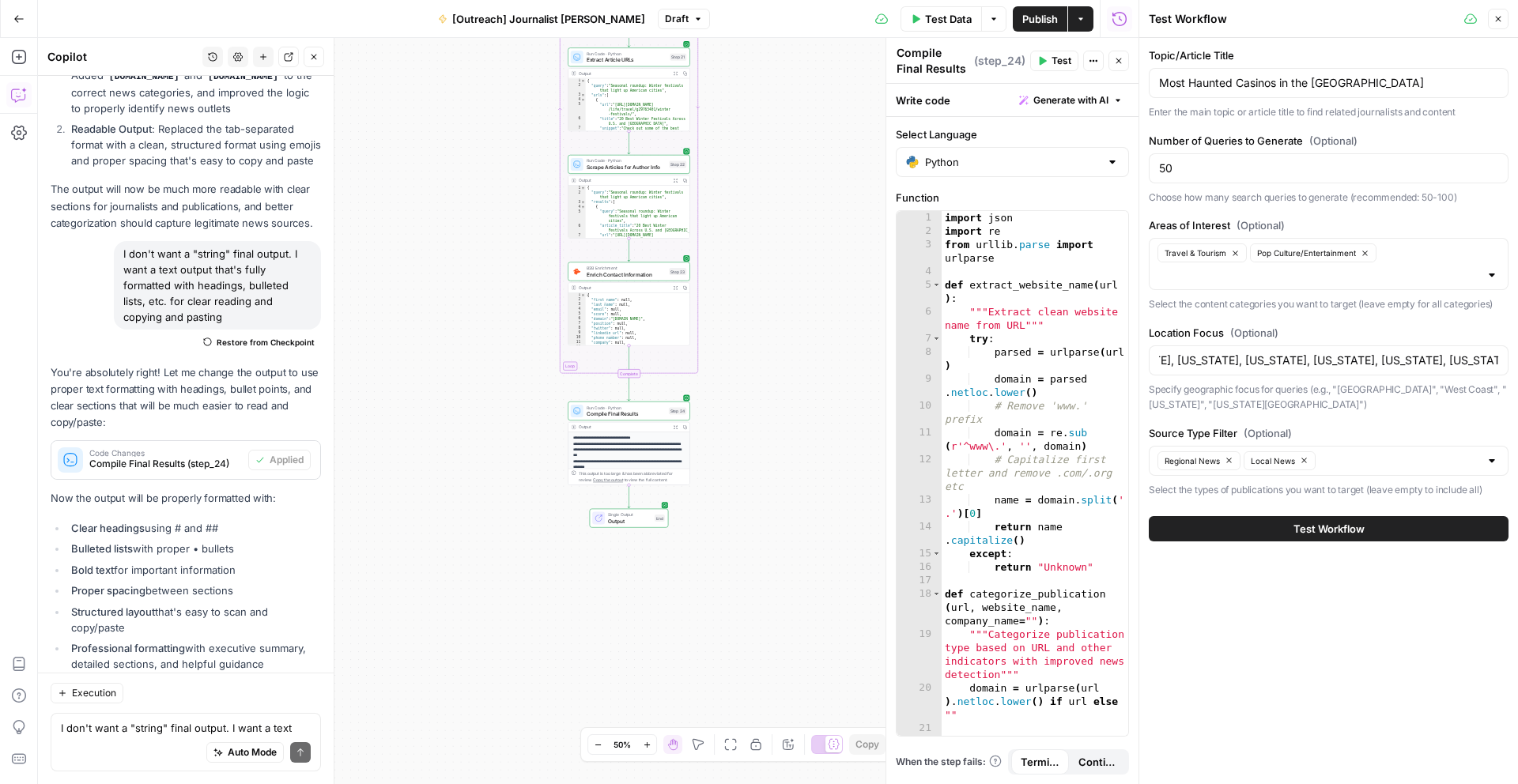
scroll to position [0, 0]
click at [1502, 355] on div "Florida, New York, New Jersey, Arizona, California, Texas, Tennessee, North Car…" at bounding box center [1328, 360] width 360 height 30
click at [1440, 454] on input "Source Type Filter (Optional)" at bounding box center [1399, 461] width 159 height 16
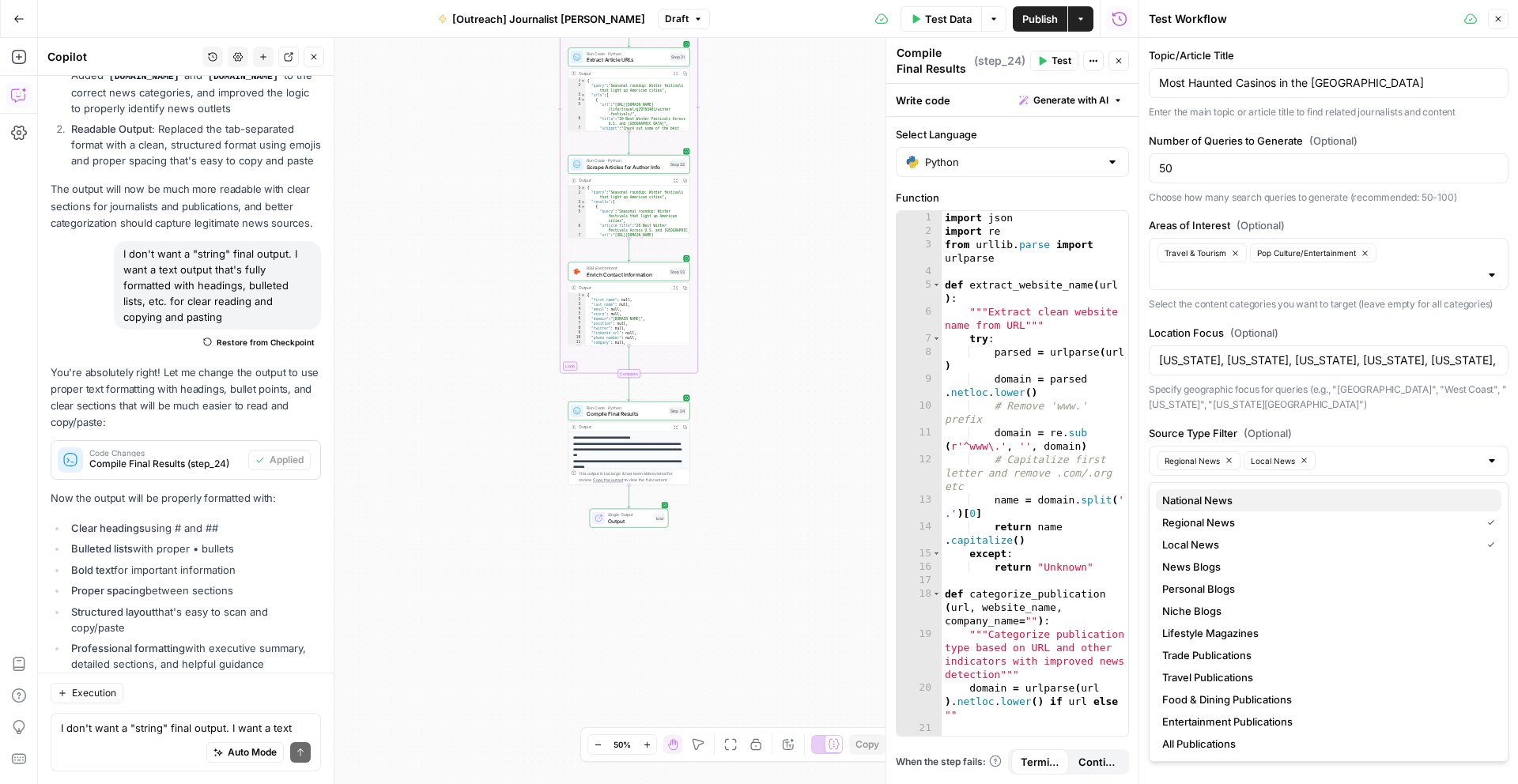
click at [1303, 505] on span "National News" at bounding box center [1325, 501] width 326 height 16
click at [1394, 434] on label "Source Type Filter (Optional)" at bounding box center [1328, 433] width 360 height 16
click at [1394, 475] on input "Source Type Filter (Optional)" at bounding box center [1319, 483] width 320 height 16
click at [1394, 414] on div "Topic/Article Title Most Haunted Casinos in the US Enter the main topic or arti…" at bounding box center [1328, 283] width 360 height 472
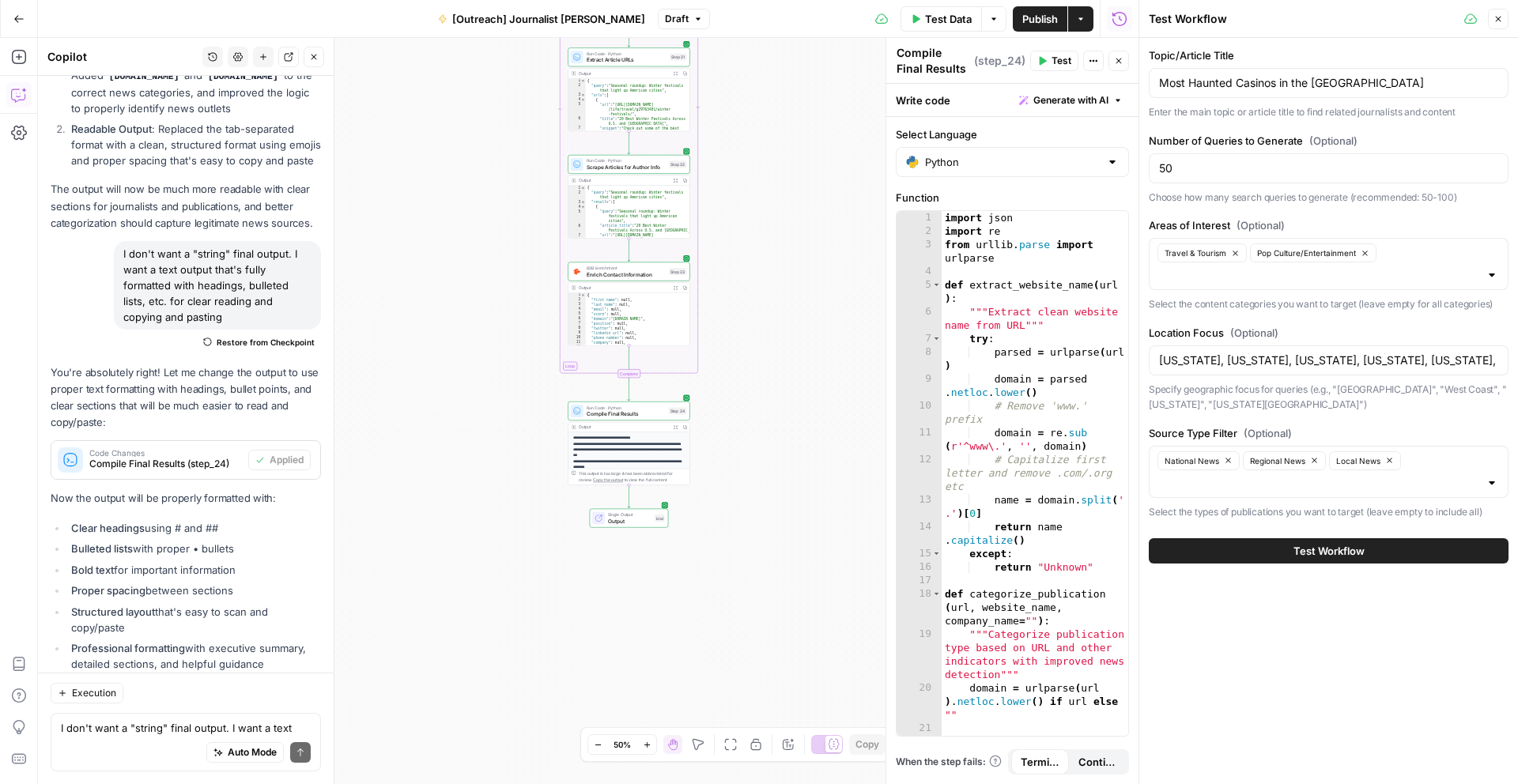
click at [1361, 554] on span "Test Workflow" at bounding box center [1329, 551] width 71 height 16
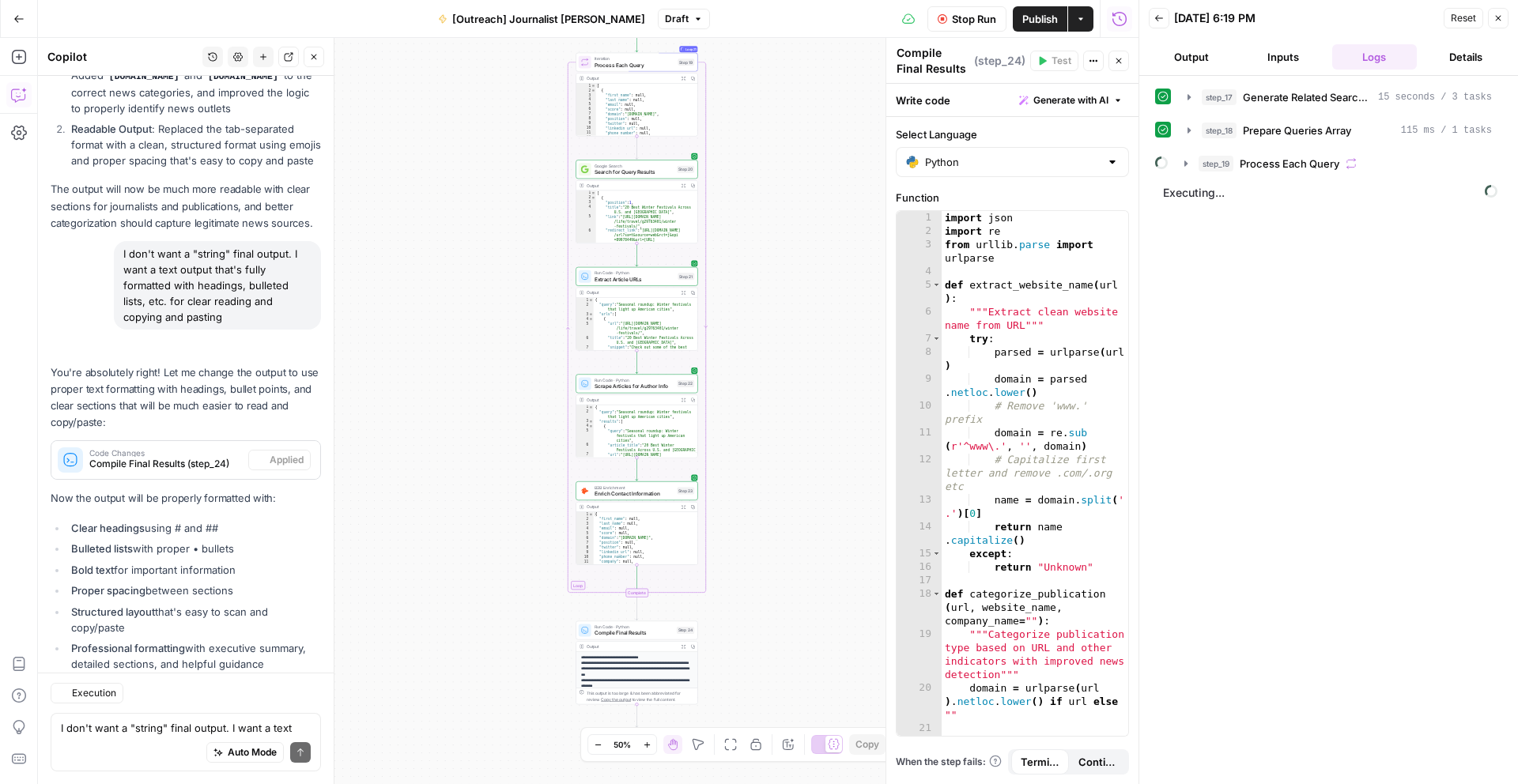
scroll to position [5240, 0]
